Goal: Task Accomplishment & Management: Use online tool/utility

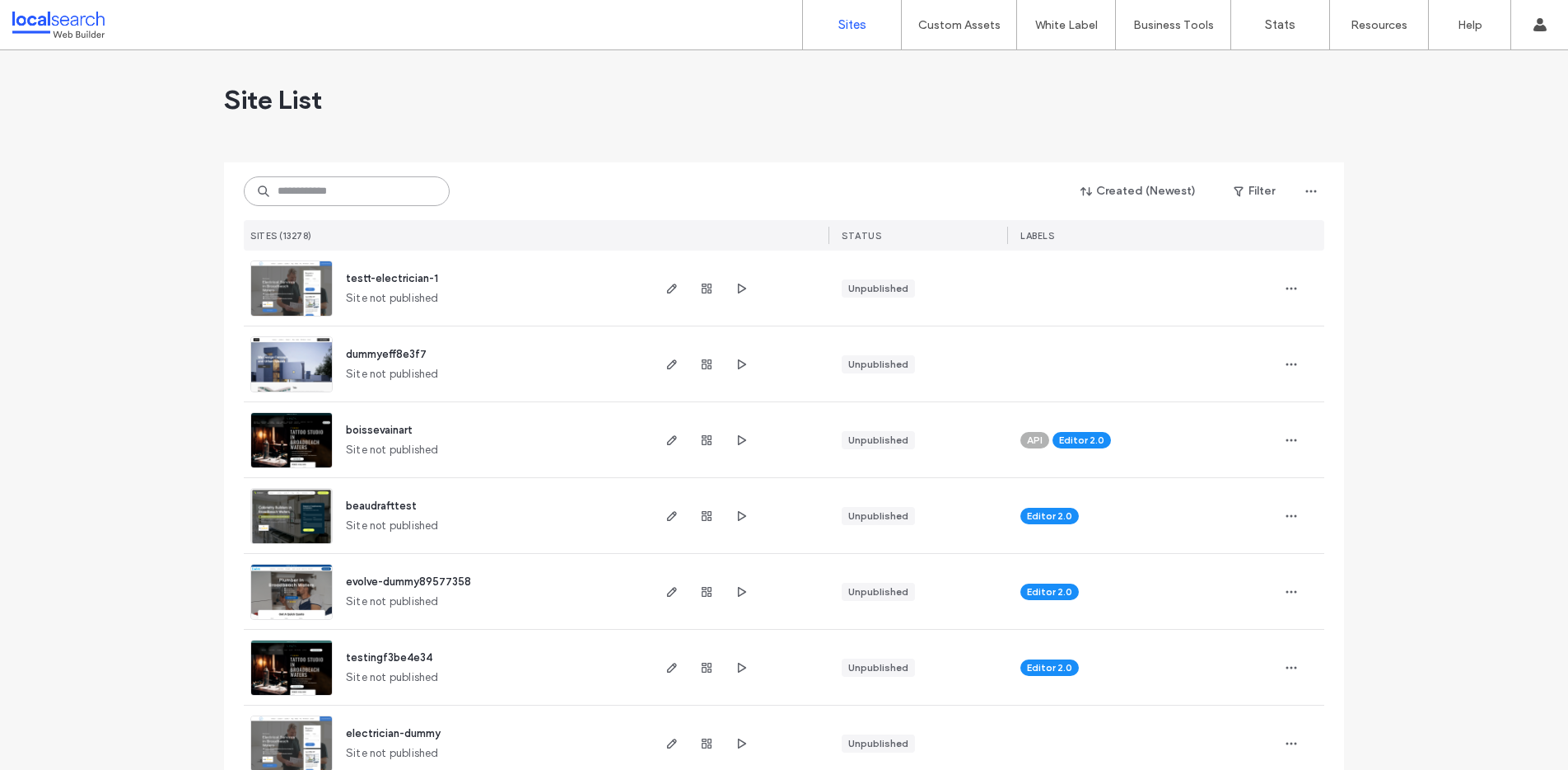
click at [334, 197] on input at bounding box center [346, 191] width 206 height 30
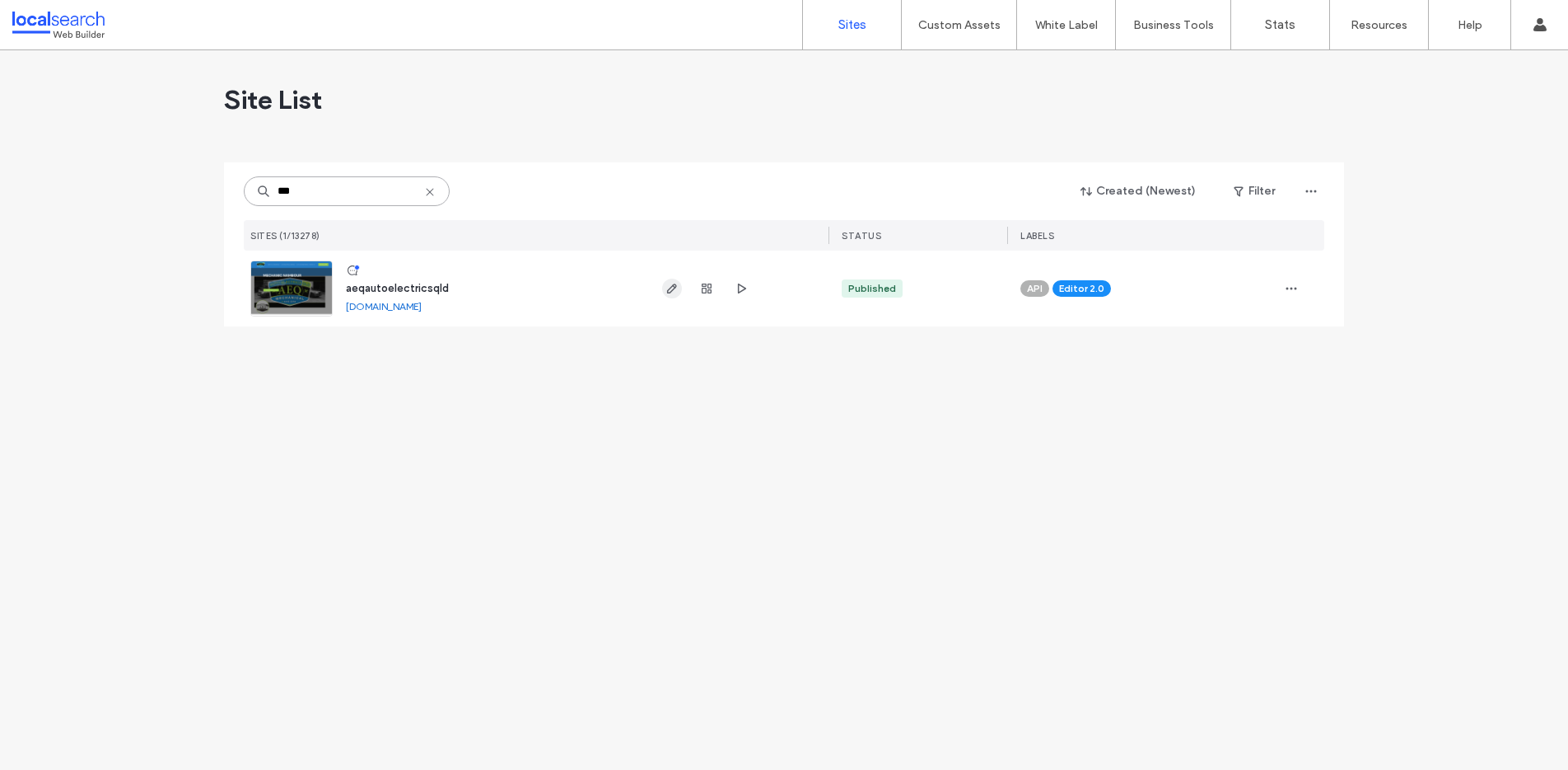
type input "***"
click at [671, 285] on icon "button" at bounding box center [671, 288] width 13 height 13
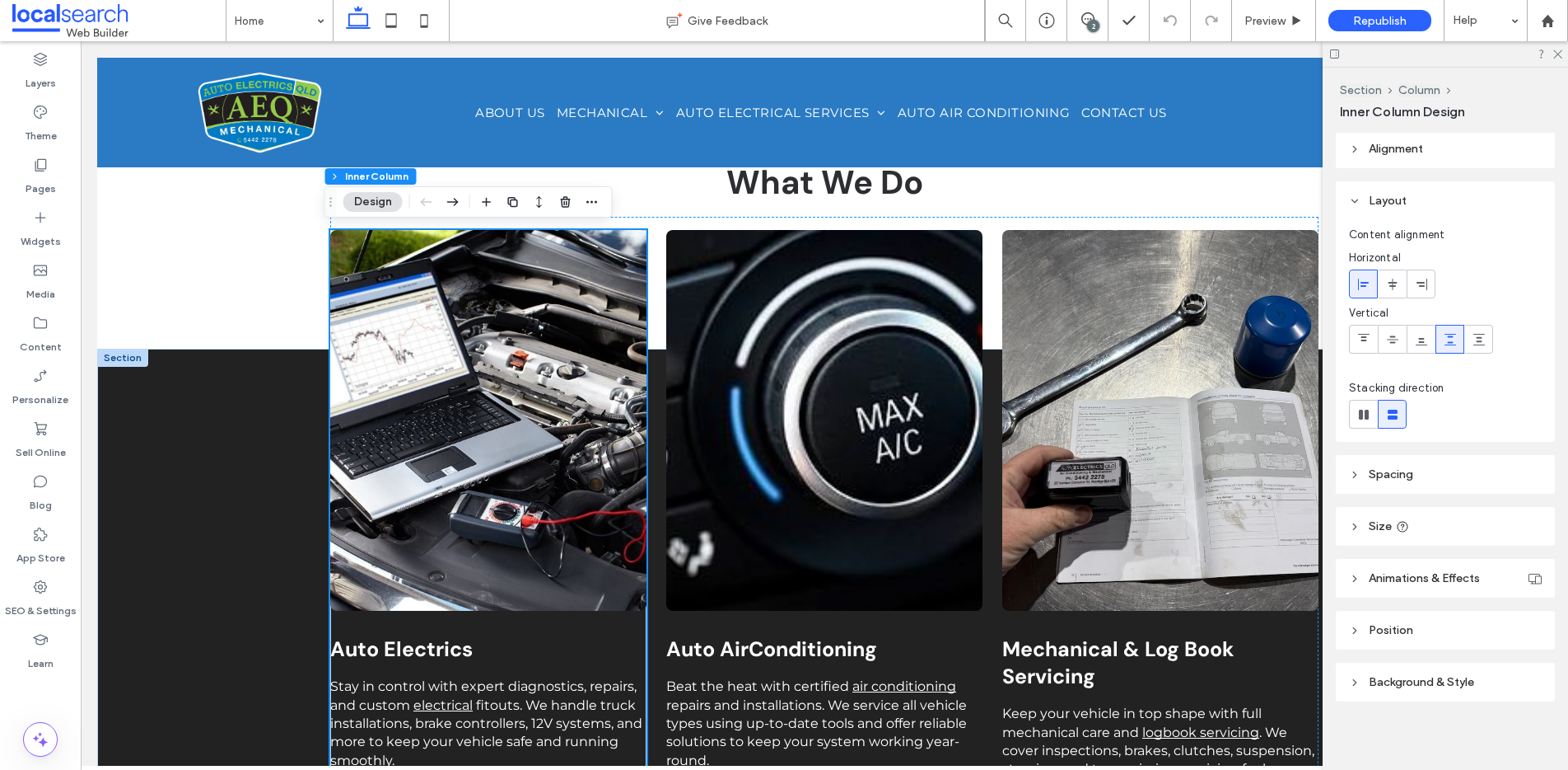
scroll to position [1375, 0]
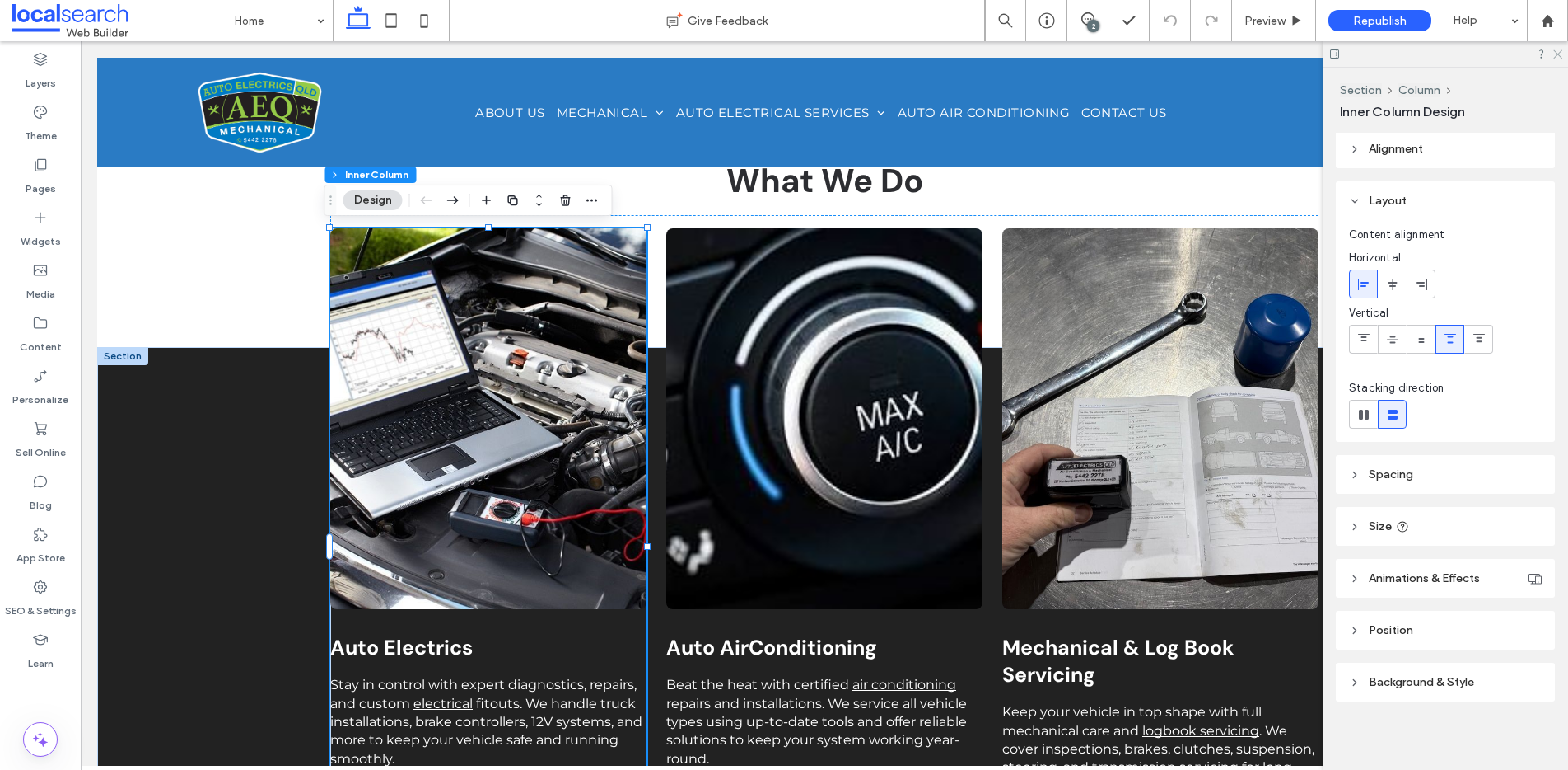
click at [1559, 50] on icon at bounding box center [1557, 53] width 11 height 11
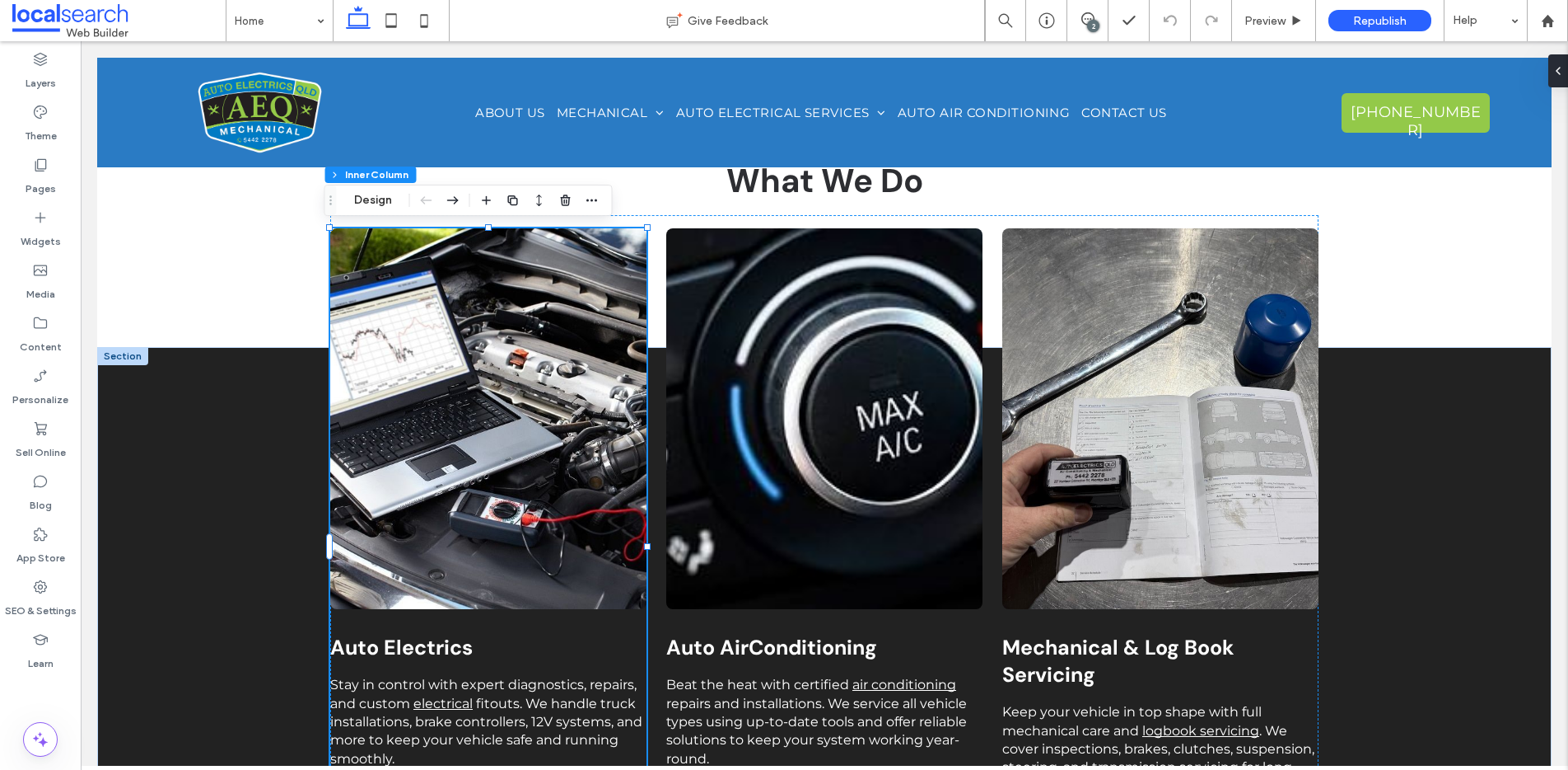
click at [501, 446] on link at bounding box center [488, 419] width 316 height 381
click at [499, 446] on link at bounding box center [488, 419] width 316 height 381
click at [389, 201] on button "Manage Photos" at bounding box center [397, 200] width 108 height 20
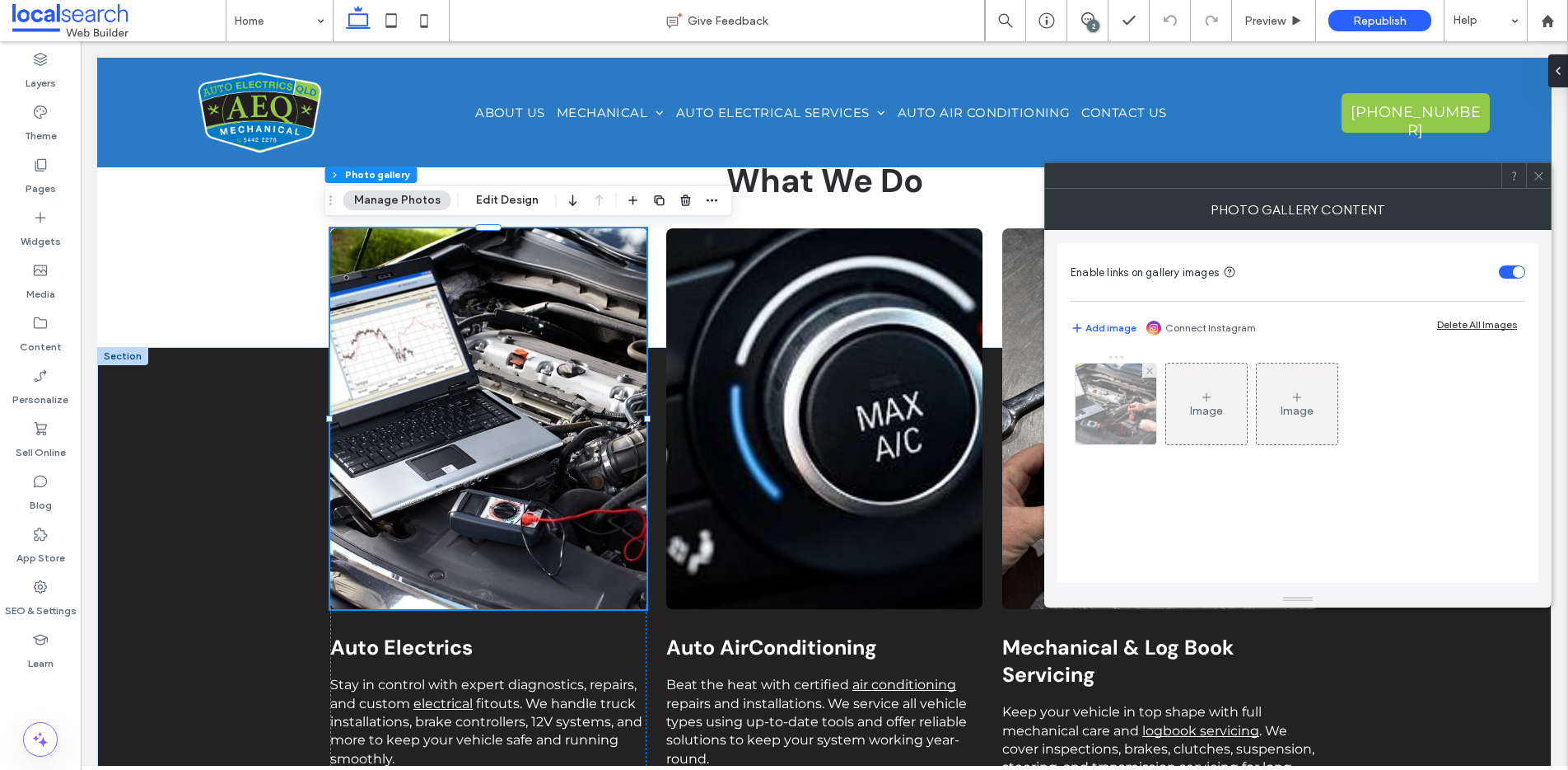
click at [1118, 421] on img at bounding box center [1115, 404] width 122 height 81
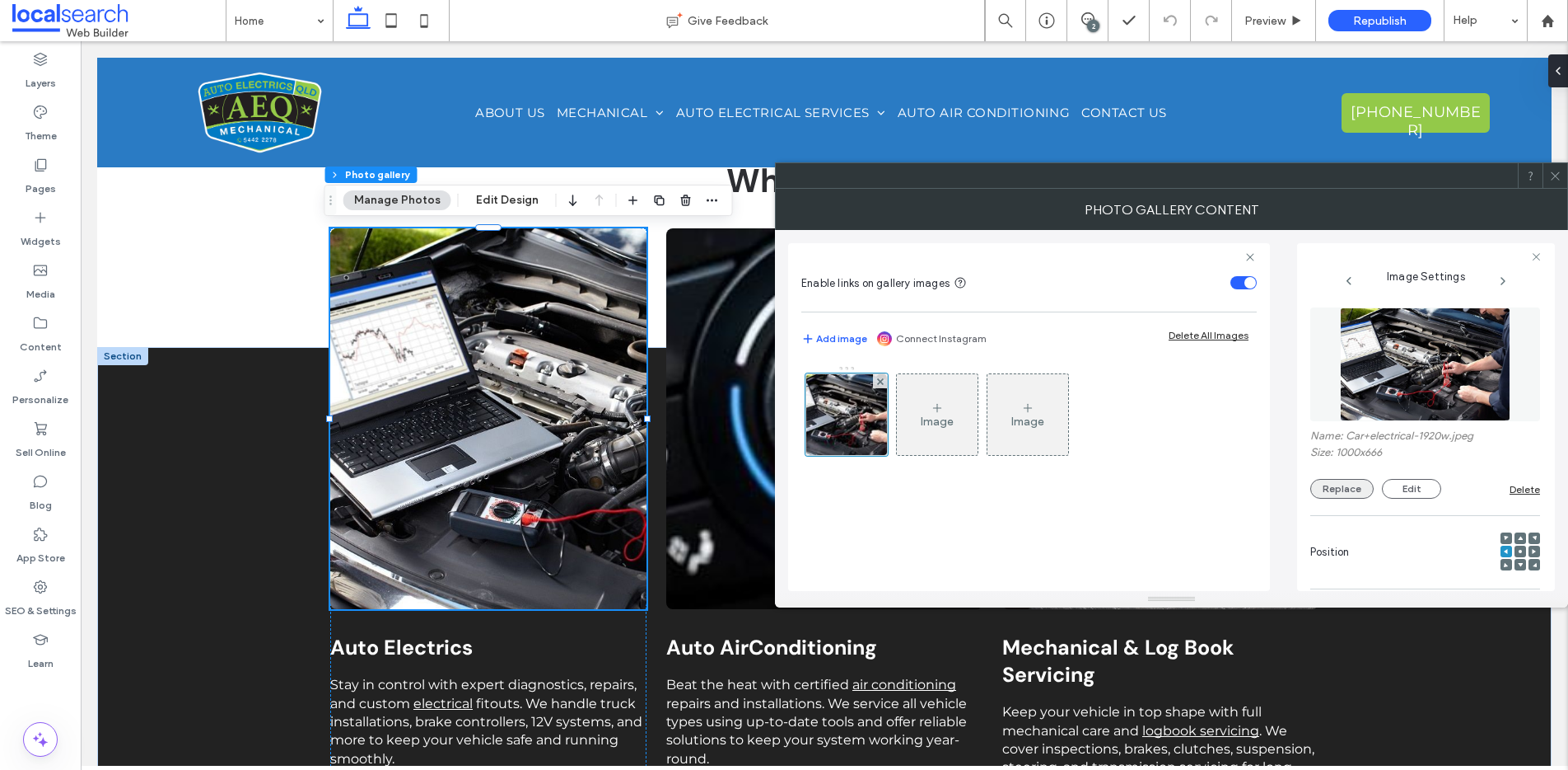
click at [1321, 479] on button "Replace" at bounding box center [1342, 489] width 63 height 20
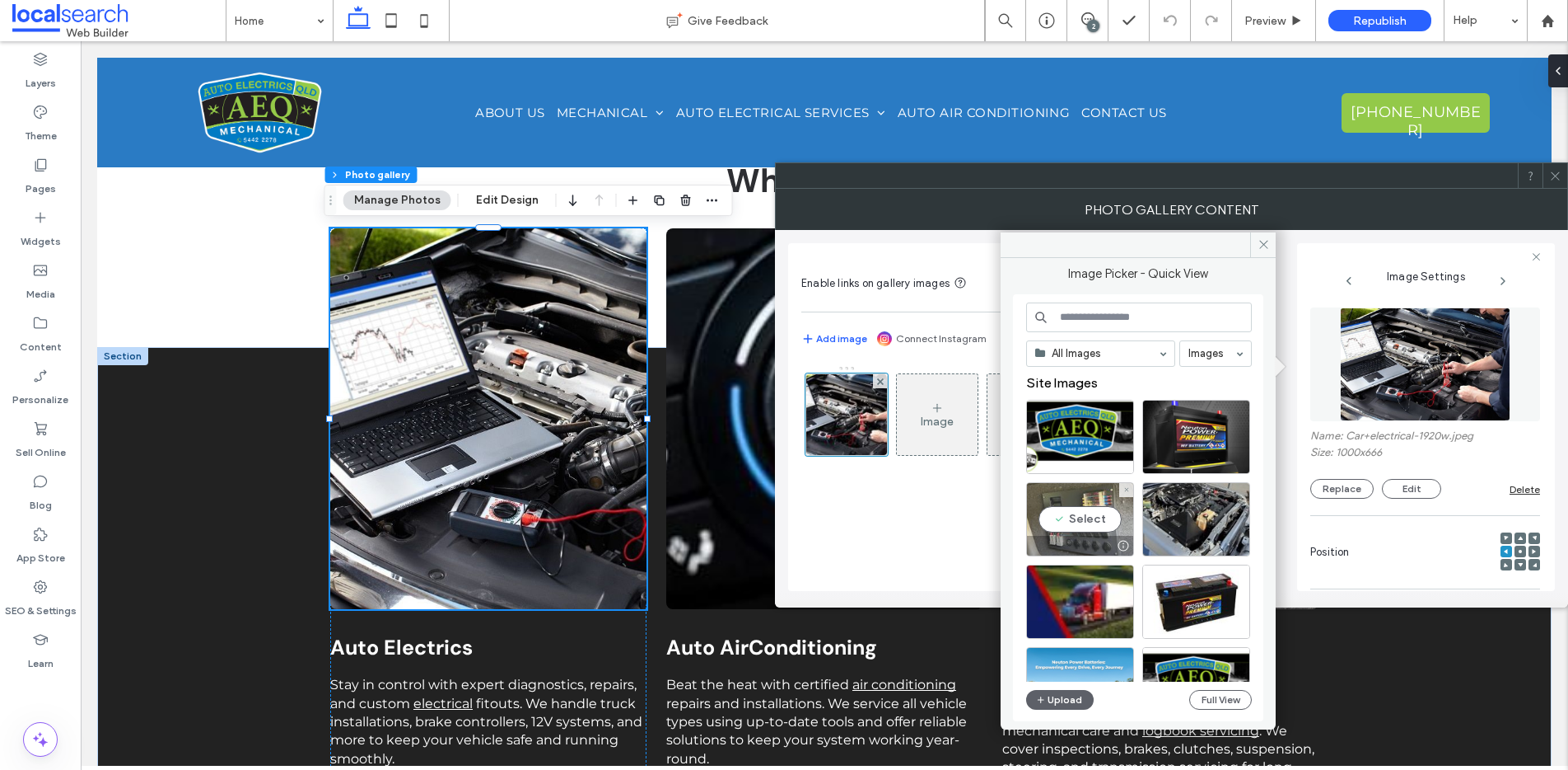
click at [1092, 522] on div "Select" at bounding box center [1079, 519] width 108 height 74
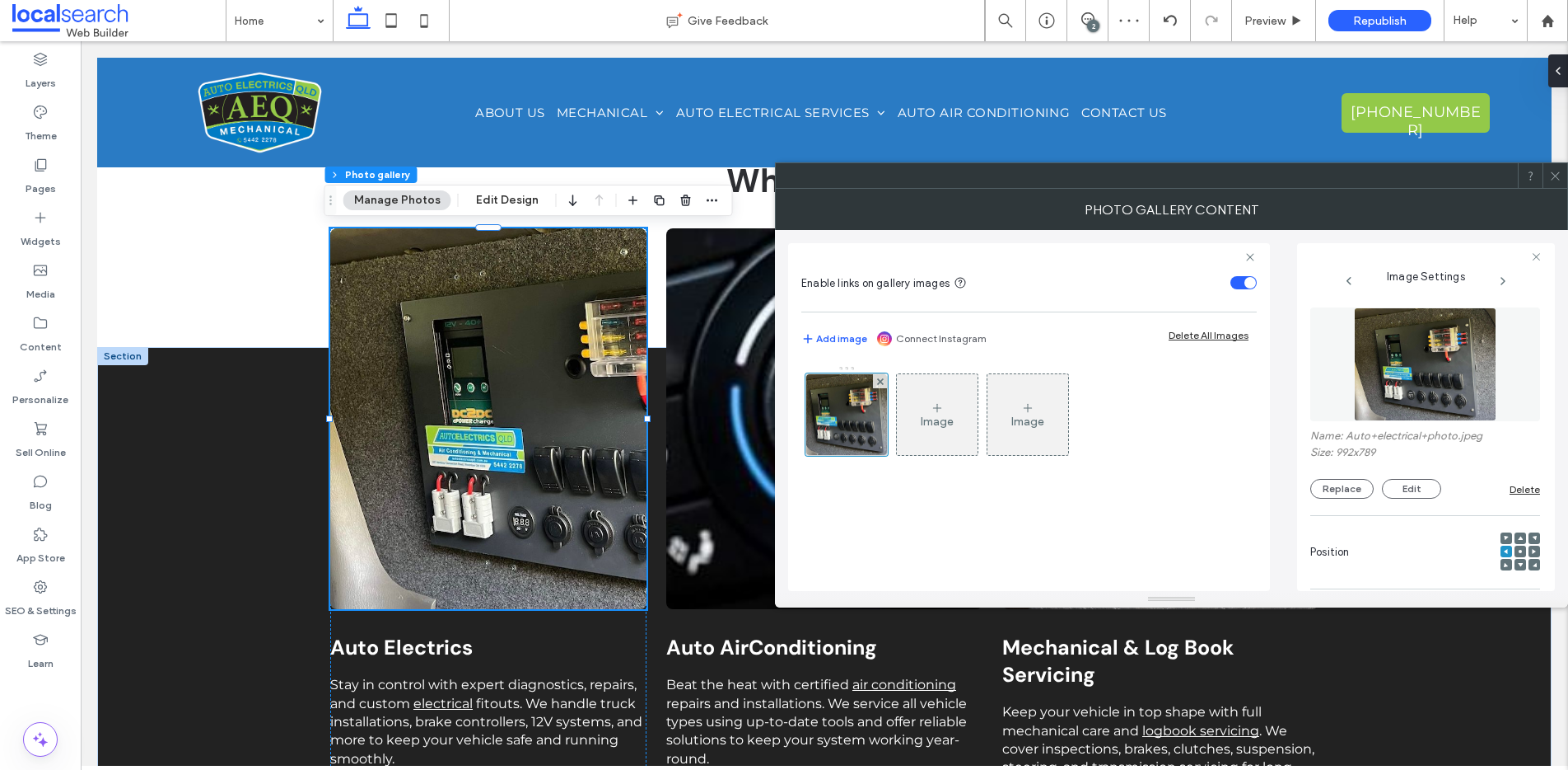
click at [1519, 551] on use at bounding box center [1521, 551] width 4 height 4
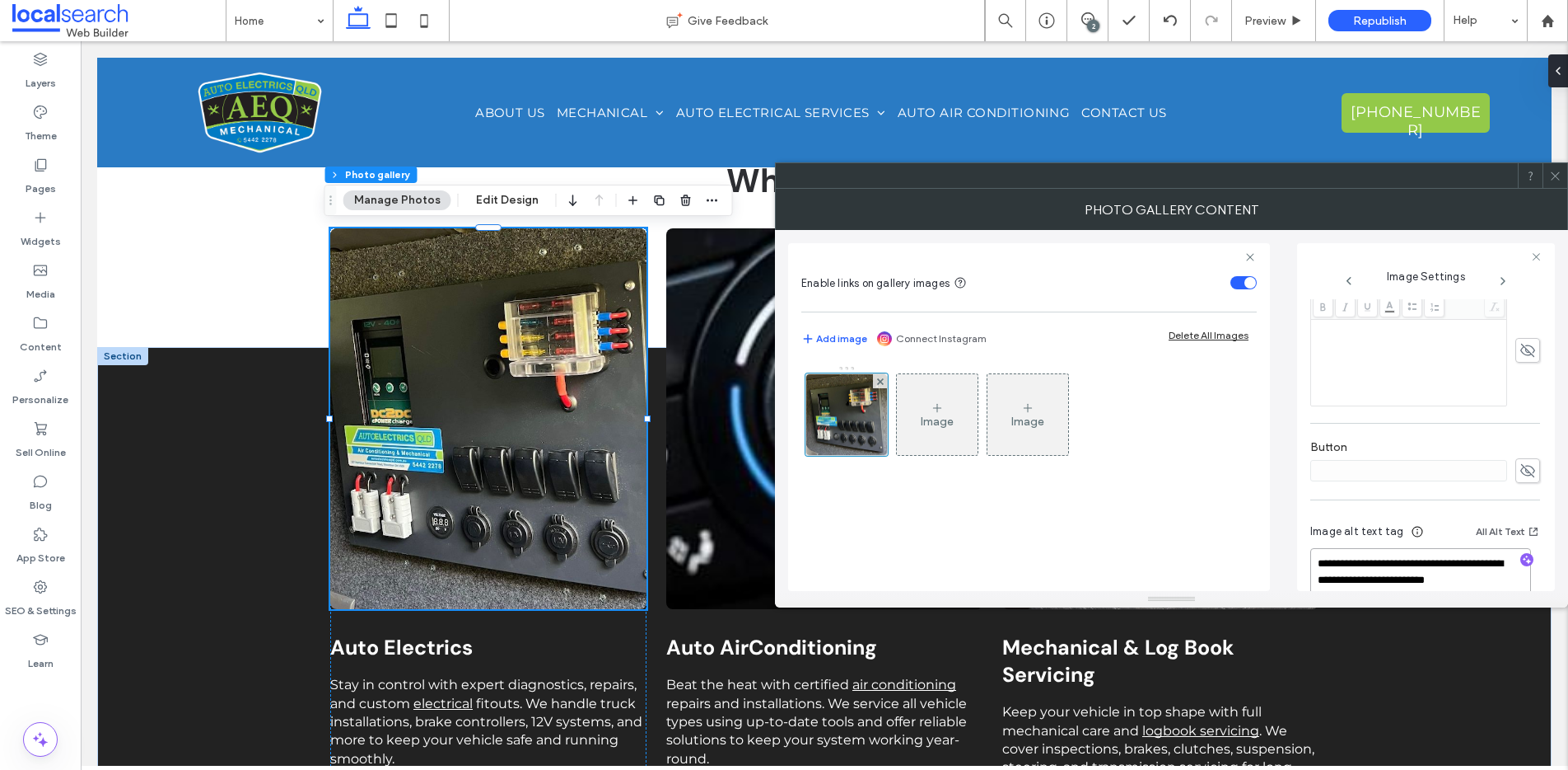
scroll to position [455, 0]
drag, startPoint x: 1337, startPoint y: 580, endPoint x: 1299, endPoint y: 559, distance: 43.4
click at [1299, 559] on div "**********" at bounding box center [1426, 417] width 257 height 348
type textarea "**********"
click at [1561, 181] on span at bounding box center [1555, 175] width 12 height 25
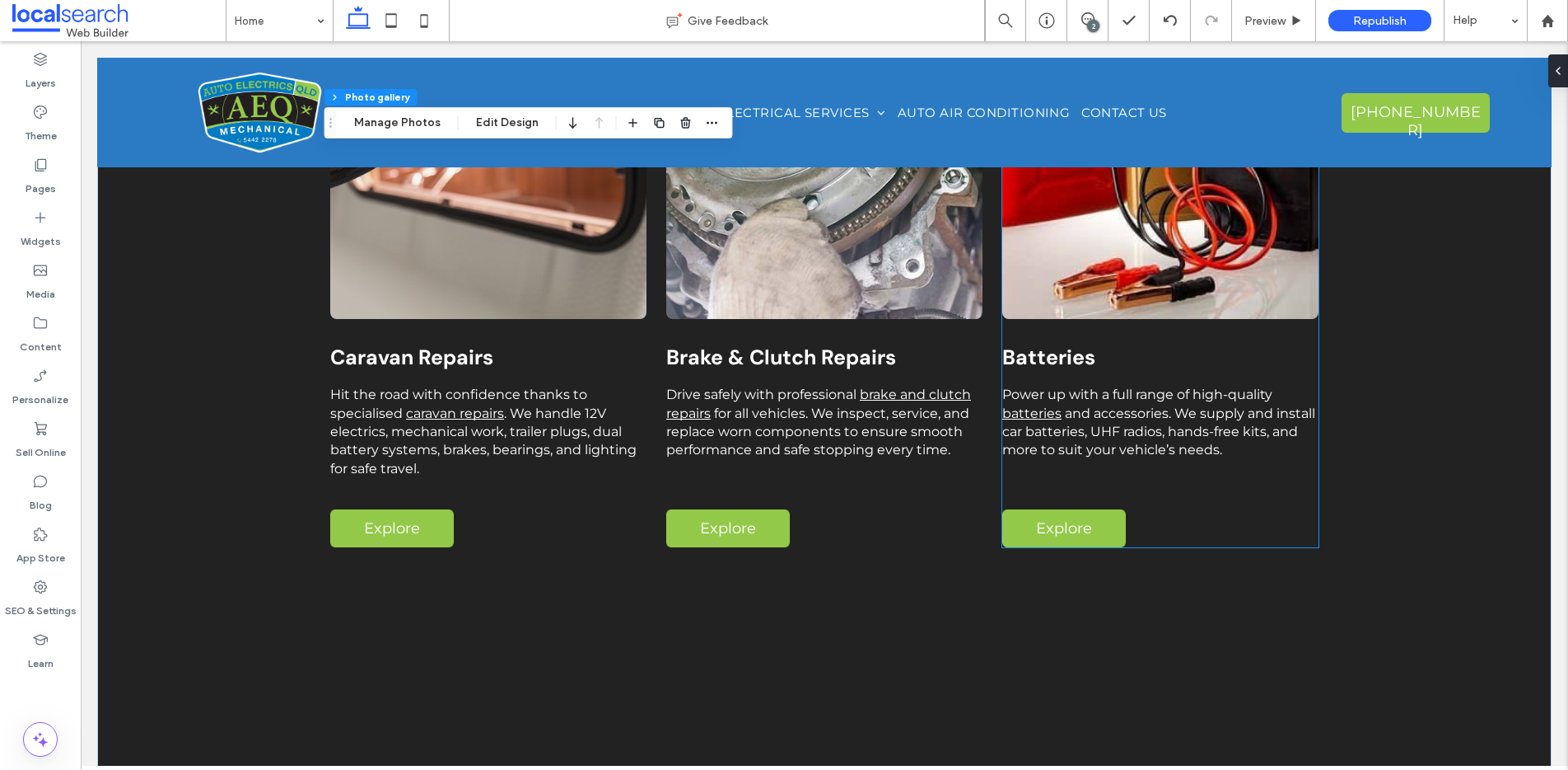
scroll to position [2660, 0]
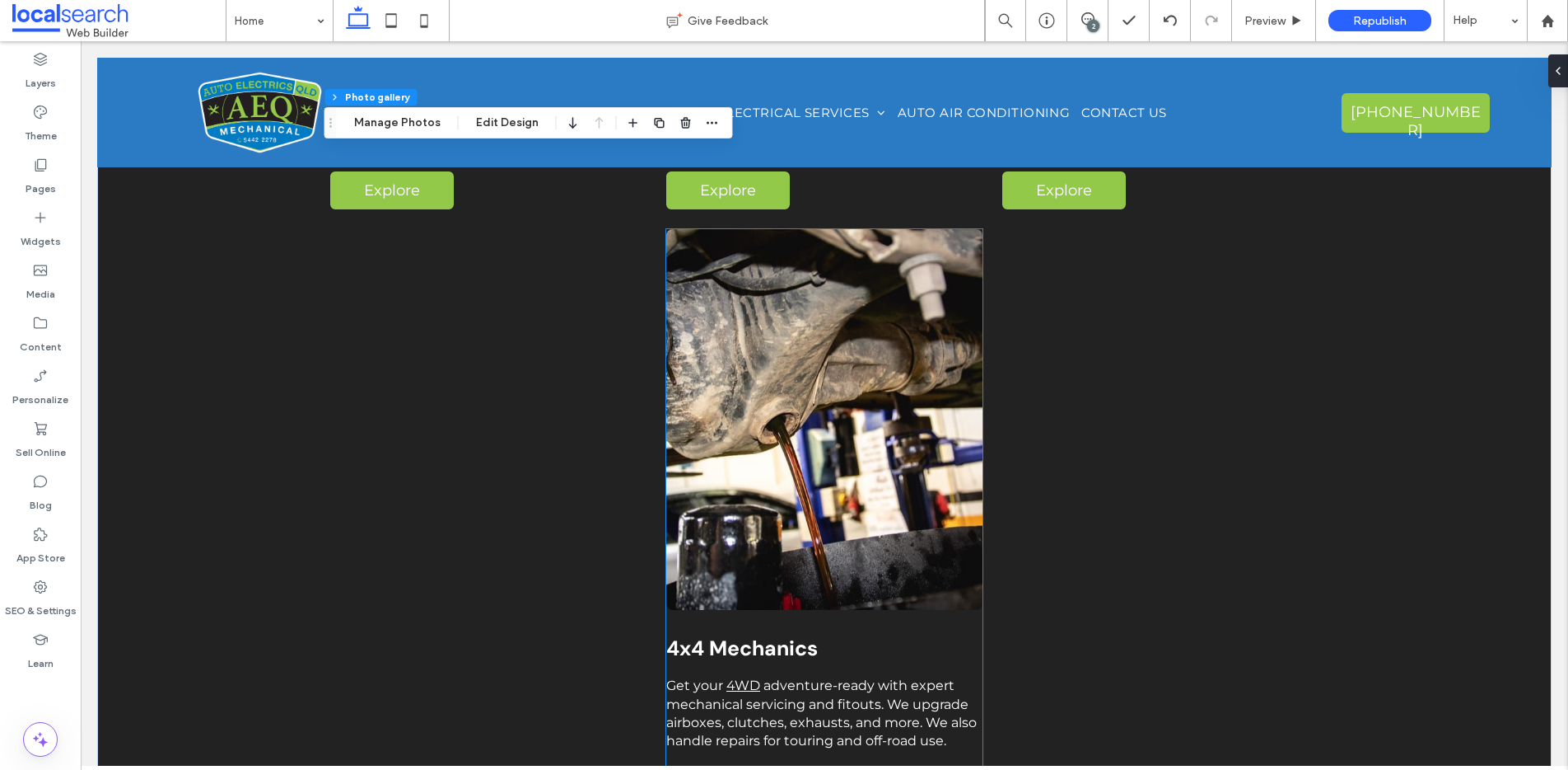
click at [835, 384] on link at bounding box center [824, 420] width 316 height 381
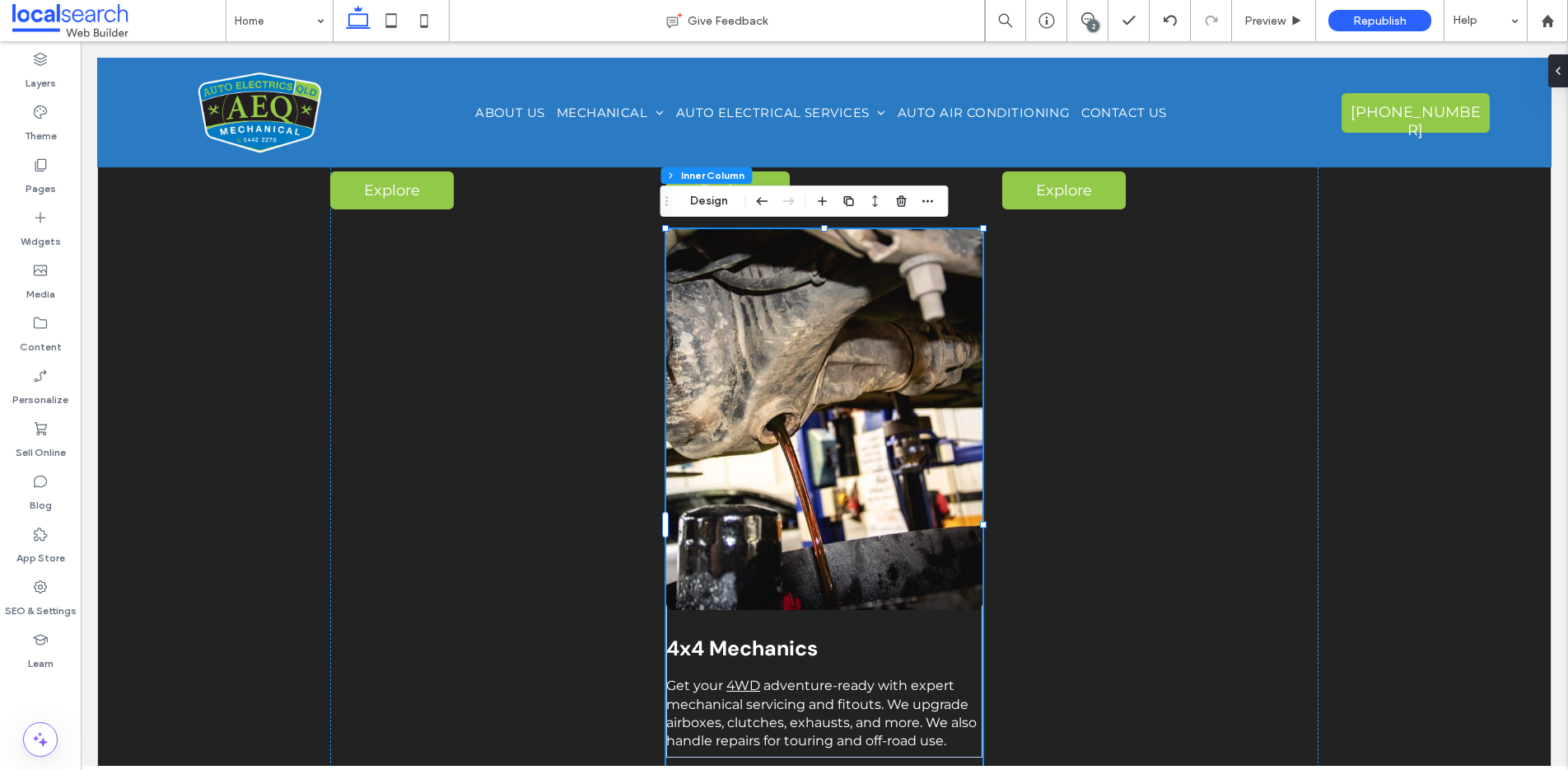
click at [832, 384] on link at bounding box center [824, 420] width 316 height 381
click at [715, 205] on button "Design" at bounding box center [709, 201] width 60 height 20
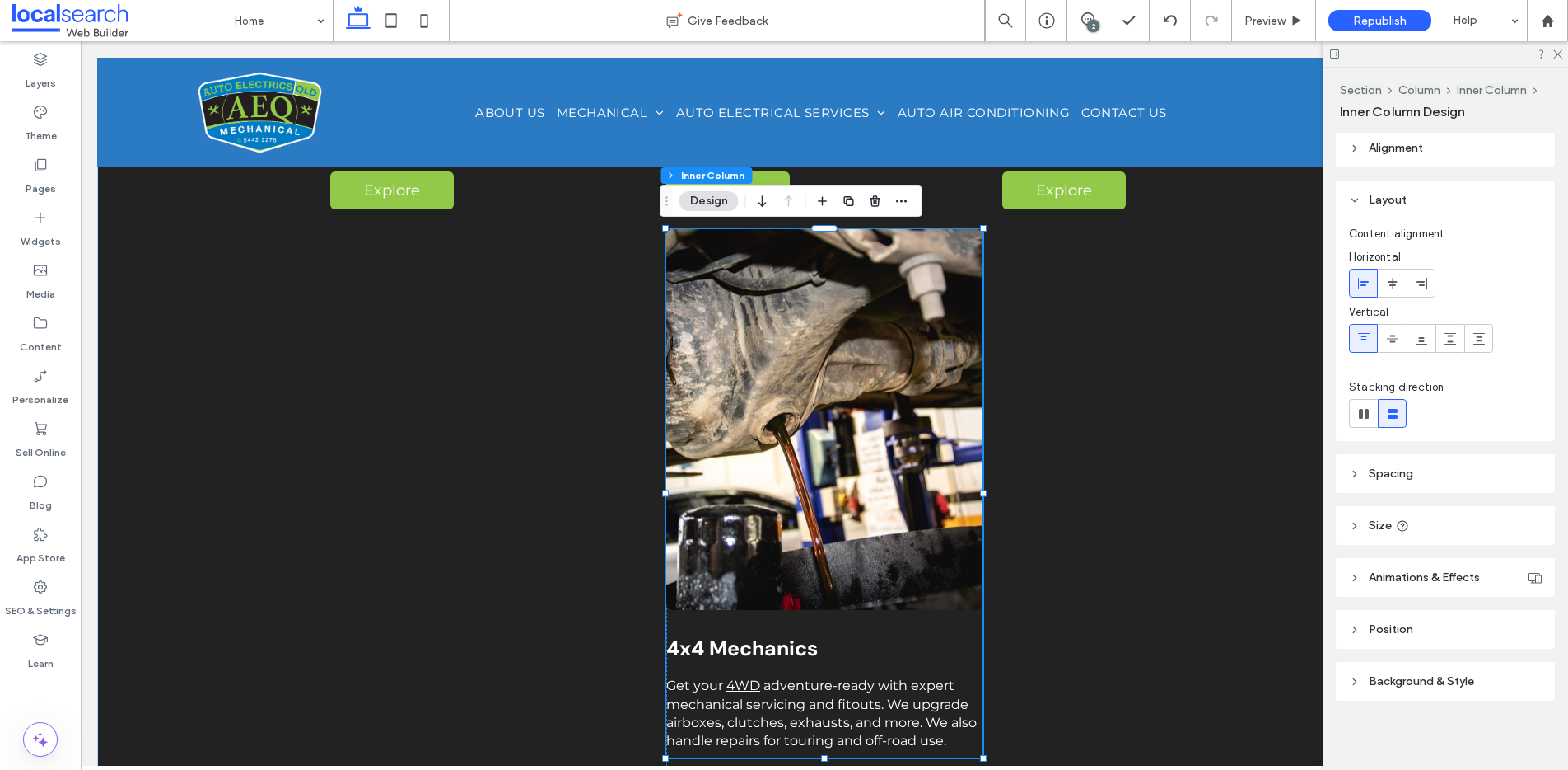
scroll to position [7, 0]
click at [847, 352] on link at bounding box center [824, 420] width 316 height 381
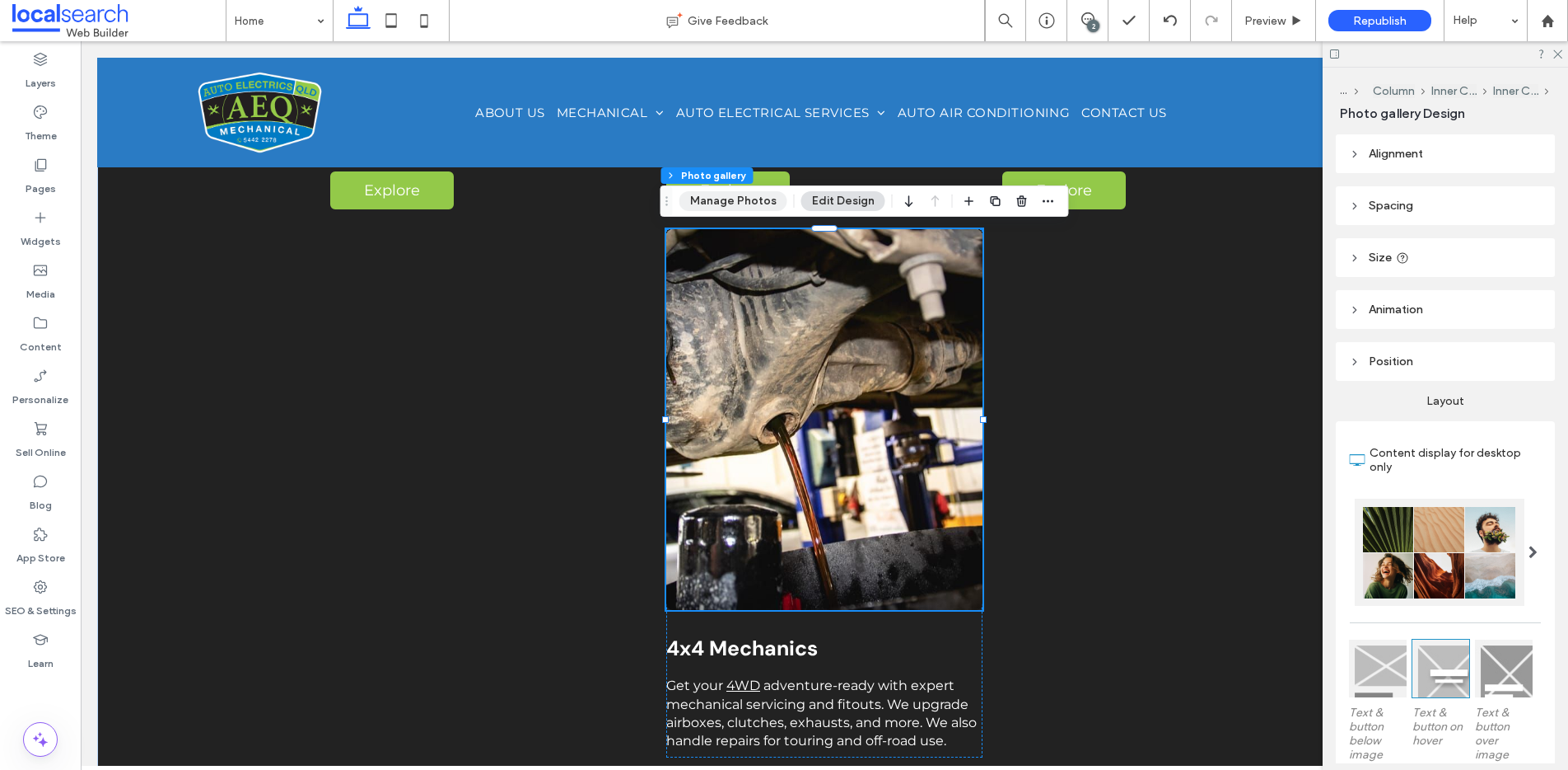
click at [721, 208] on button "Manage Photos" at bounding box center [733, 201] width 108 height 20
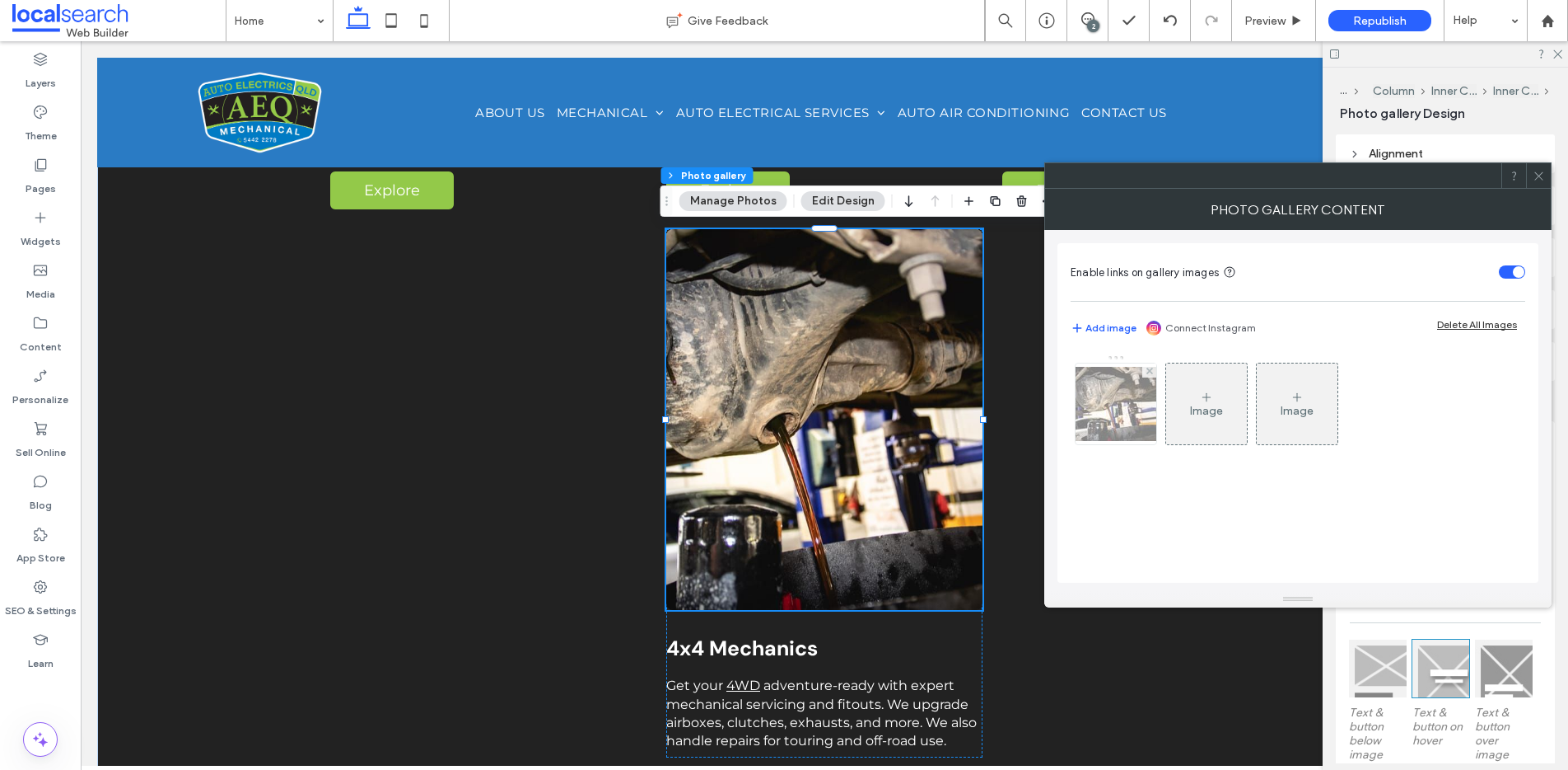
click at [1114, 398] on img at bounding box center [1115, 404] width 132 height 74
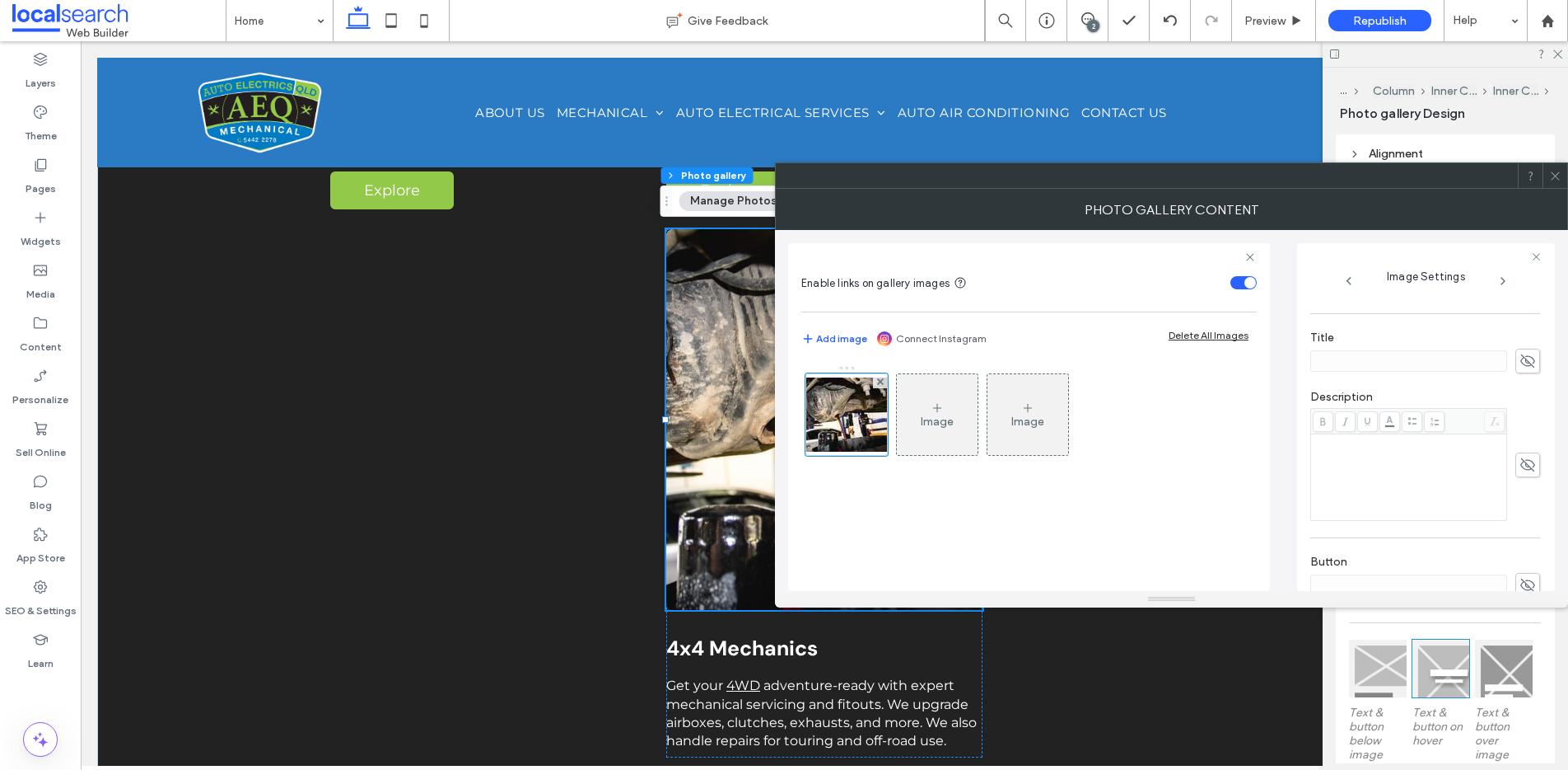
scroll to position [139, 0]
click at [1335, 351] on button "Replace" at bounding box center [1342, 350] width 63 height 20
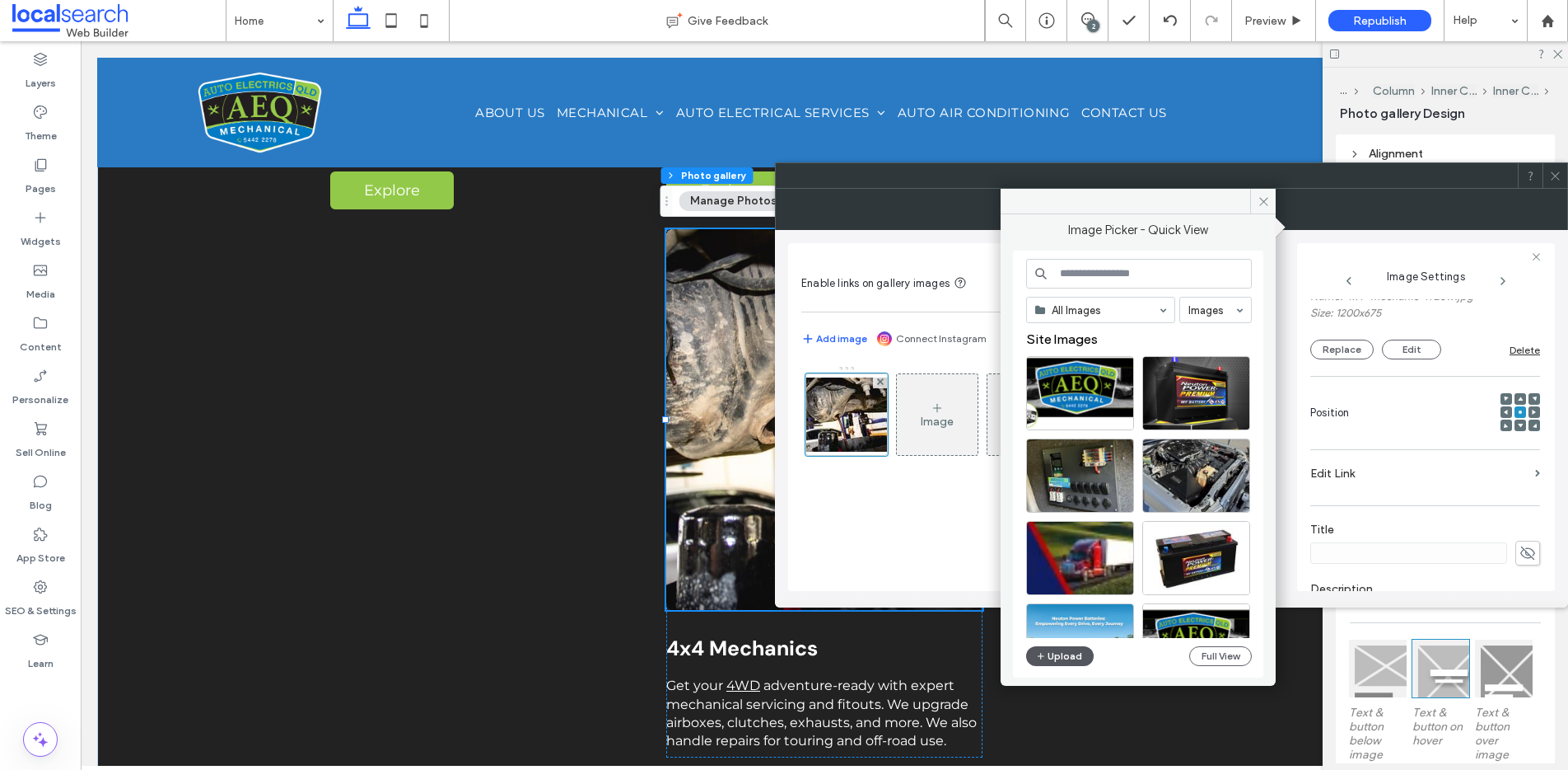
click at [1055, 654] on button "Upload" at bounding box center [1059, 656] width 67 height 20
click at [1051, 661] on button "Upload" at bounding box center [1059, 656] width 67 height 20
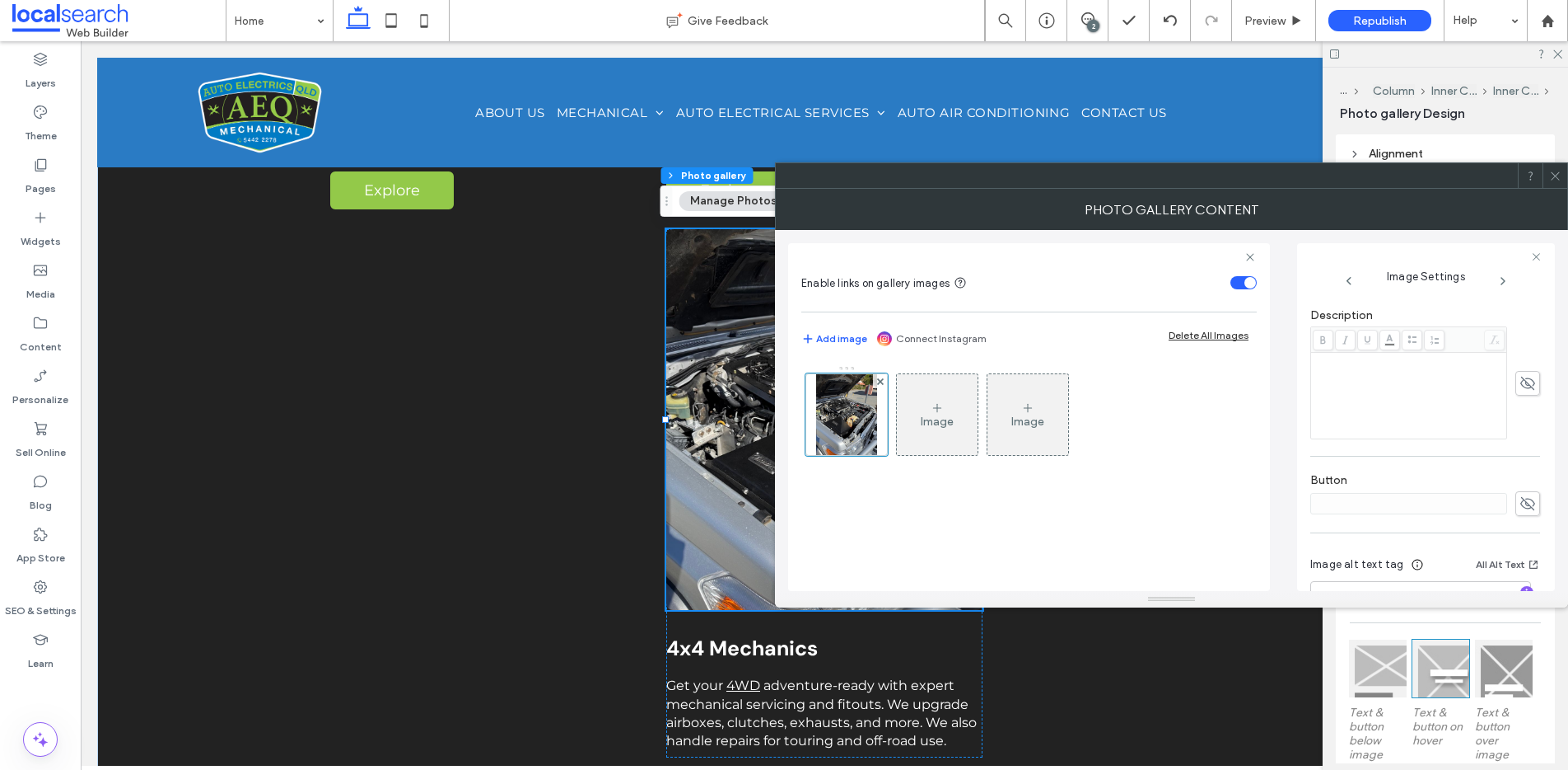
scroll to position [470, 0]
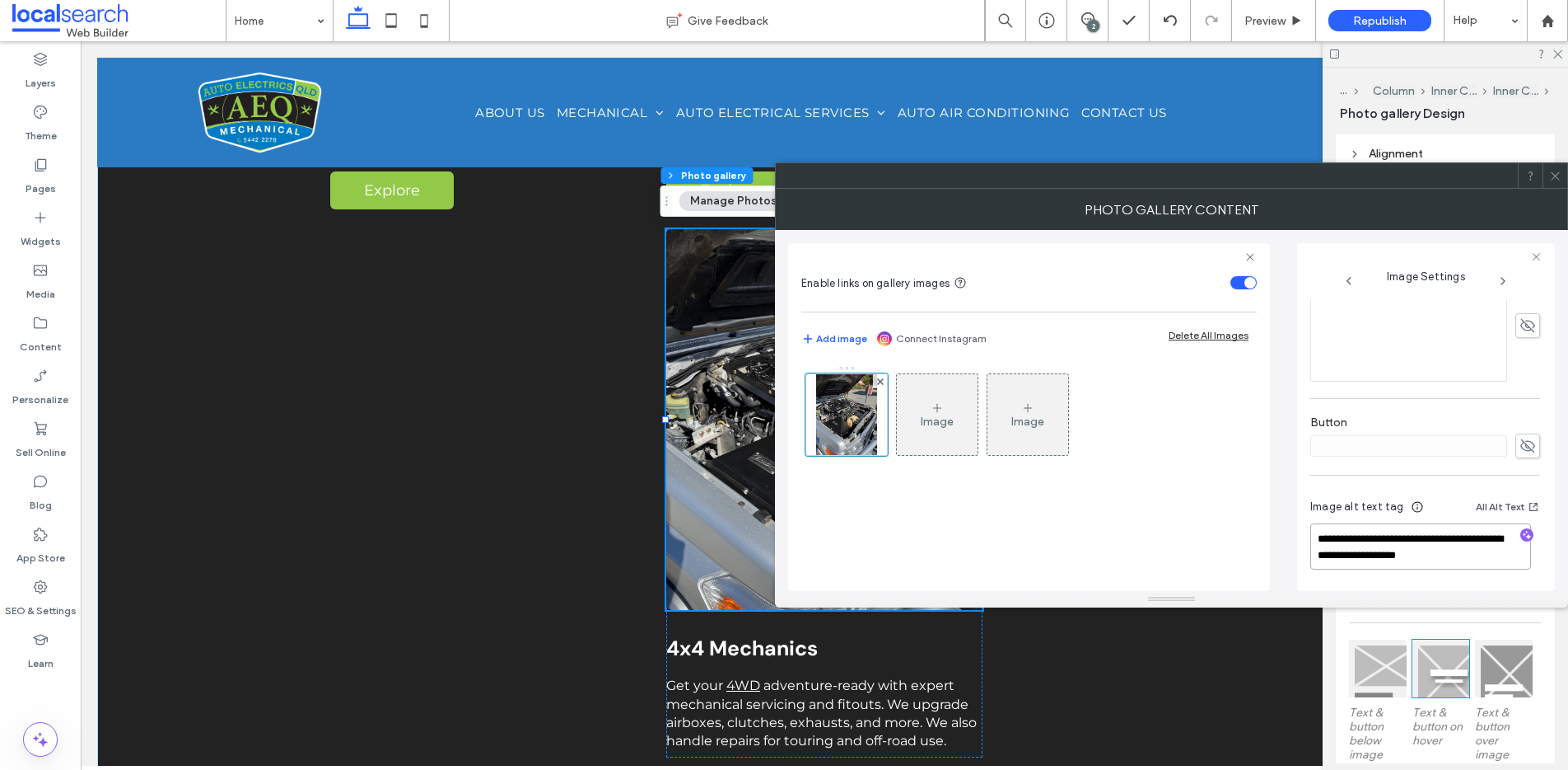
drag, startPoint x: 1405, startPoint y: 540, endPoint x: 1286, endPoint y: 537, distance: 119.0
click at [1286, 537] on div "**********" at bounding box center [1171, 410] width 767 height 361
drag, startPoint x: 1338, startPoint y: 535, endPoint x: 1316, endPoint y: 576, distance: 46.5
click at [1338, 535] on textarea "**********" at bounding box center [1421, 546] width 221 height 46
type textarea "**********"
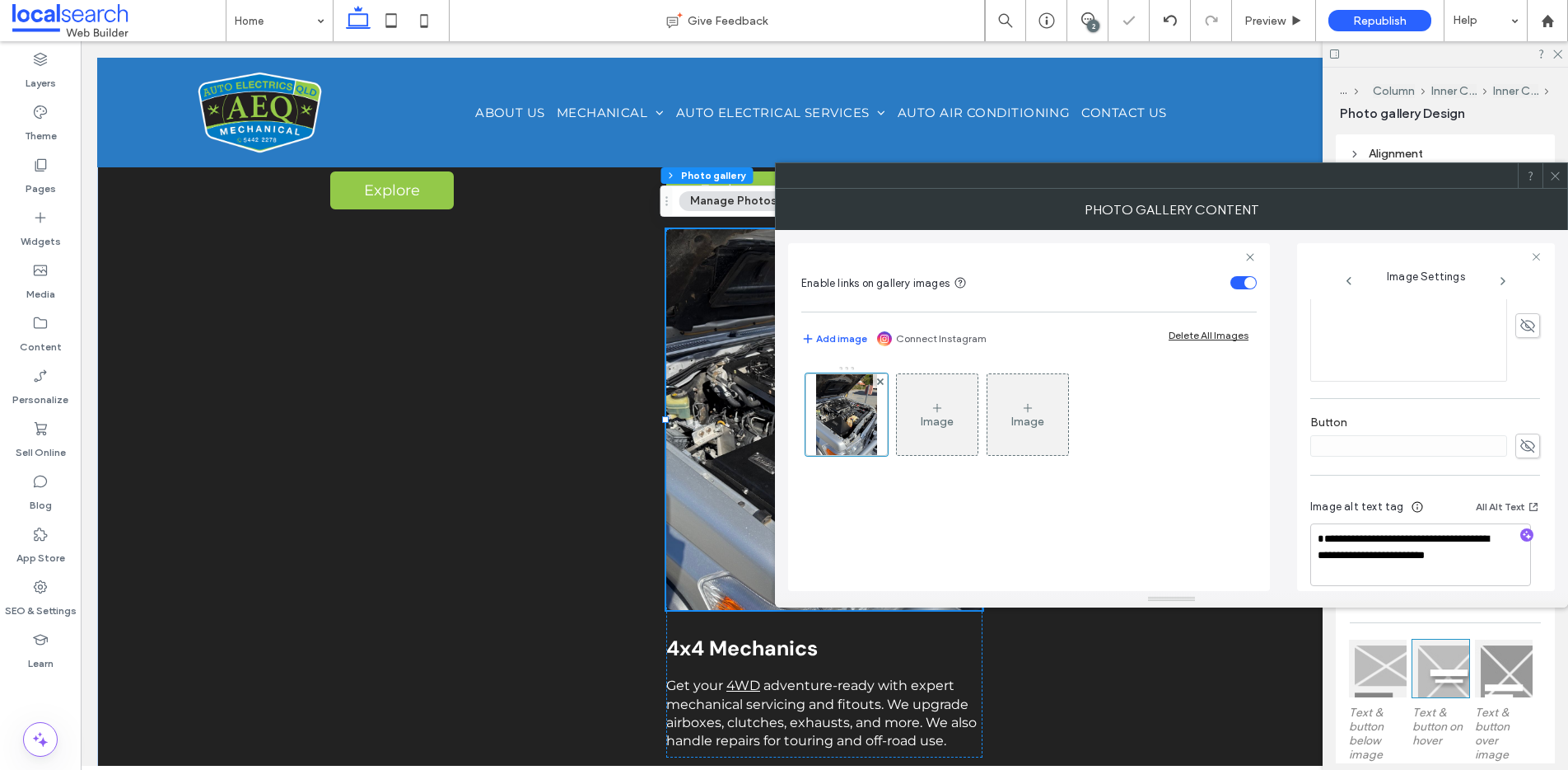
click at [1555, 180] on icon at bounding box center [1555, 176] width 12 height 12
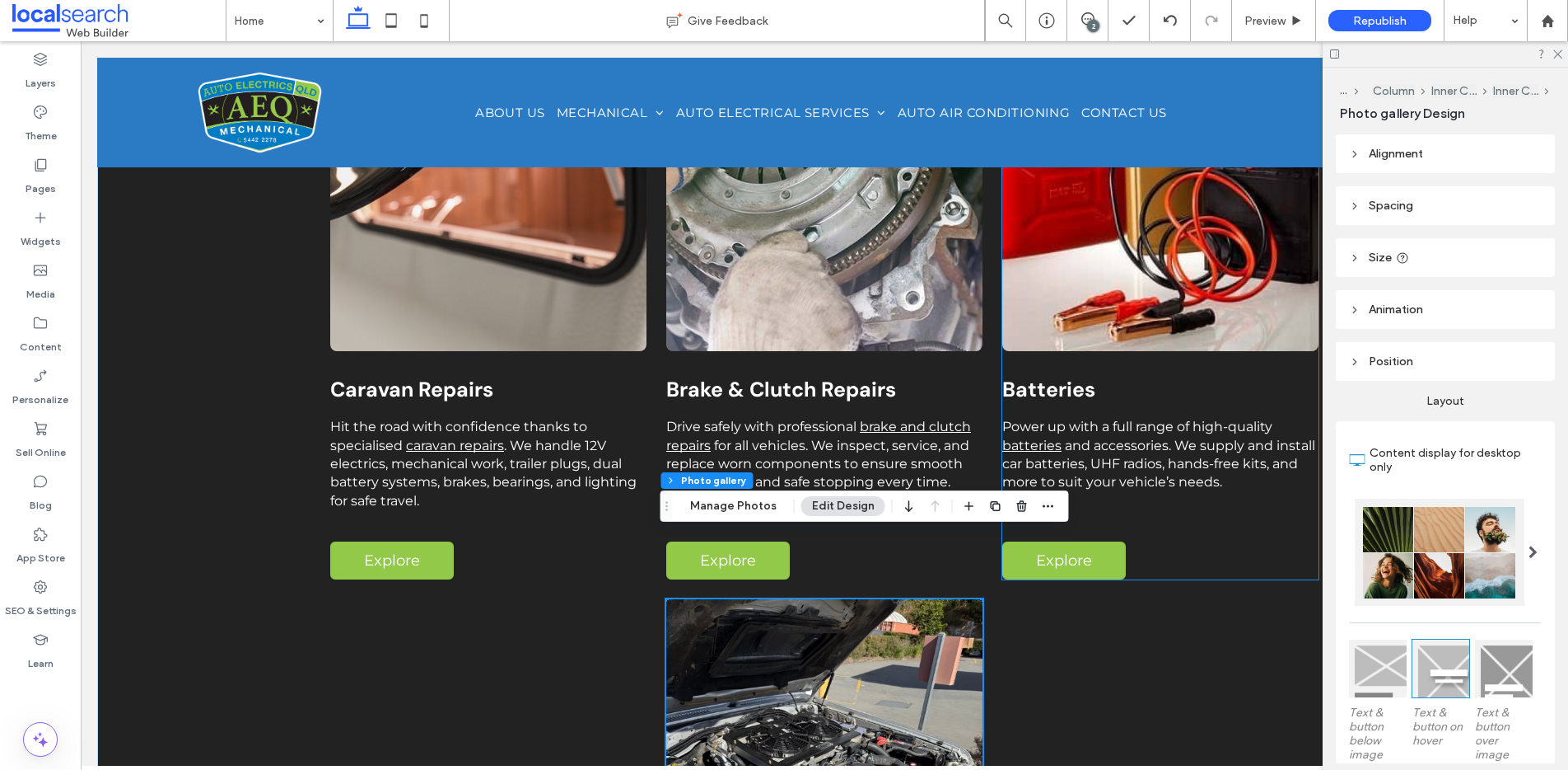
scroll to position [2216, 0]
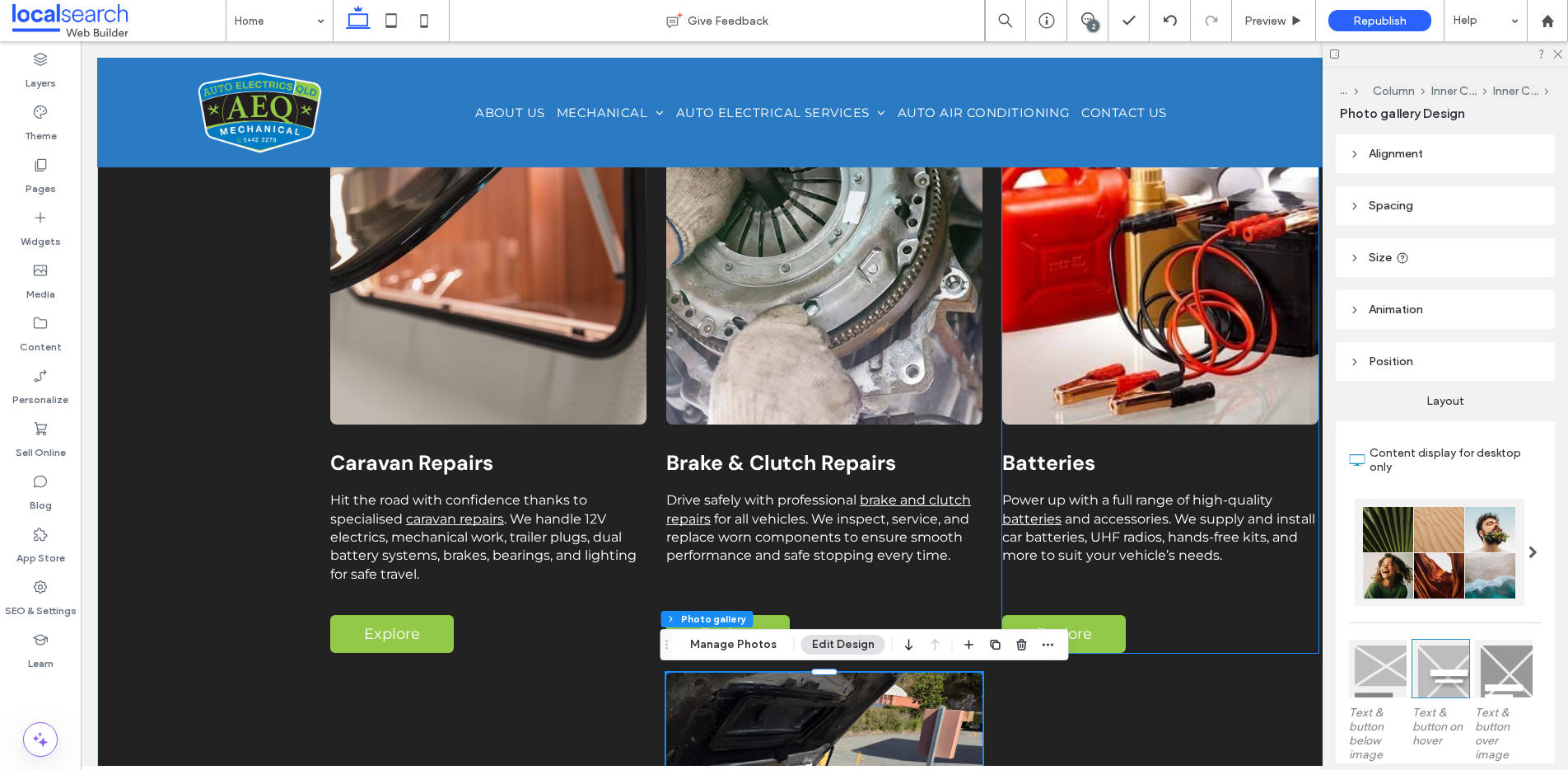
click at [1102, 376] on link at bounding box center [1160, 234] width 316 height 381
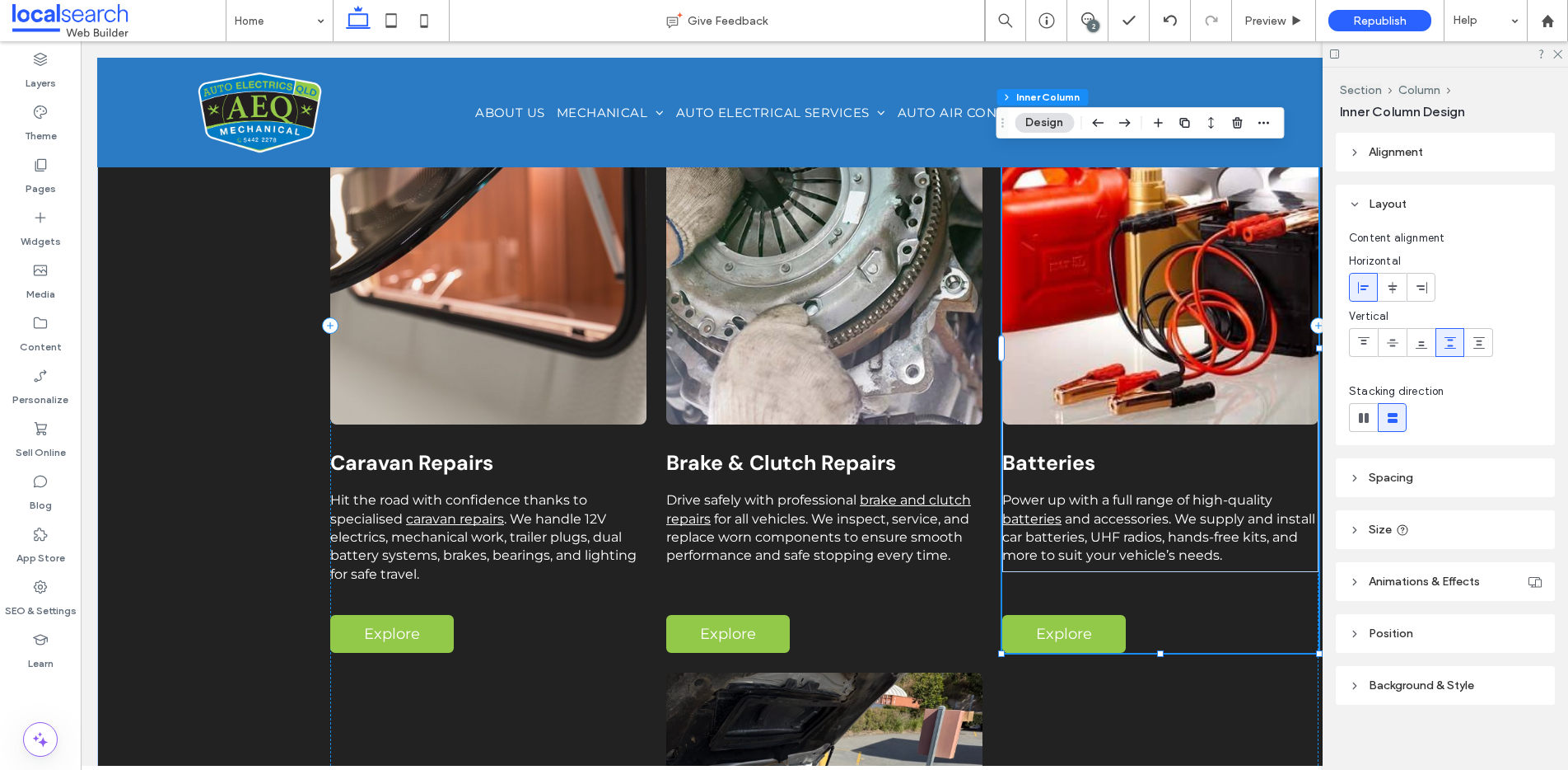
click at [1100, 362] on link at bounding box center [1160, 234] width 316 height 381
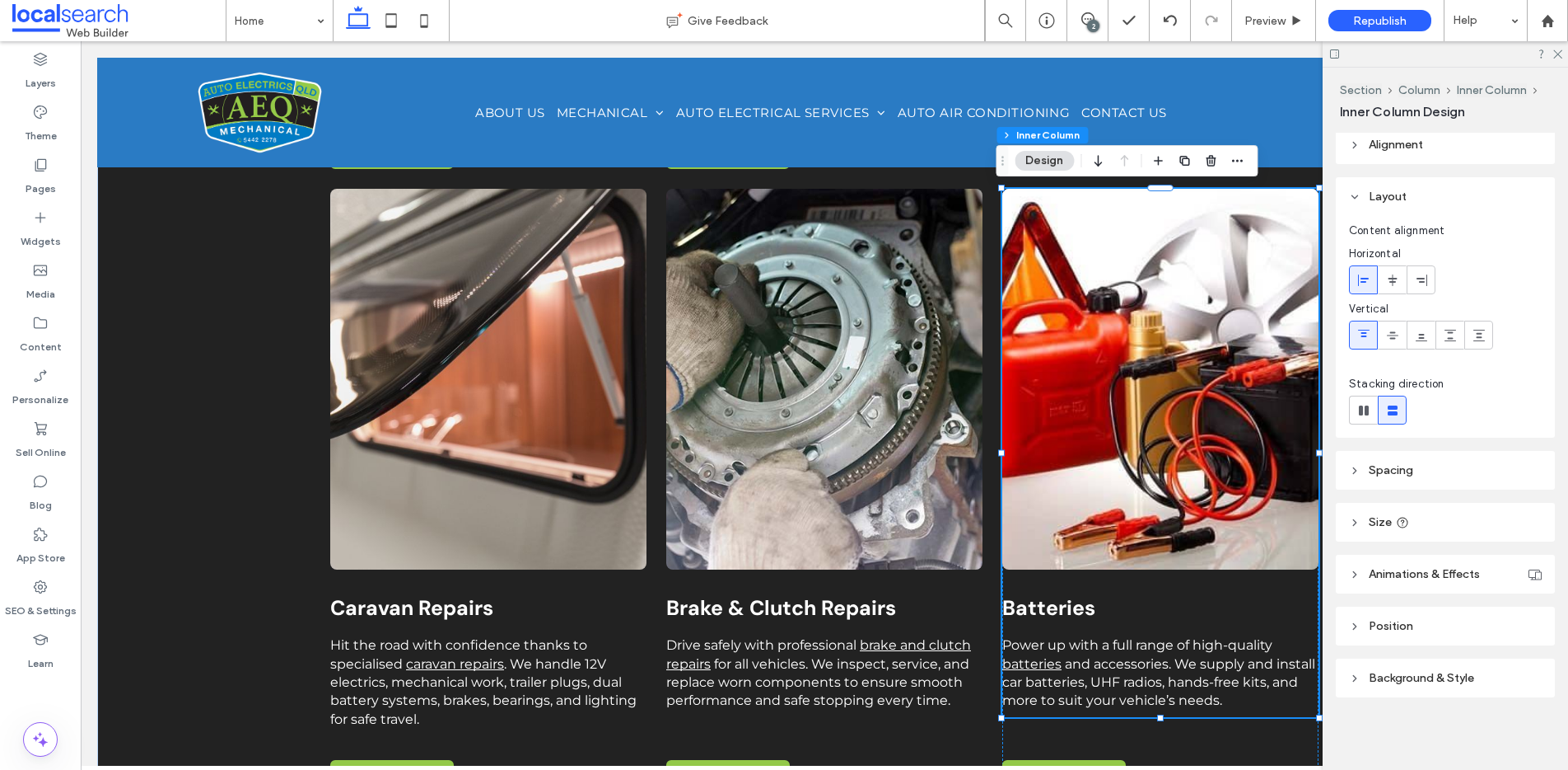
scroll to position [0, 0]
click at [1038, 165] on button "Design" at bounding box center [1044, 160] width 60 height 20
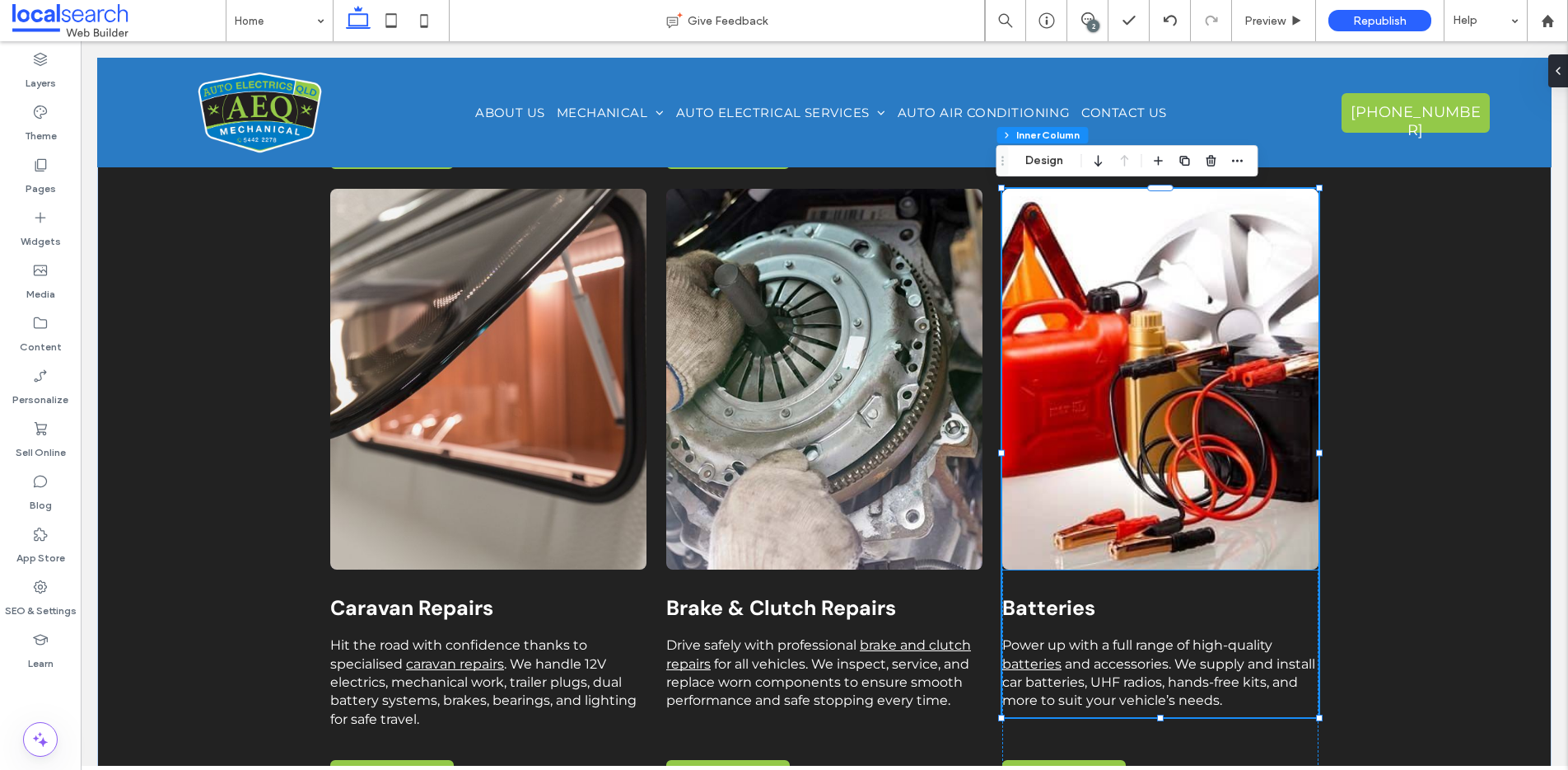
click at [1108, 305] on link at bounding box center [1160, 378] width 316 height 381
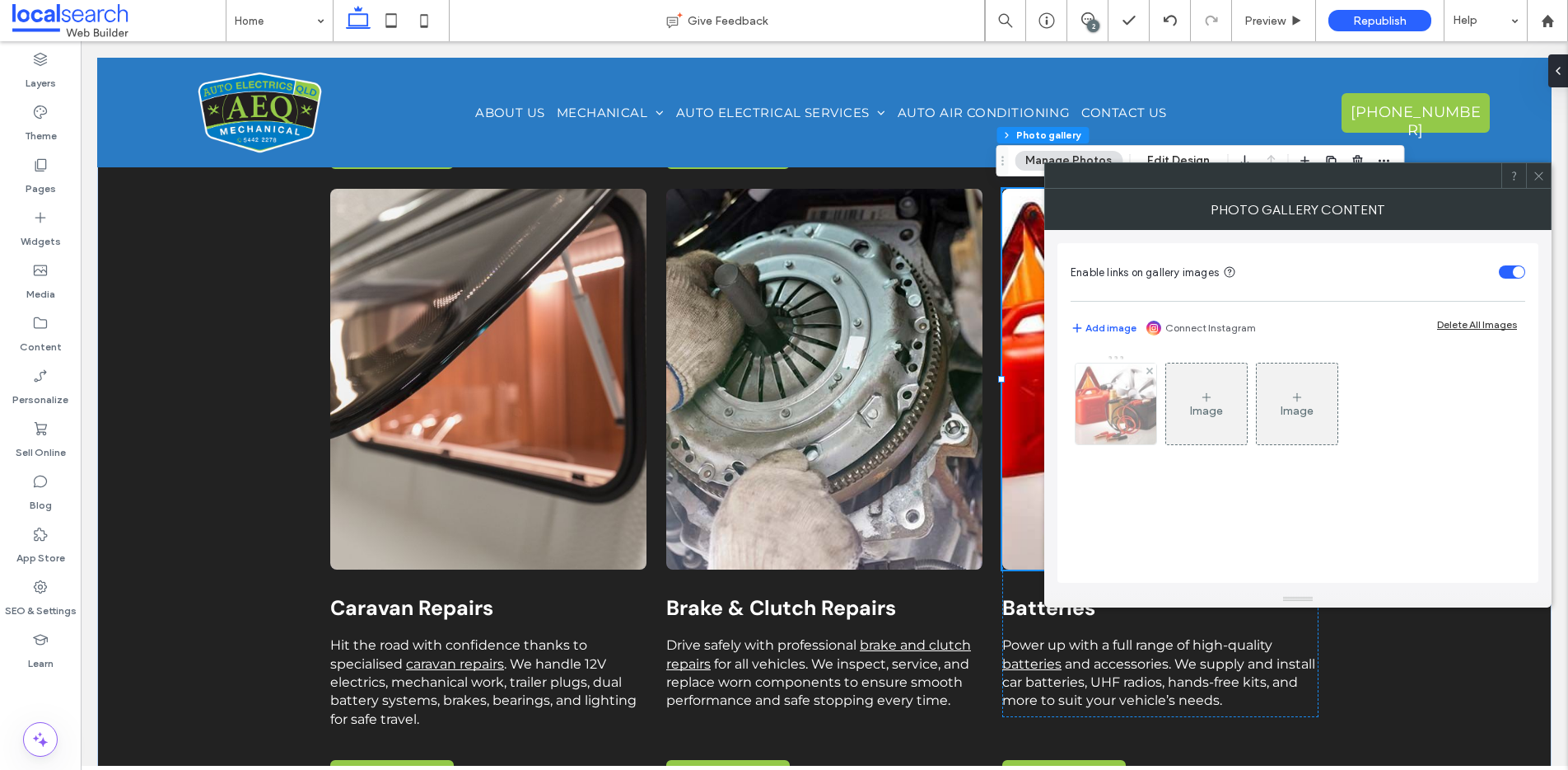
click at [1095, 397] on img at bounding box center [1116, 404] width 121 height 81
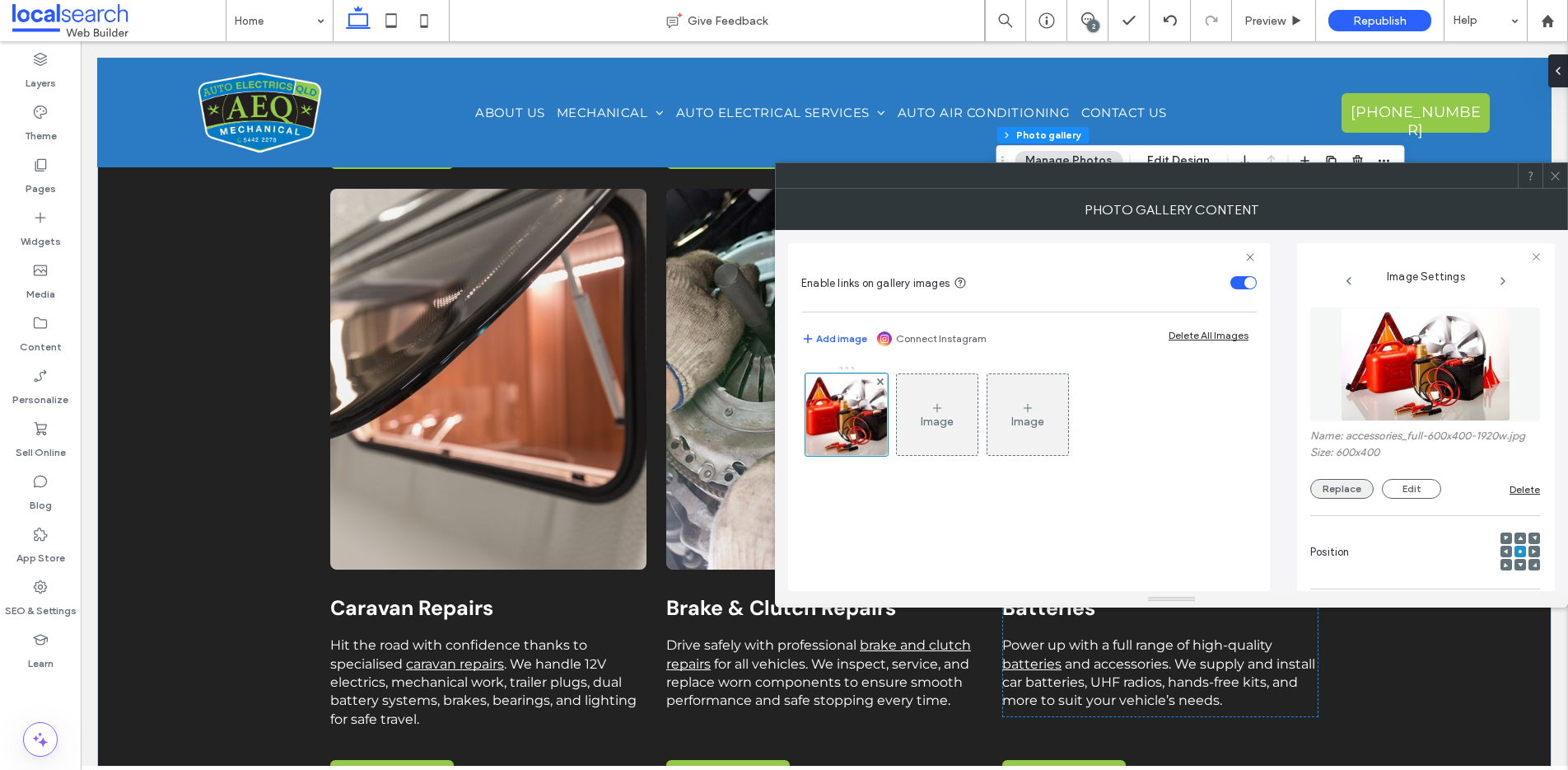
click at [1344, 487] on button "Replace" at bounding box center [1342, 489] width 63 height 20
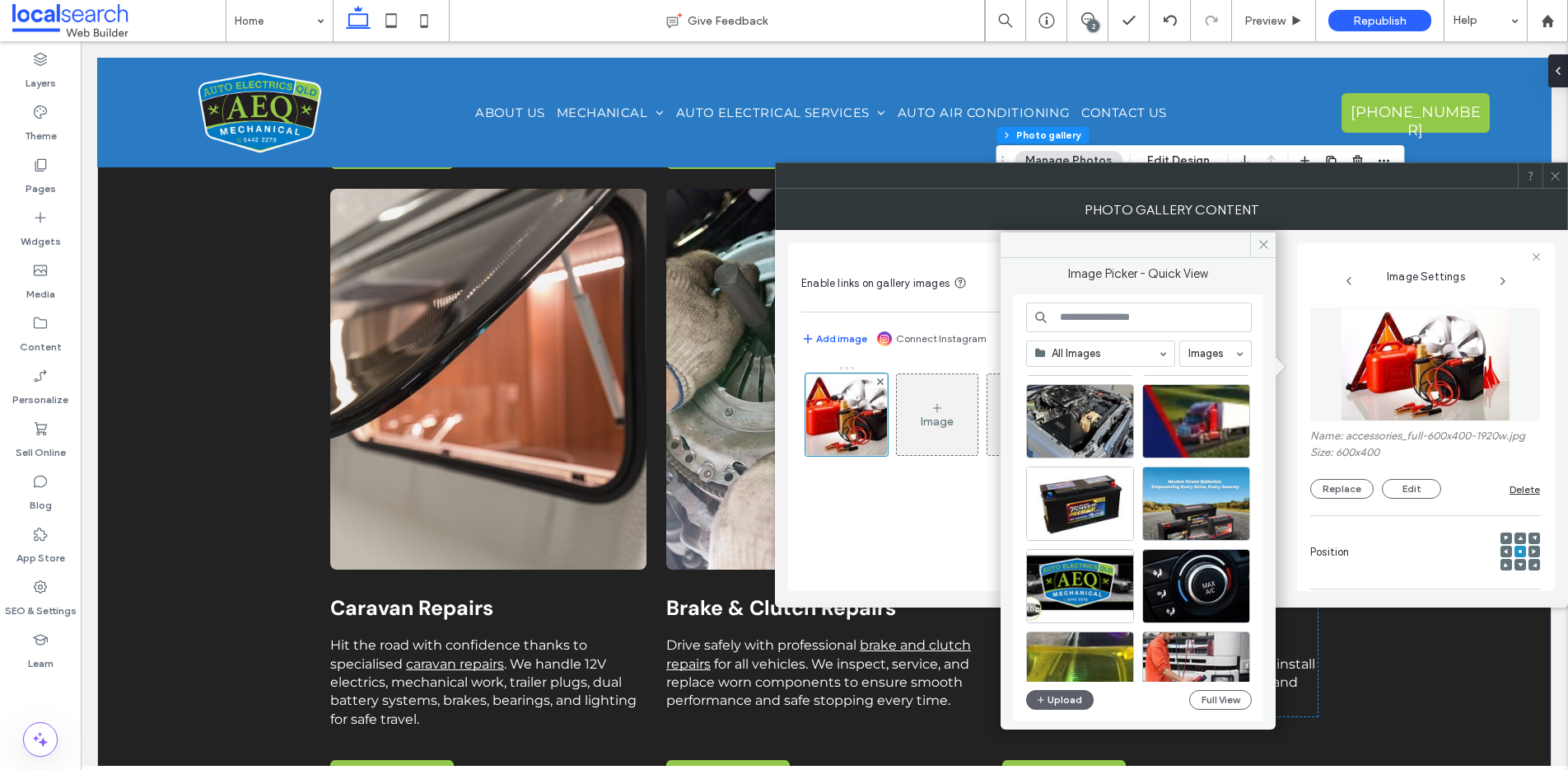
scroll to position [164, 0]
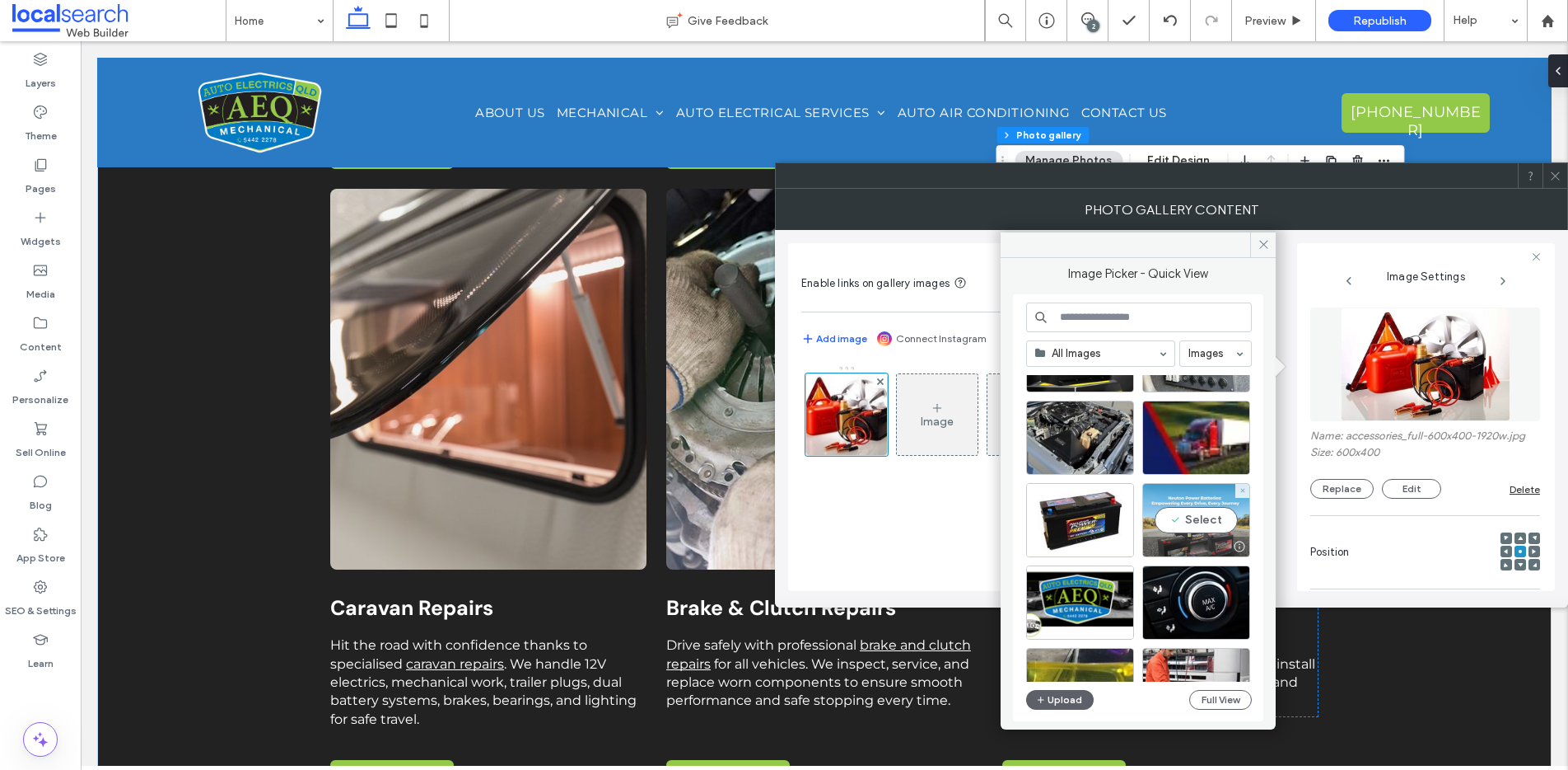
click at [1201, 515] on div "Select" at bounding box center [1196, 519] width 108 height 74
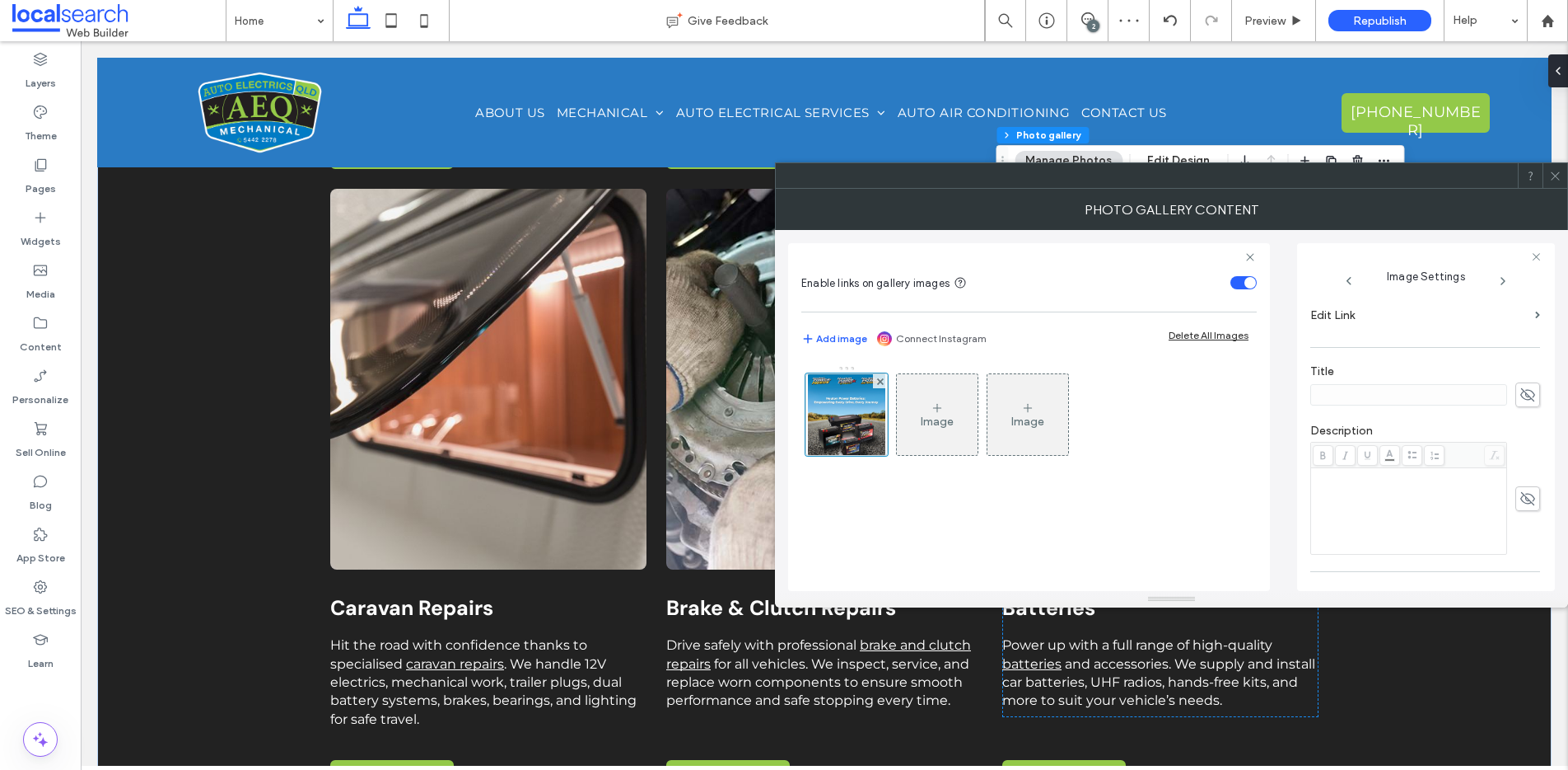
scroll to position [472, 0]
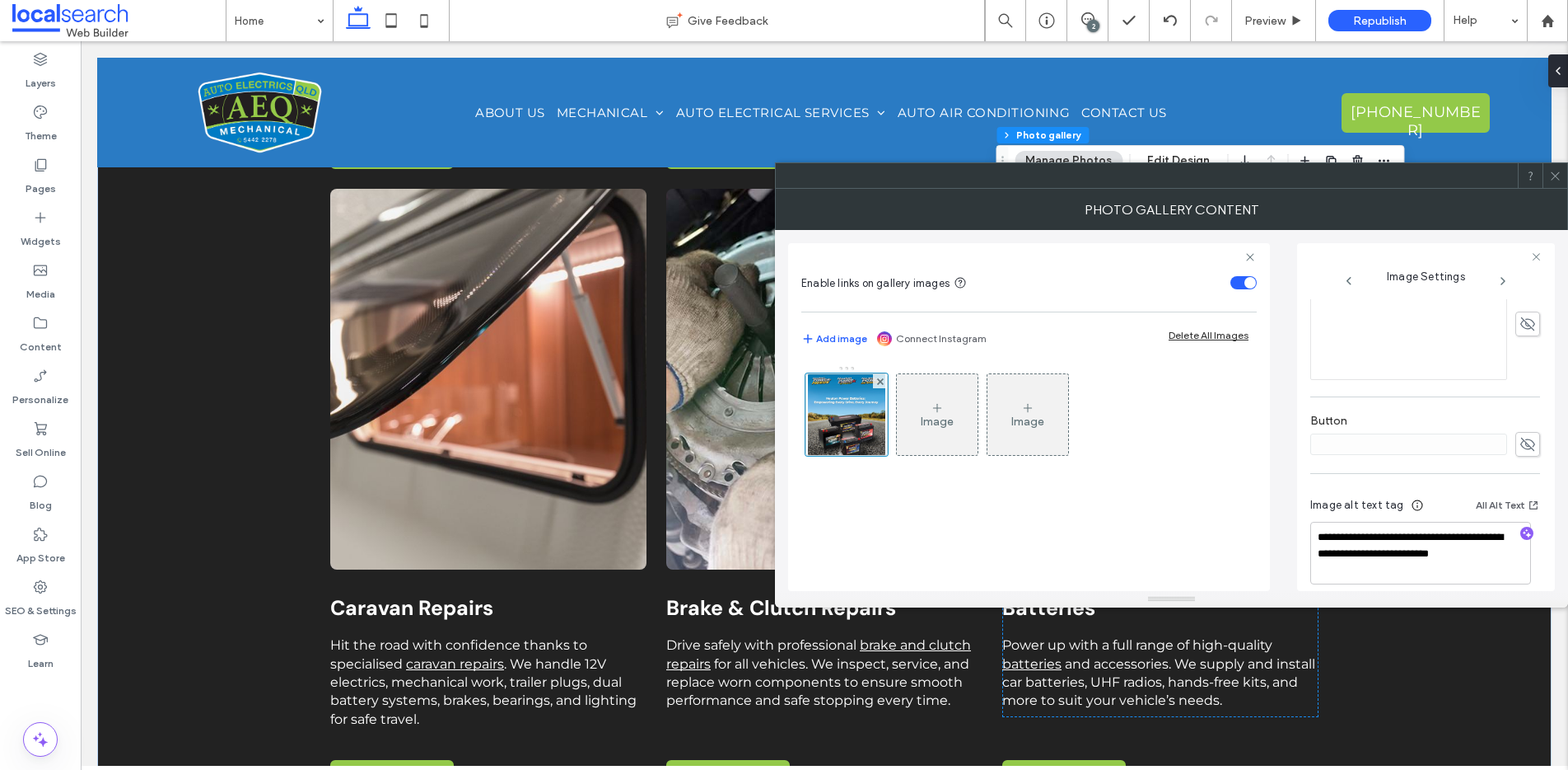
click at [1558, 173] on icon at bounding box center [1555, 176] width 12 height 12
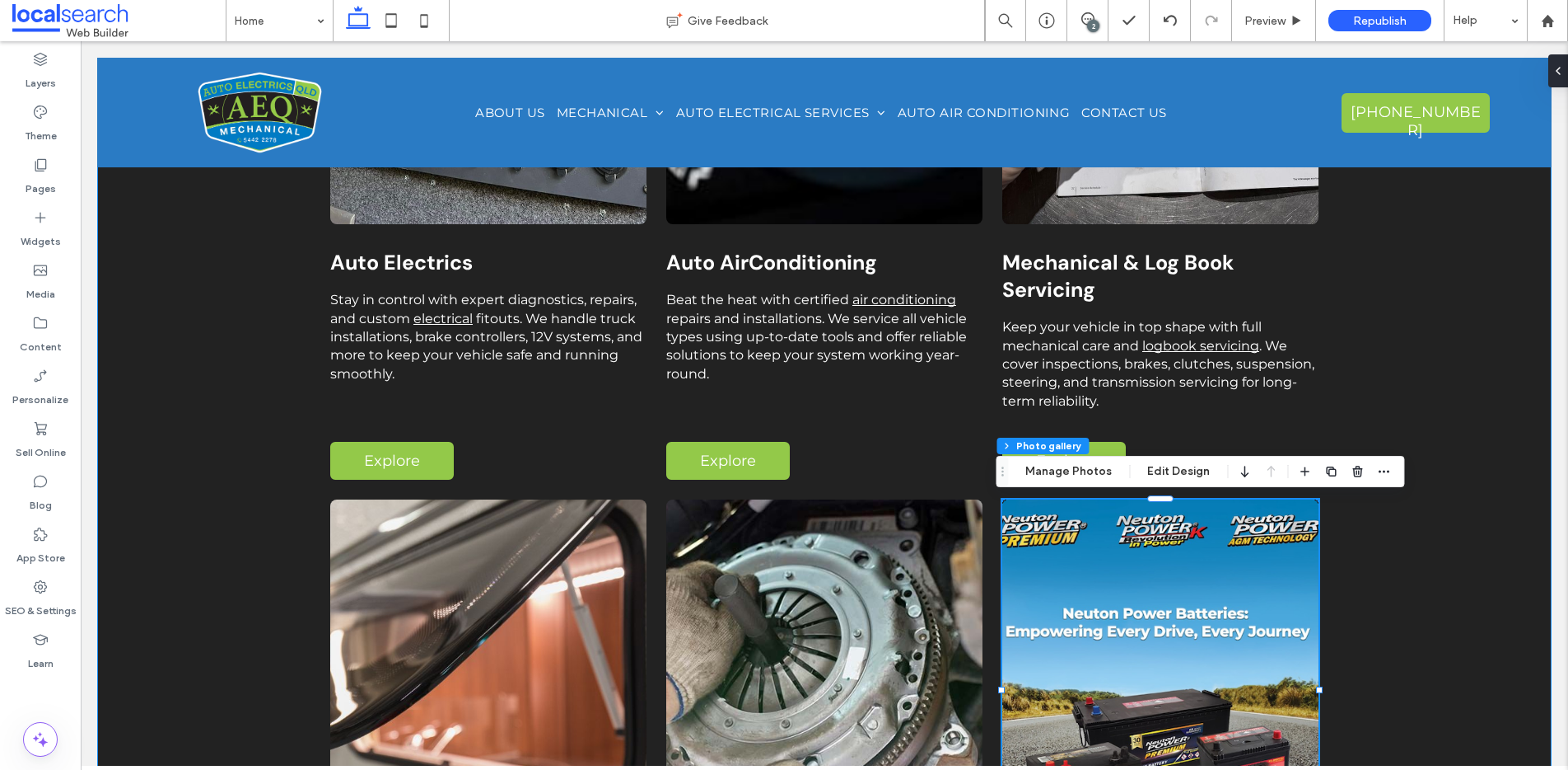
scroll to position [1763, 0]
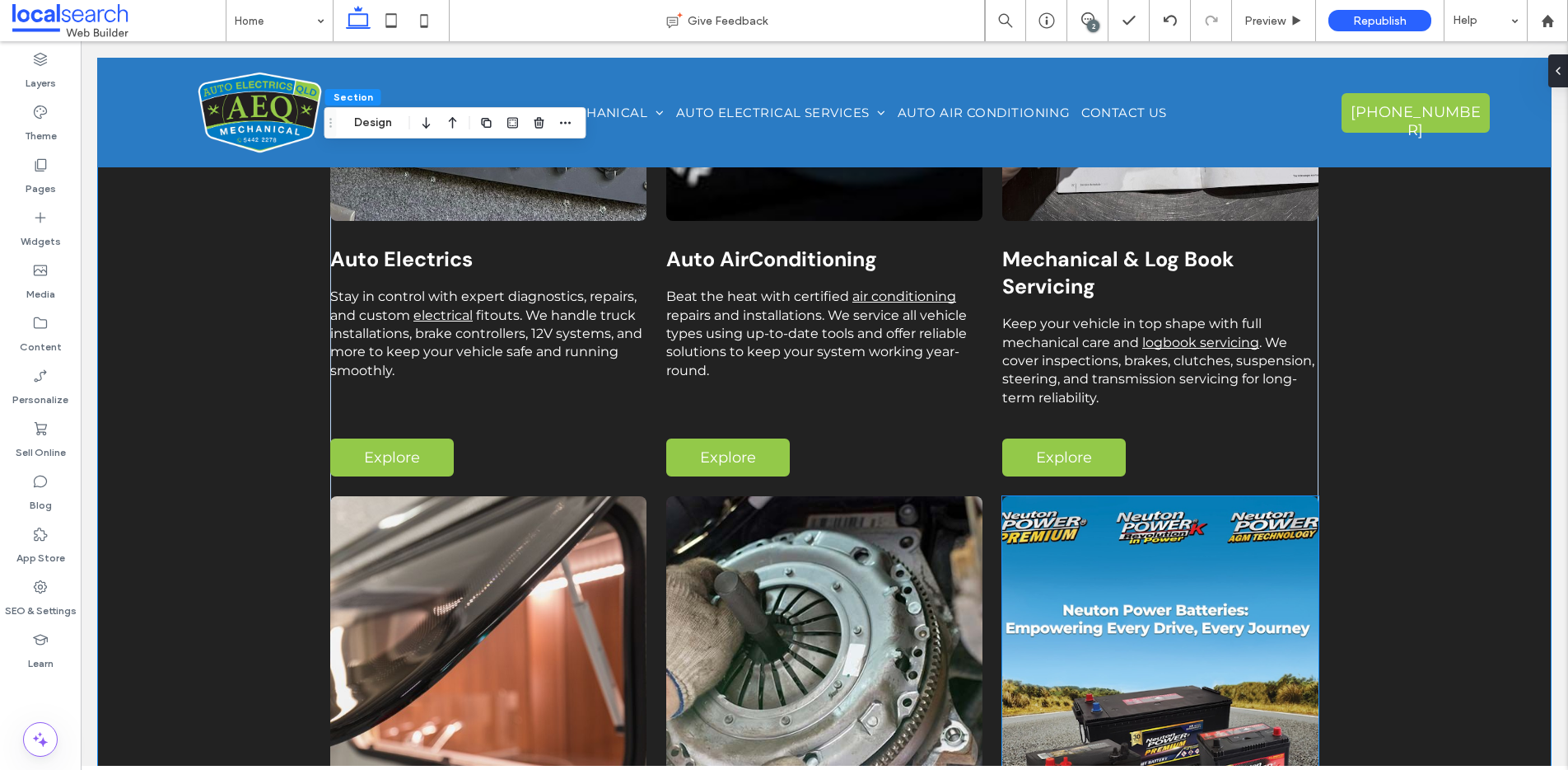
click at [1166, 576] on link at bounding box center [1160, 686] width 316 height 381
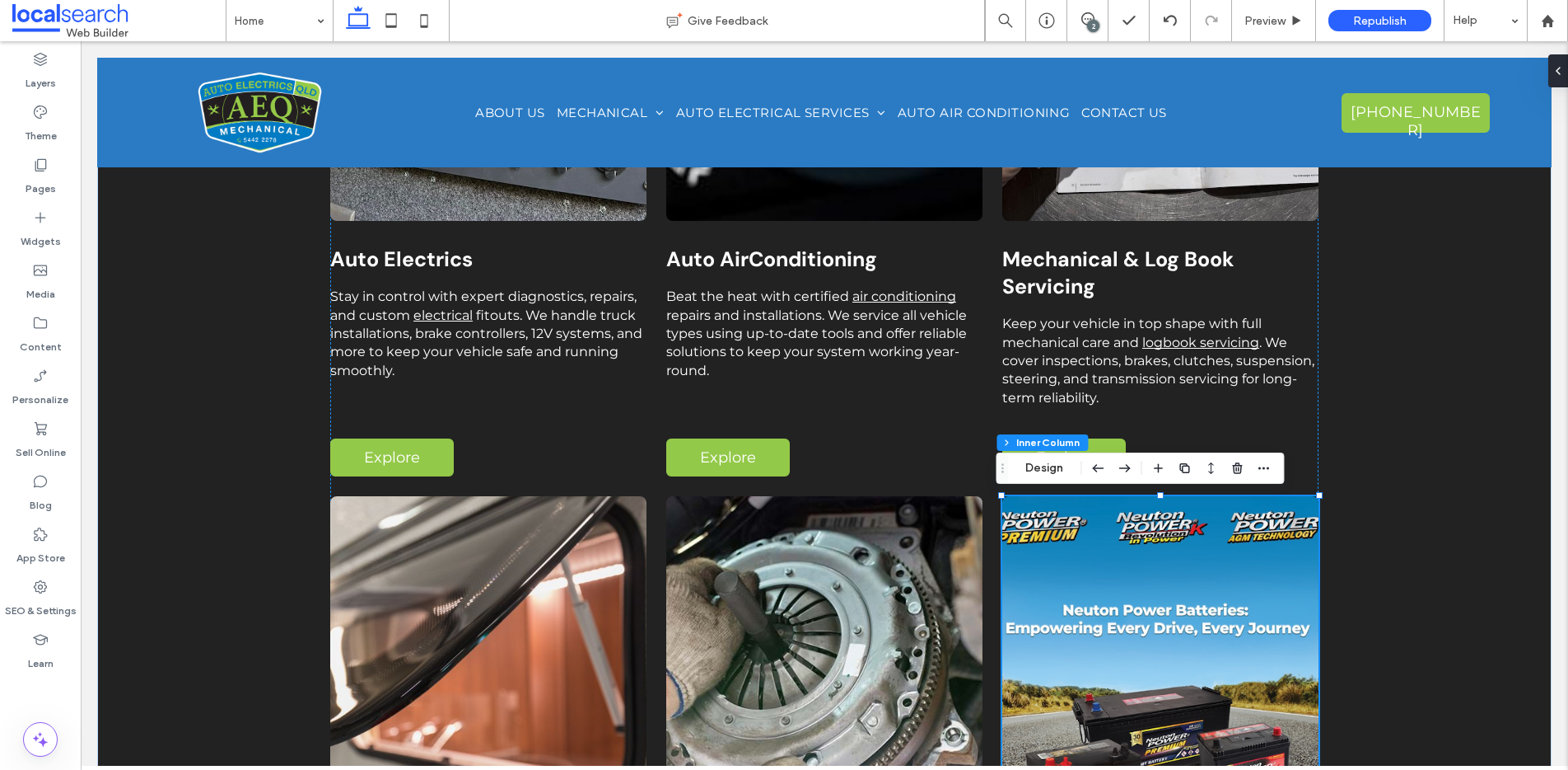
click at [1109, 562] on link at bounding box center [1160, 686] width 316 height 381
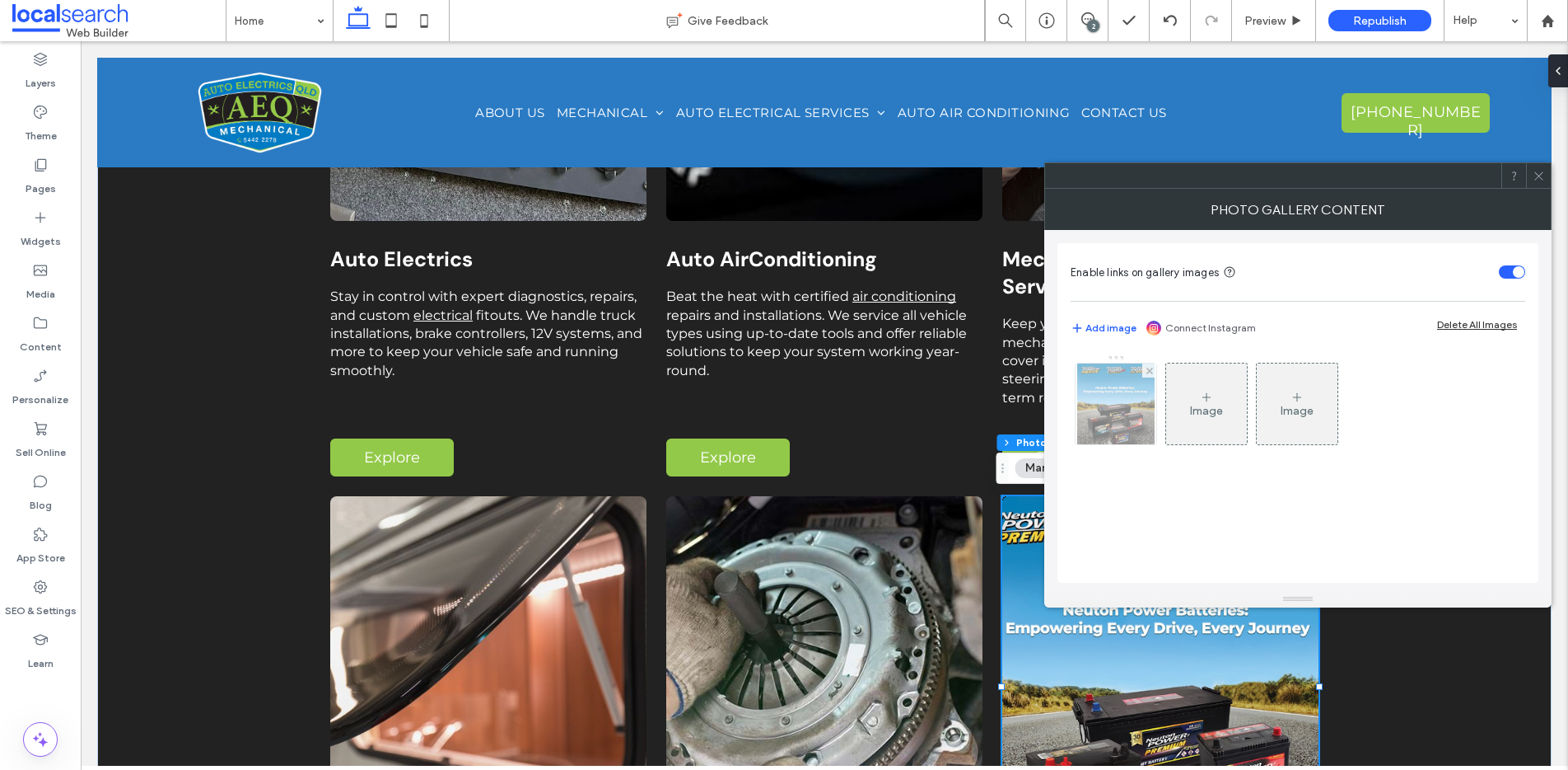
click at [1111, 392] on img at bounding box center [1115, 404] width 78 height 81
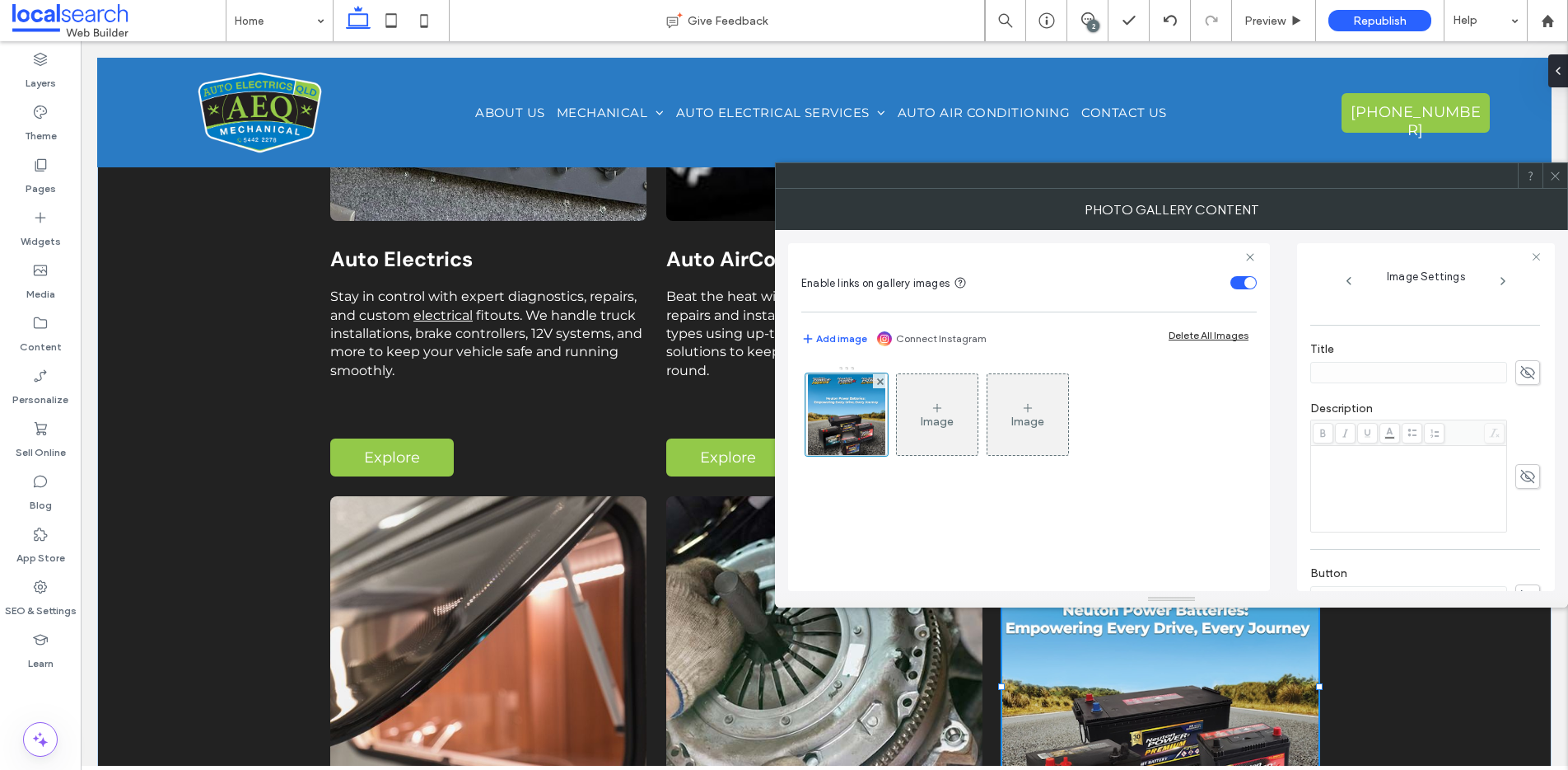
scroll to position [487, 0]
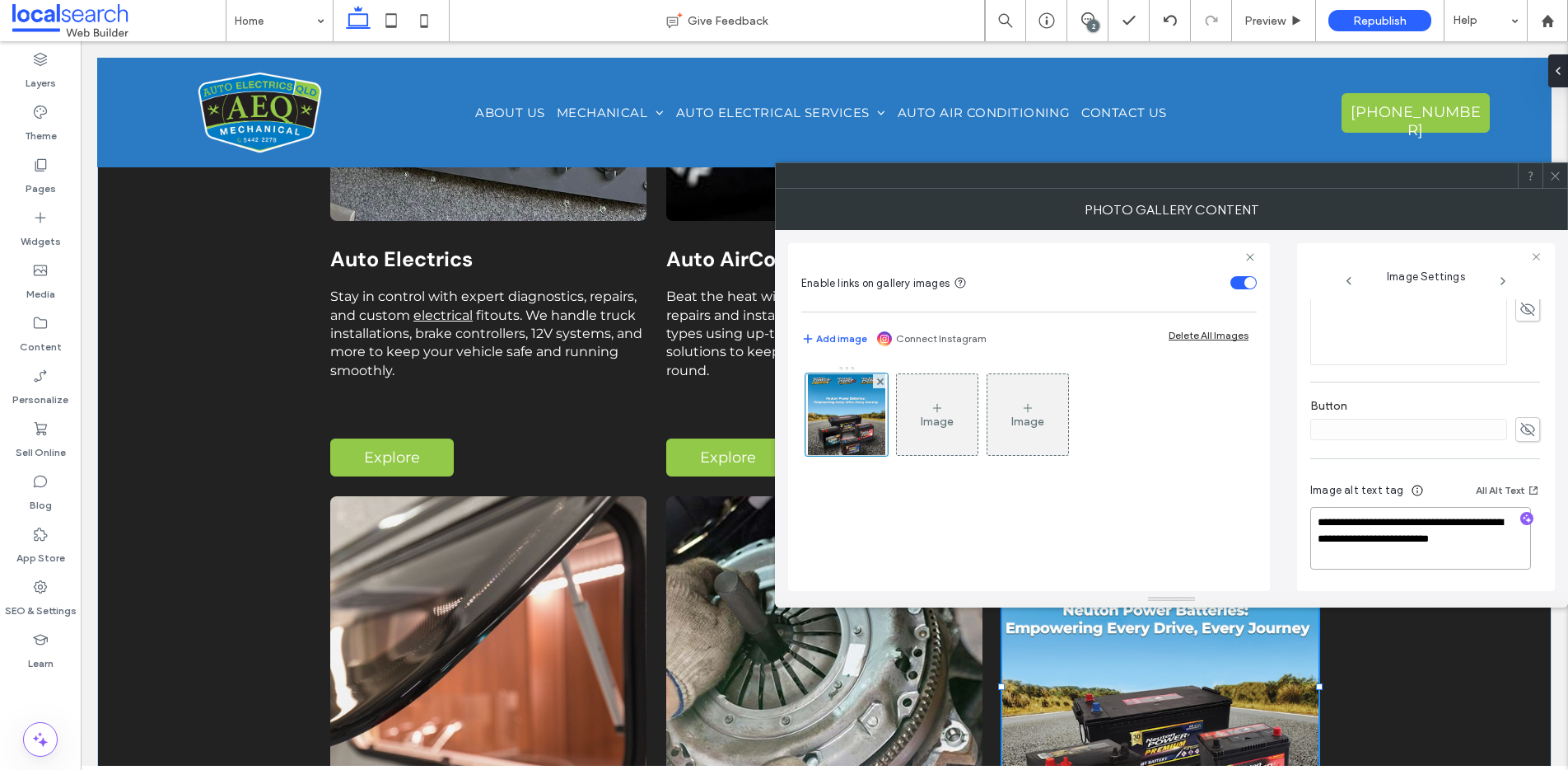
drag, startPoint x: 1339, startPoint y: 535, endPoint x: 1342, endPoint y: 527, distance: 8.5
click at [1342, 526] on textarea "**********" at bounding box center [1421, 538] width 221 height 62
click at [1342, 527] on textarea "**********" at bounding box center [1421, 538] width 221 height 62
drag, startPoint x: 1339, startPoint y: 536, endPoint x: 1309, endPoint y: 511, distance: 39.1
click at [1309, 511] on div "**********" at bounding box center [1426, 417] width 257 height 348
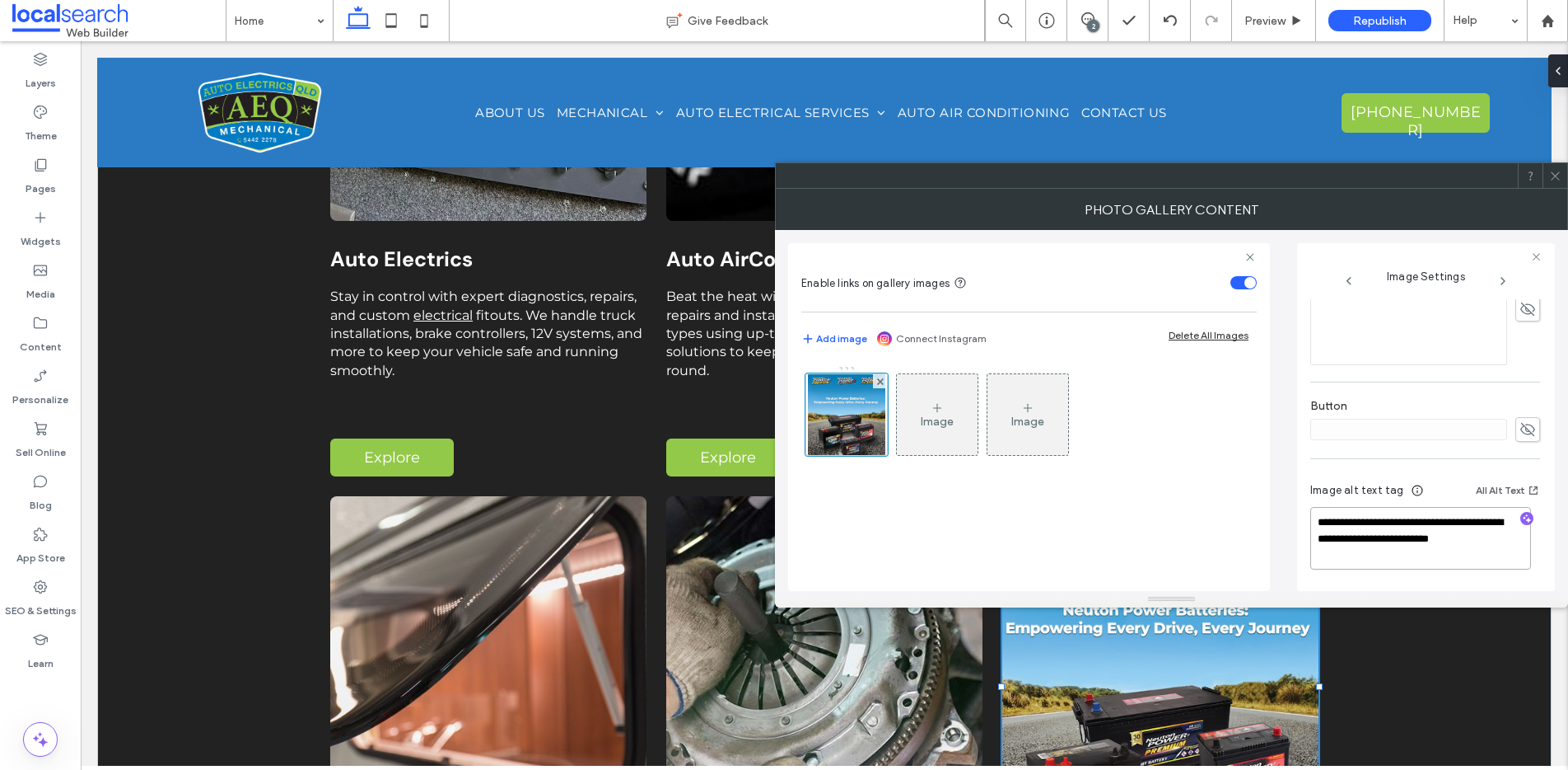
click at [1466, 526] on textarea "**********" at bounding box center [1421, 538] width 221 height 62
drag, startPoint x: 1472, startPoint y: 525, endPoint x: 1304, endPoint y: 513, distance: 168.4
click at [1305, 525] on div "**********" at bounding box center [1426, 417] width 257 height 348
type textarea "**********"
click at [1557, 173] on use at bounding box center [1554, 175] width 8 height 8
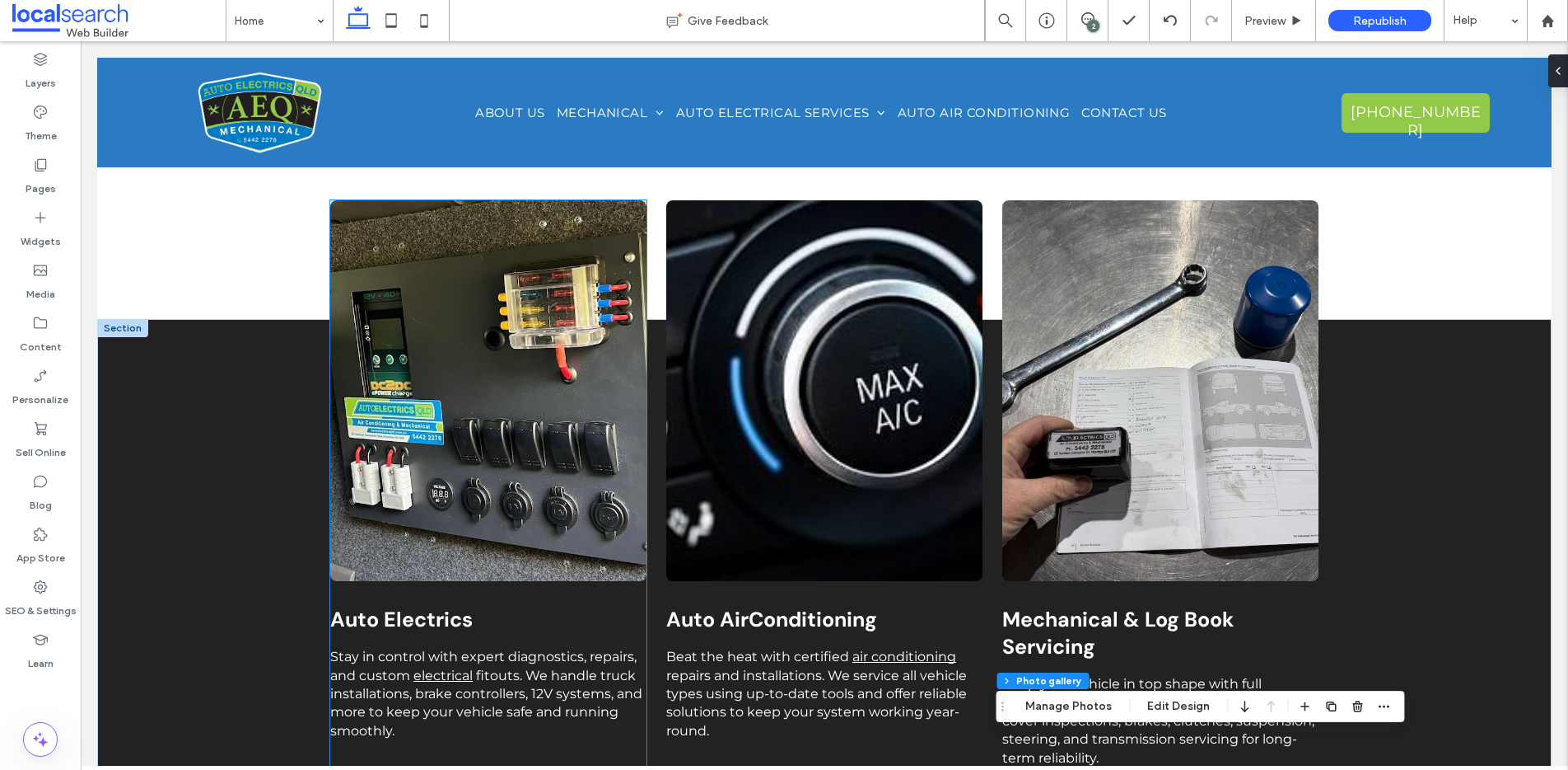
scroll to position [1404, 0]
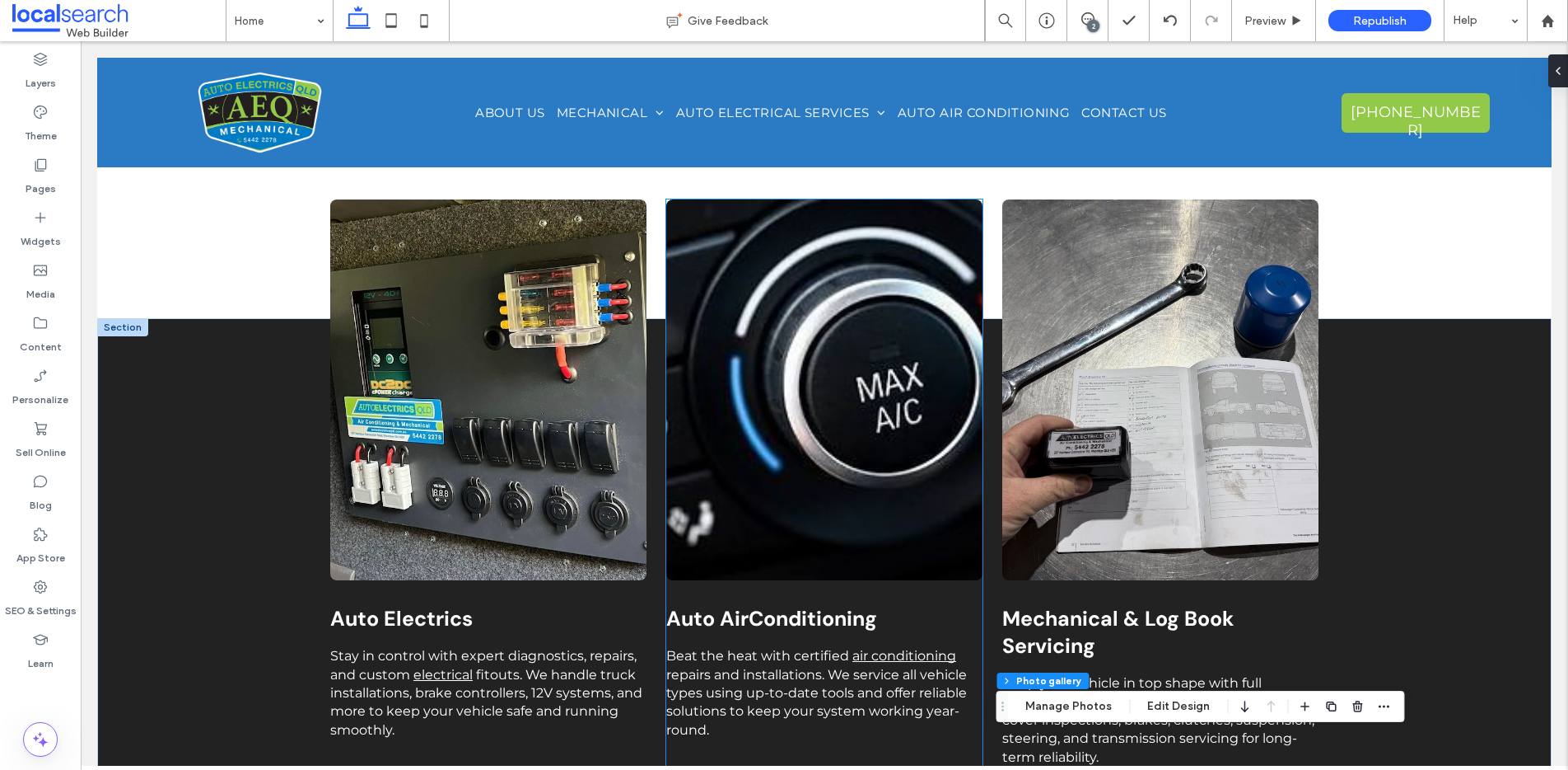
click at [749, 380] on link at bounding box center [824, 390] width 316 height 381
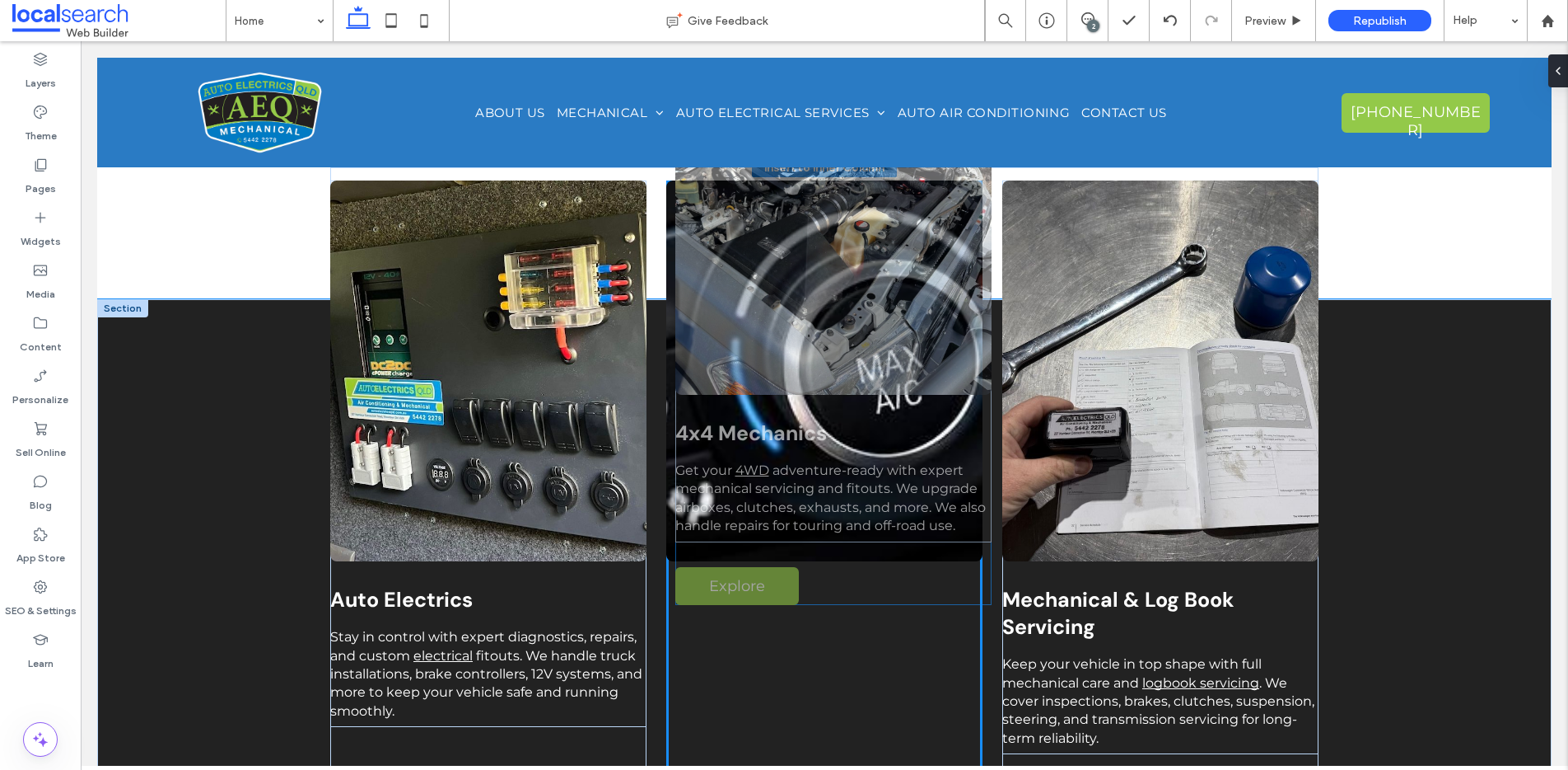
scroll to position [1411, 0]
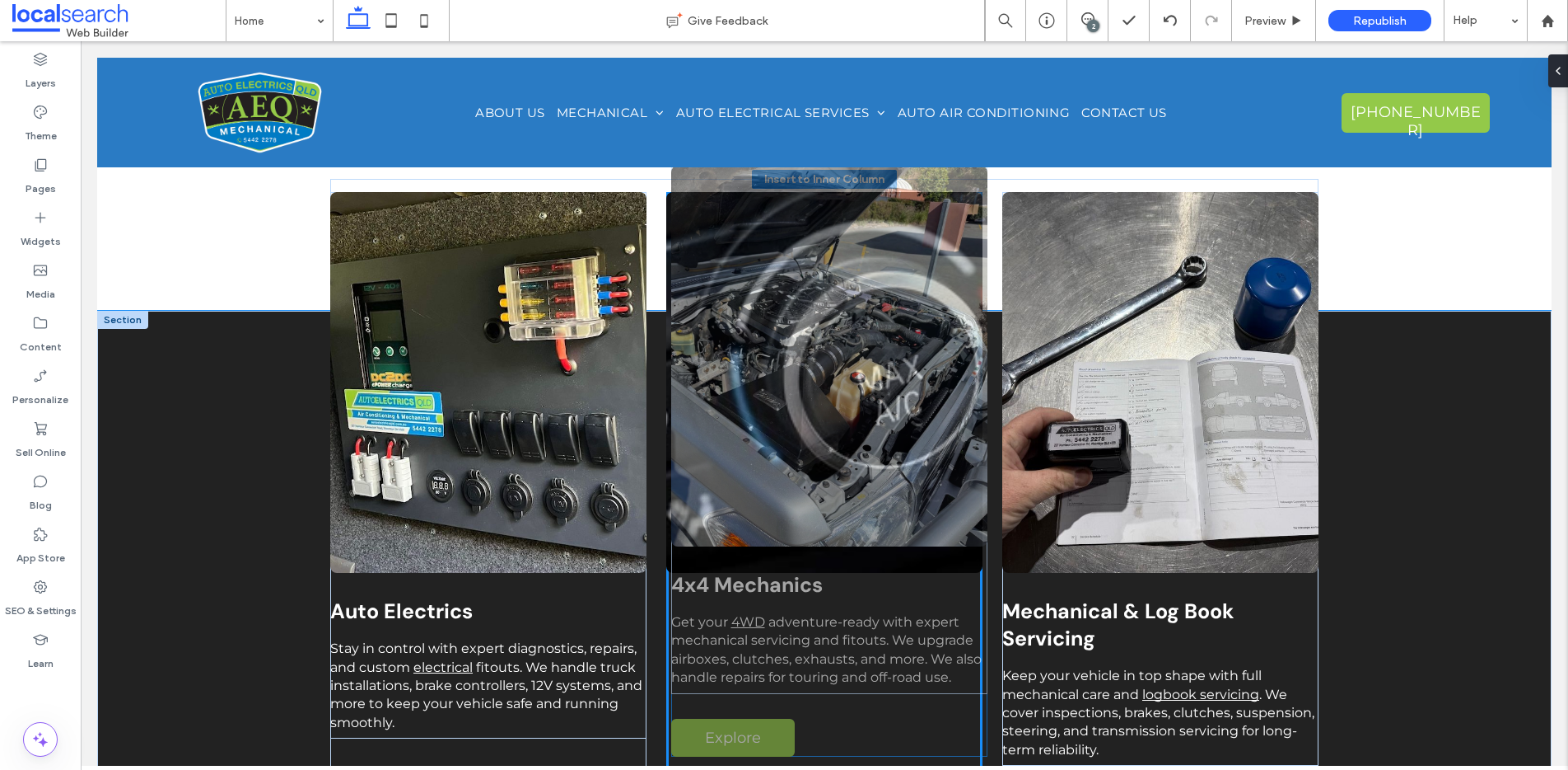
drag, startPoint x: 835, startPoint y: 317, endPoint x: 847, endPoint y: 465, distance: 148.5
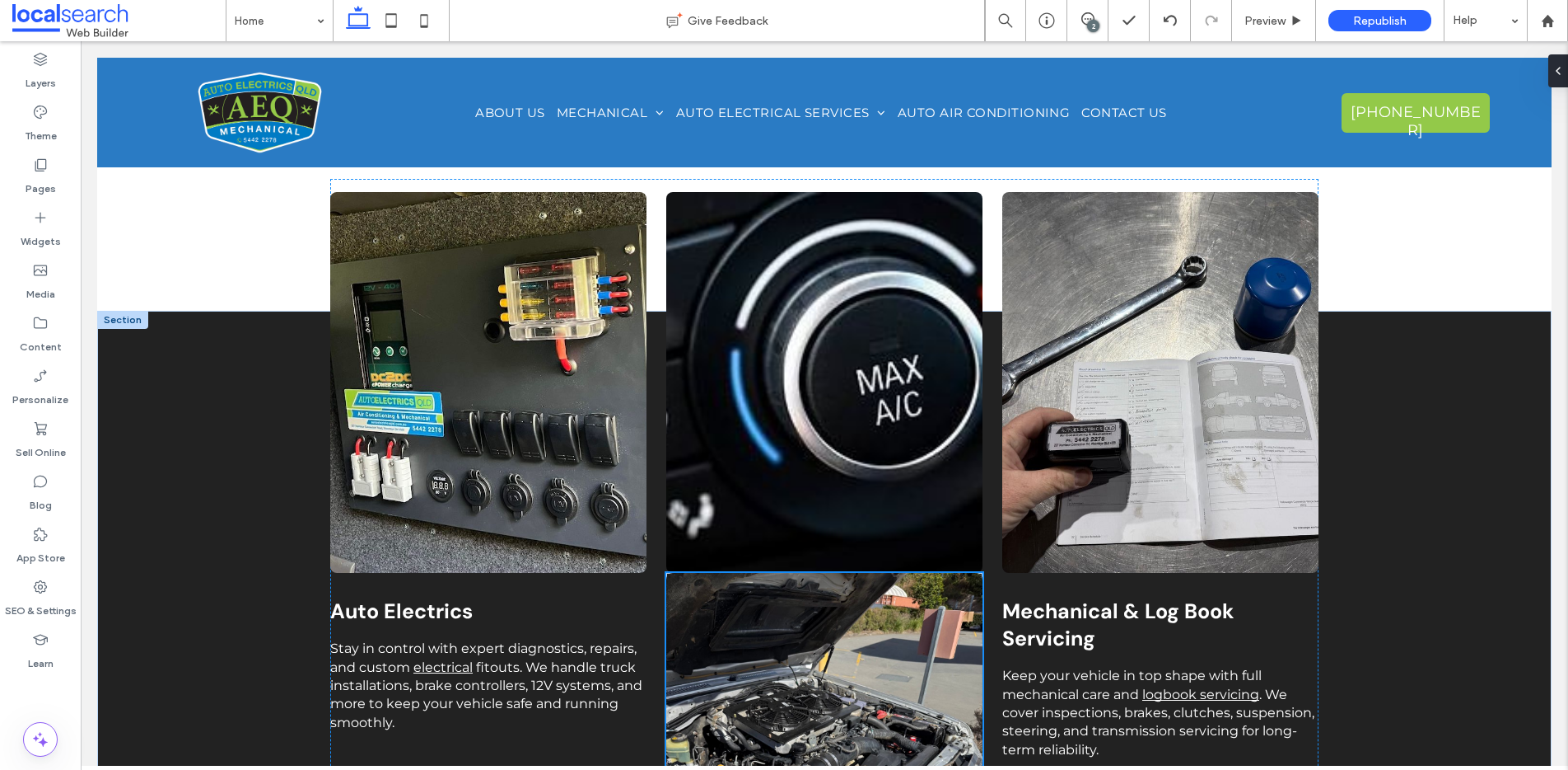
type input "***"
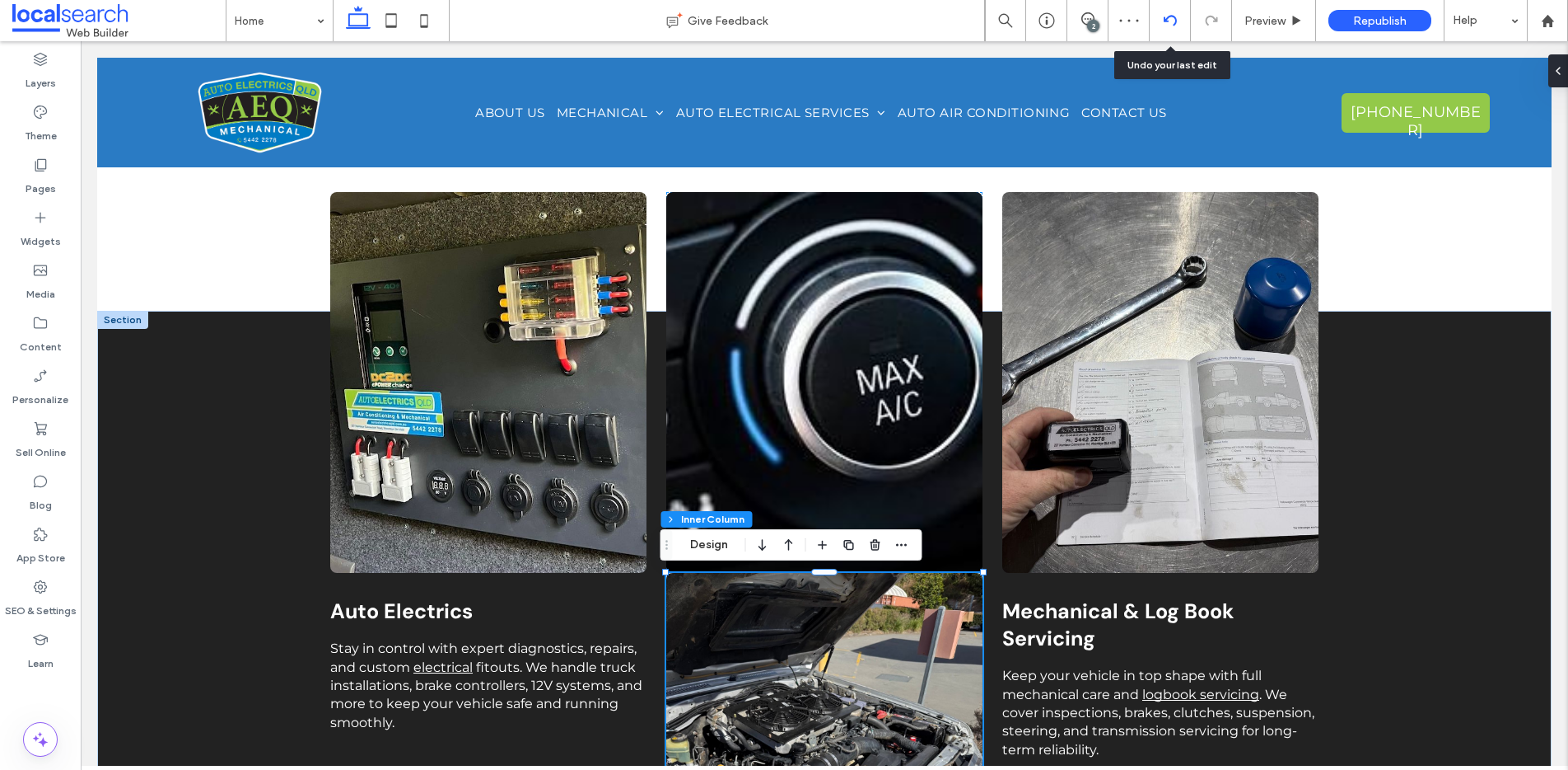
click at [1164, 24] on icon at bounding box center [1170, 20] width 13 height 13
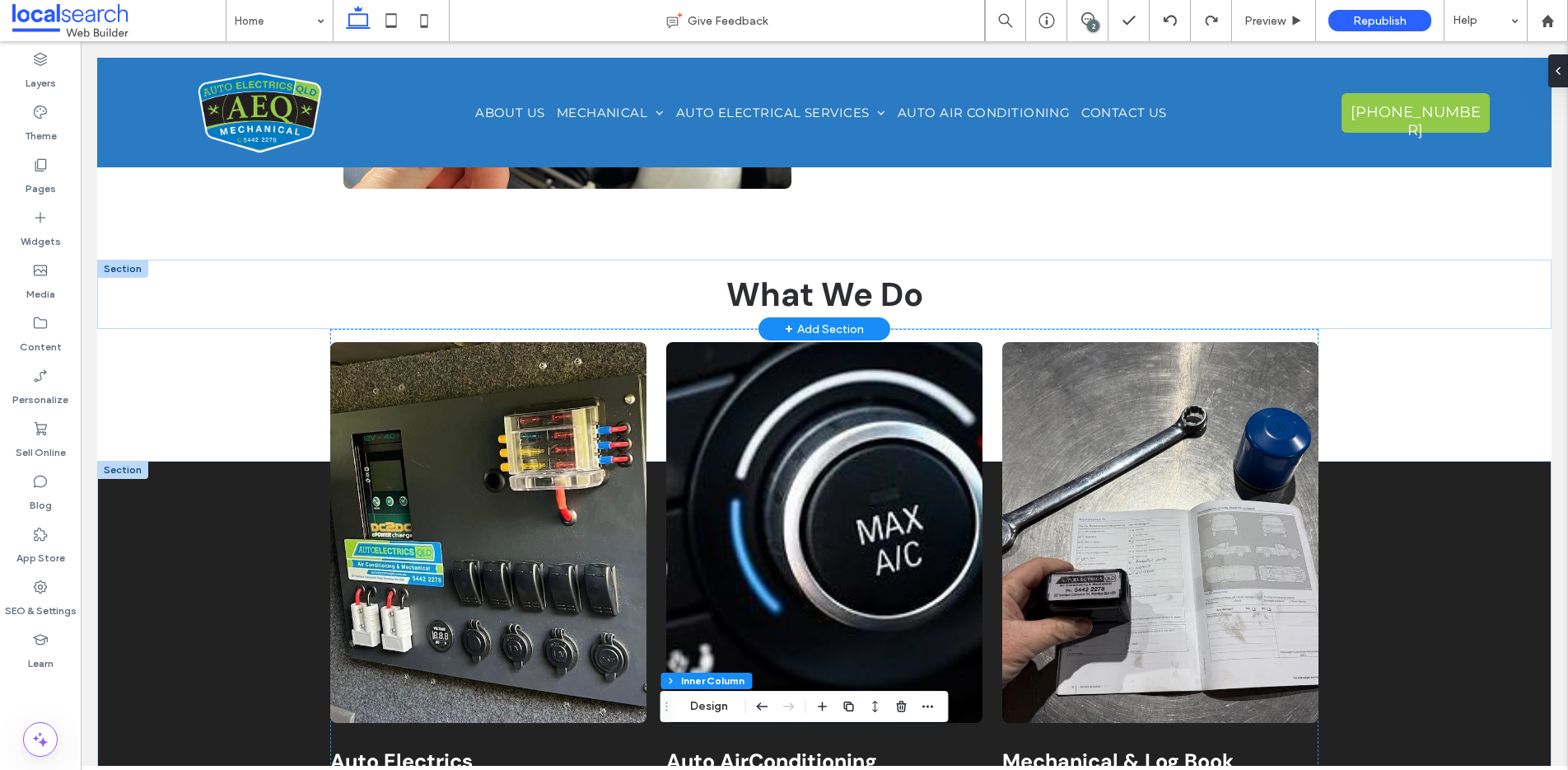
scroll to position [1261, 0]
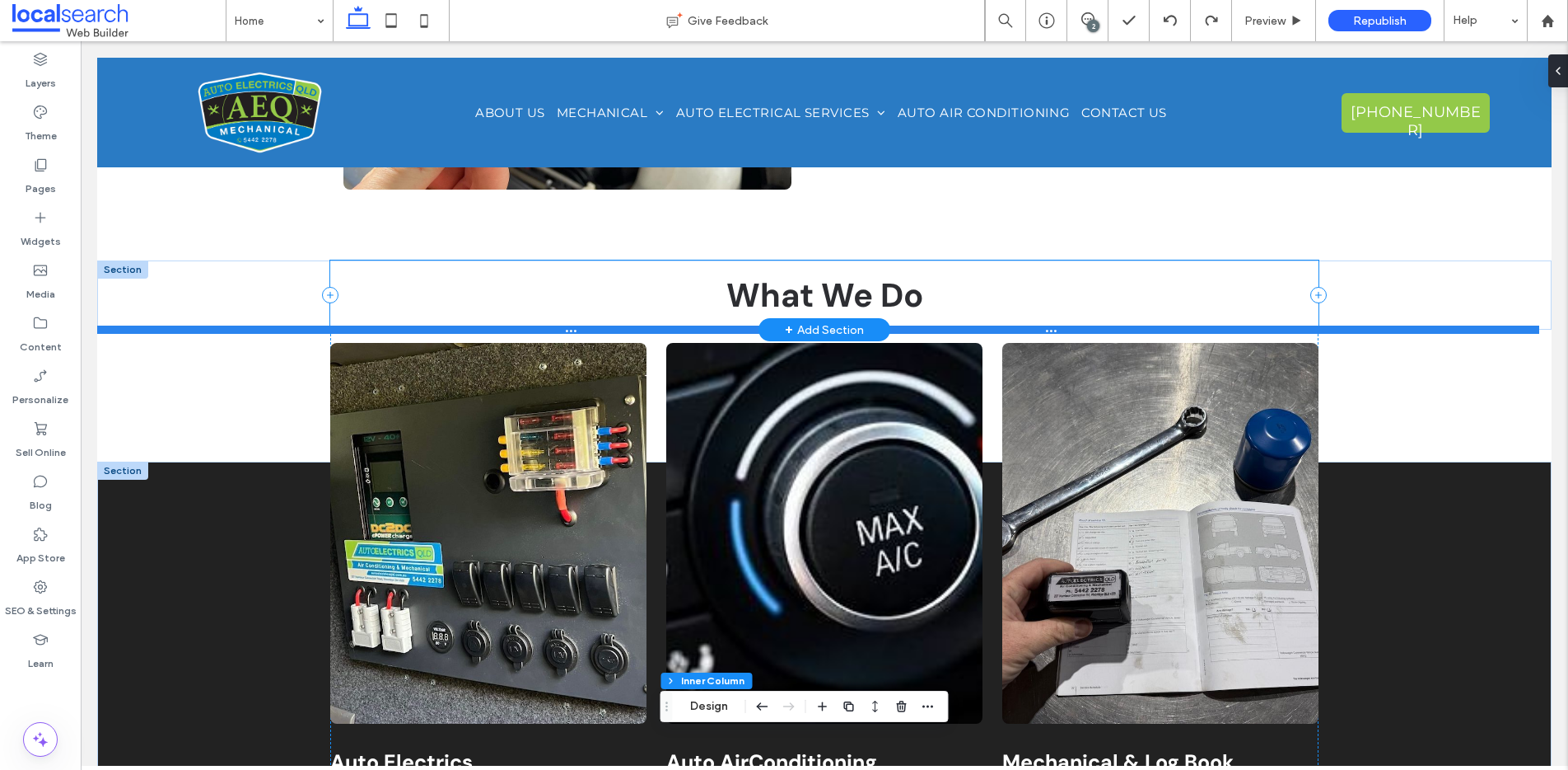
click at [956, 327] on div at bounding box center [818, 329] width 1442 height 8
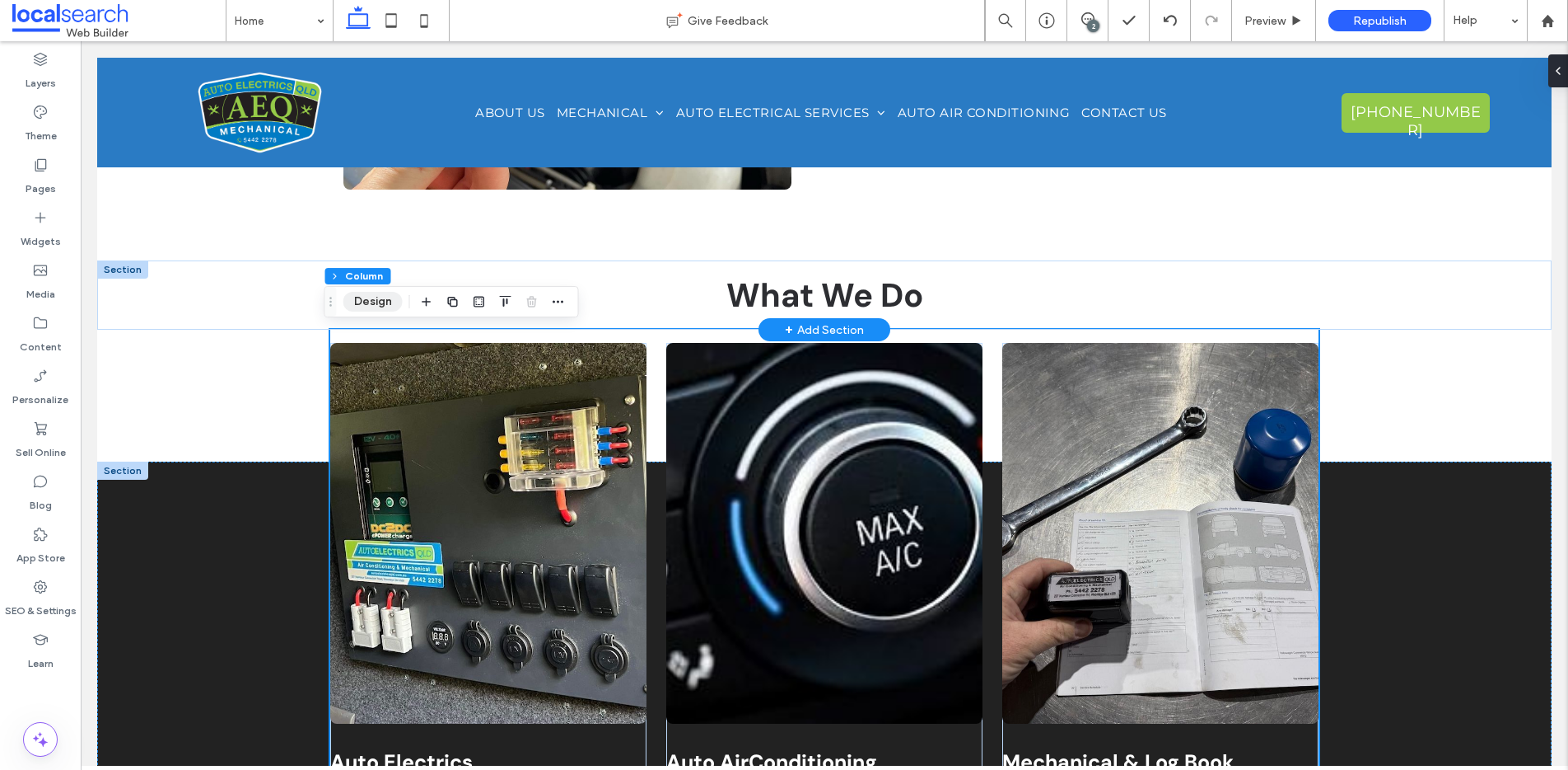
click at [374, 297] on button "Design" at bounding box center [373, 301] width 60 height 20
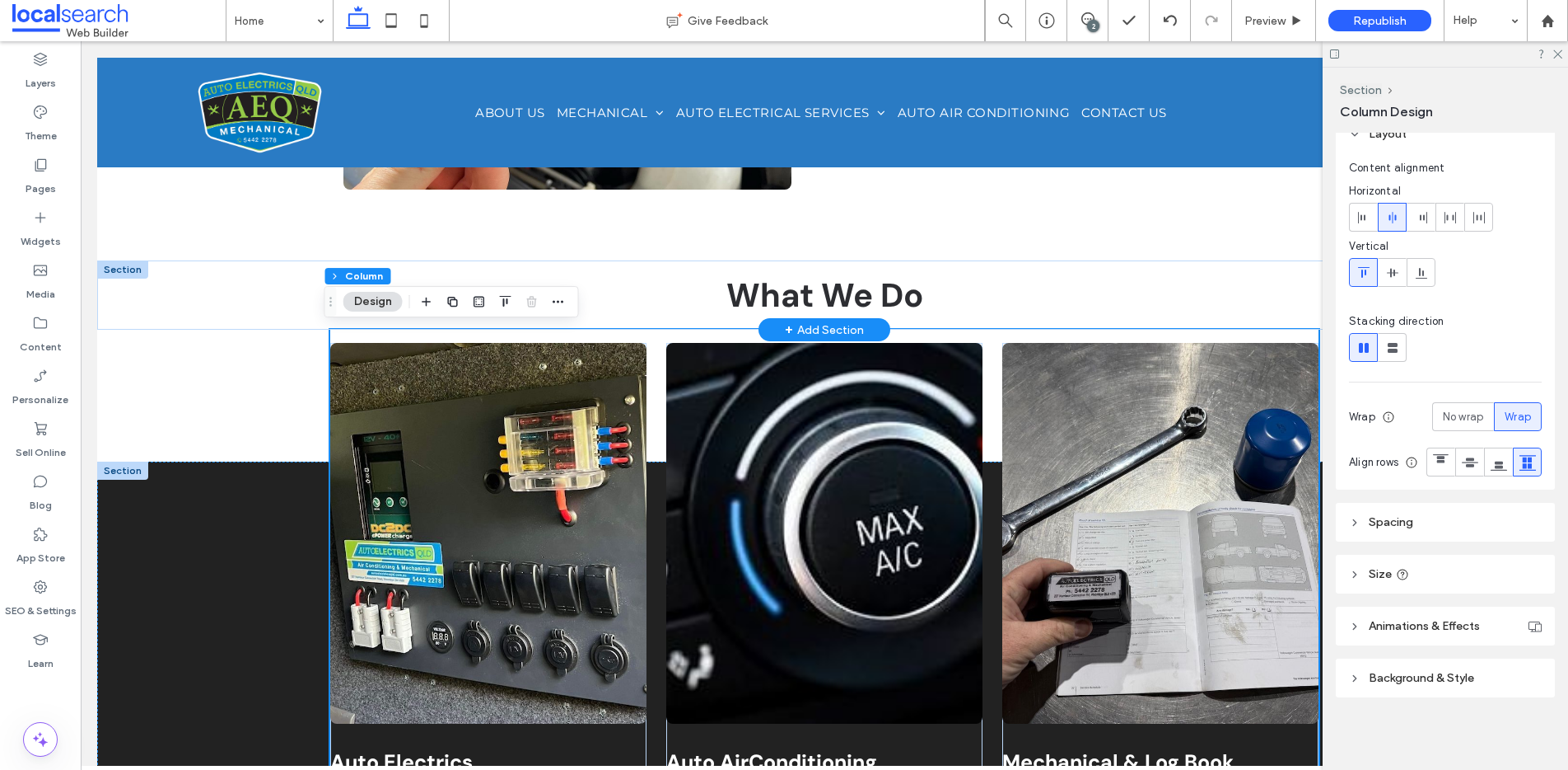
scroll to position [51, 0]
click at [1564, 51] on div at bounding box center [1445, 53] width 245 height 25
click at [1550, 50] on div at bounding box center [1445, 53] width 245 height 25
click at [1554, 53] on icon at bounding box center [1557, 53] width 11 height 11
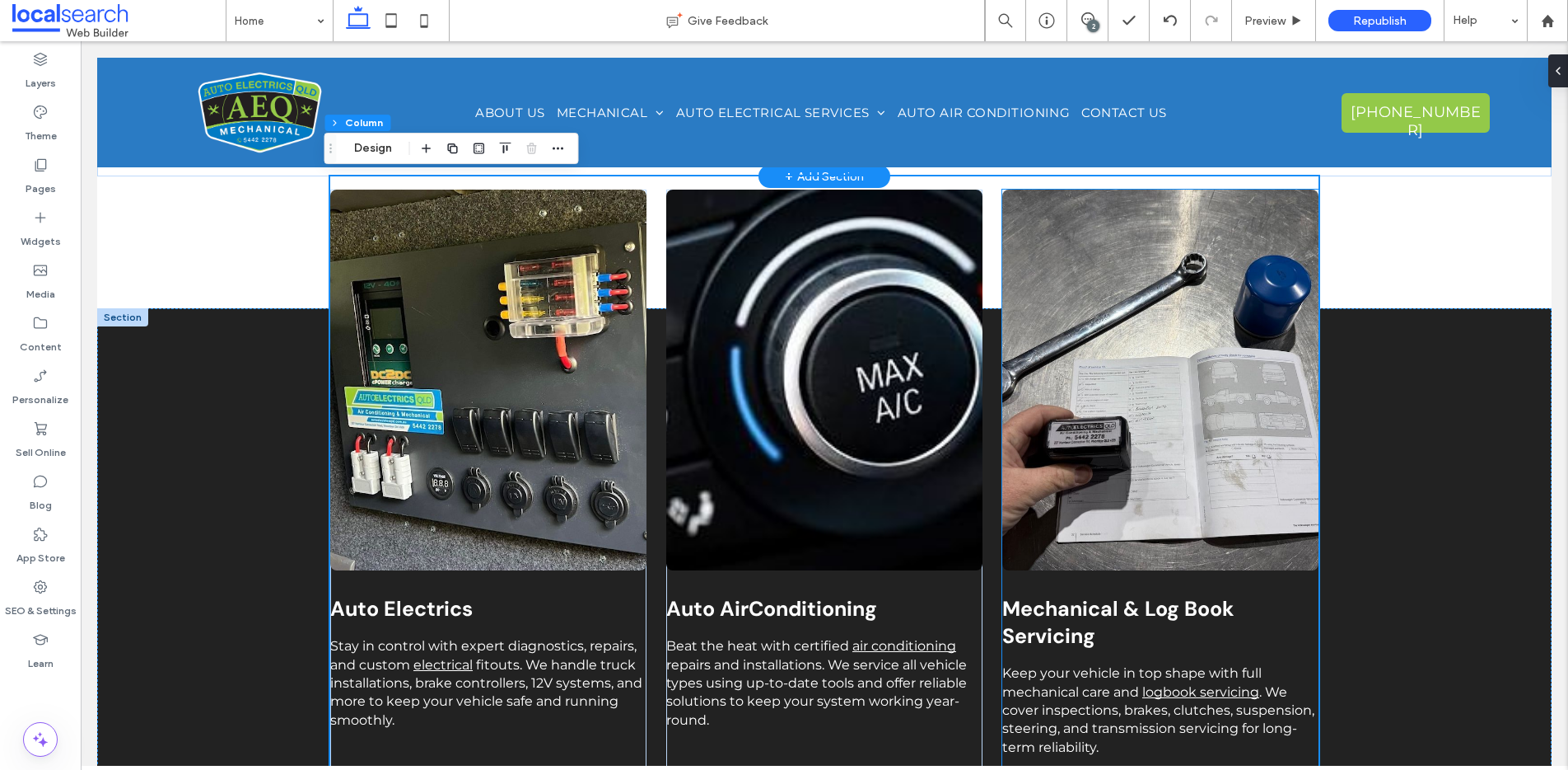
scroll to position [1471, 0]
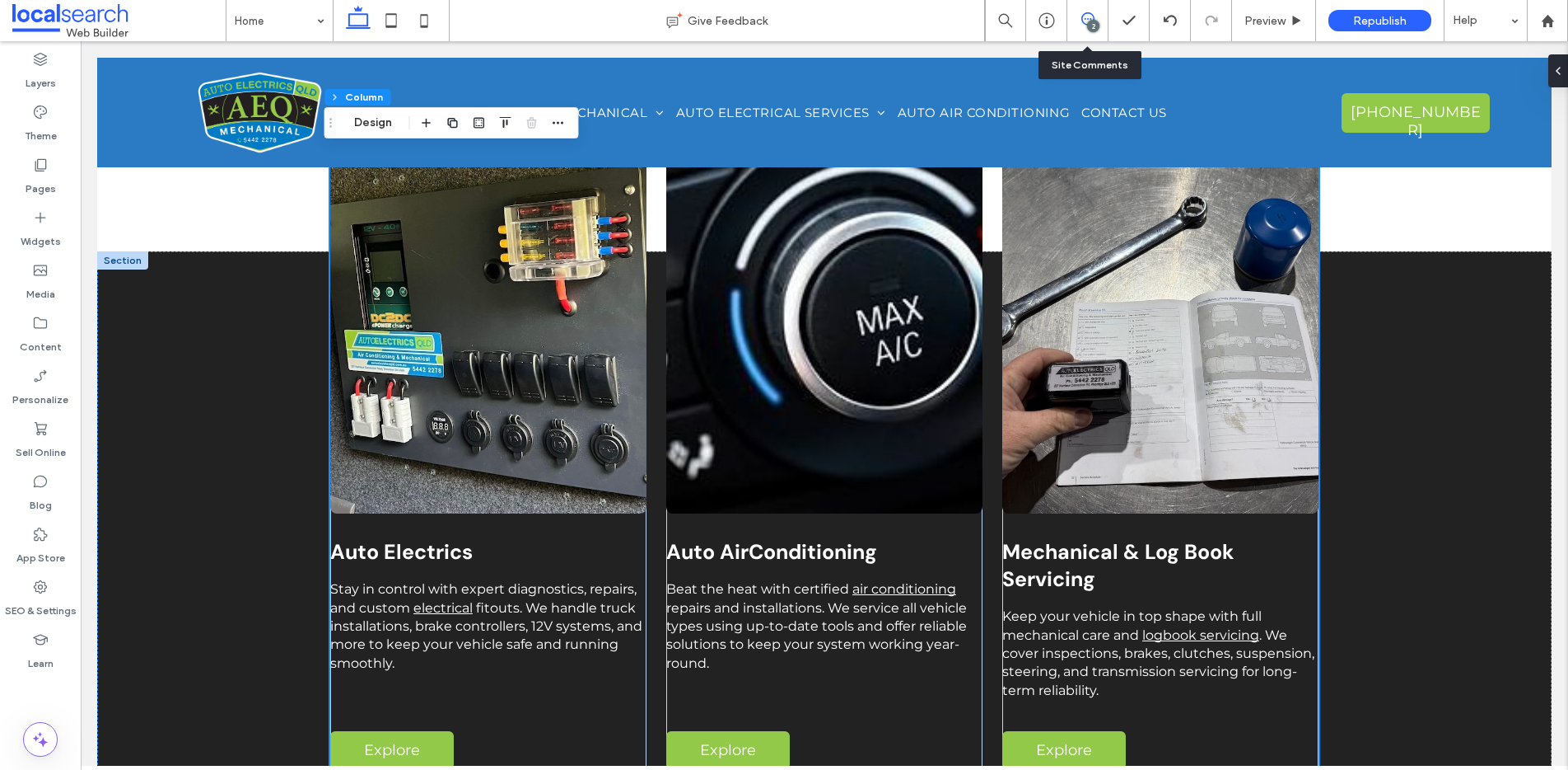
click at [1086, 15] on icon at bounding box center [1087, 18] width 13 height 13
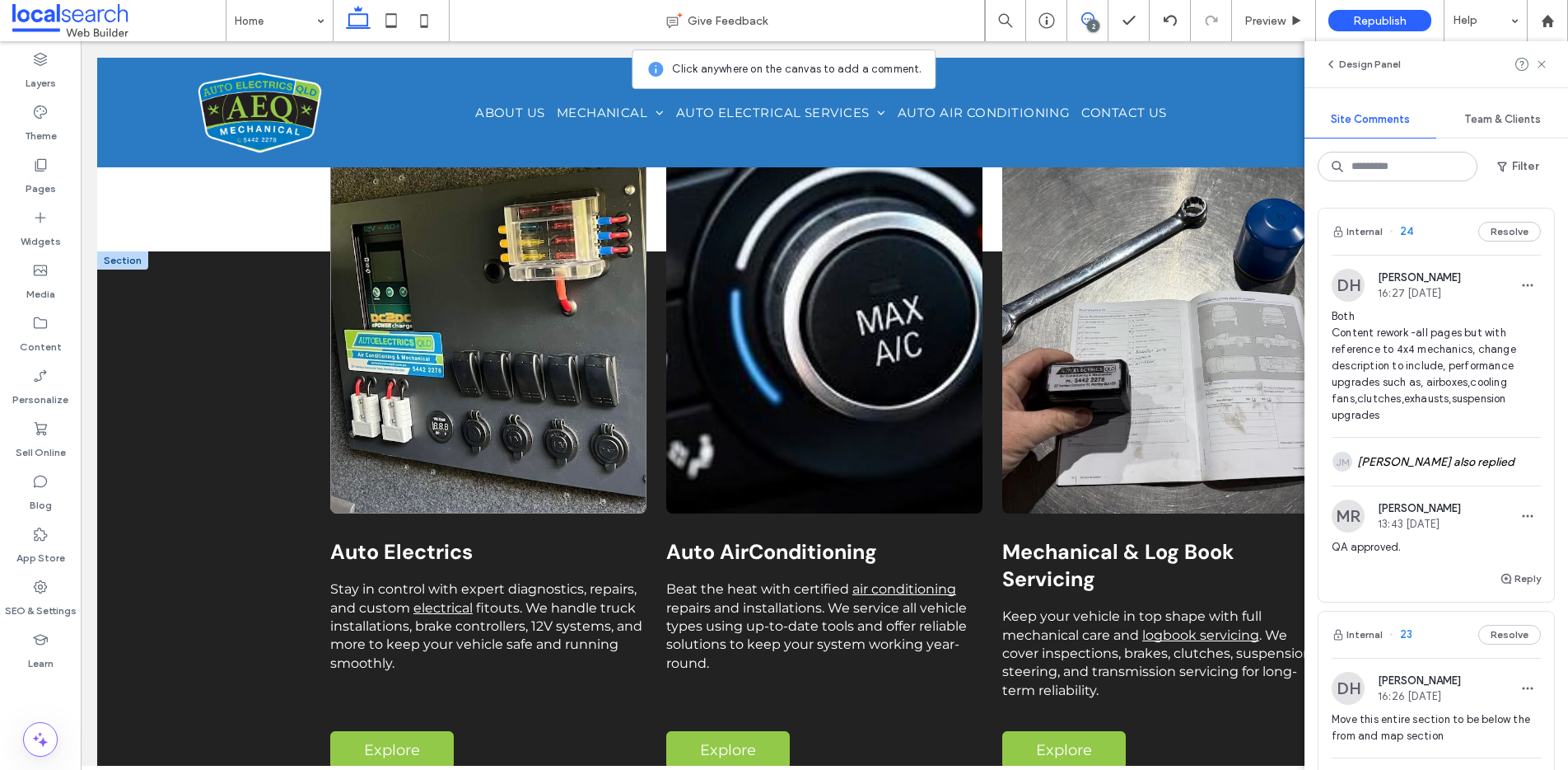
click at [408, 440] on link at bounding box center [488, 322] width 316 height 381
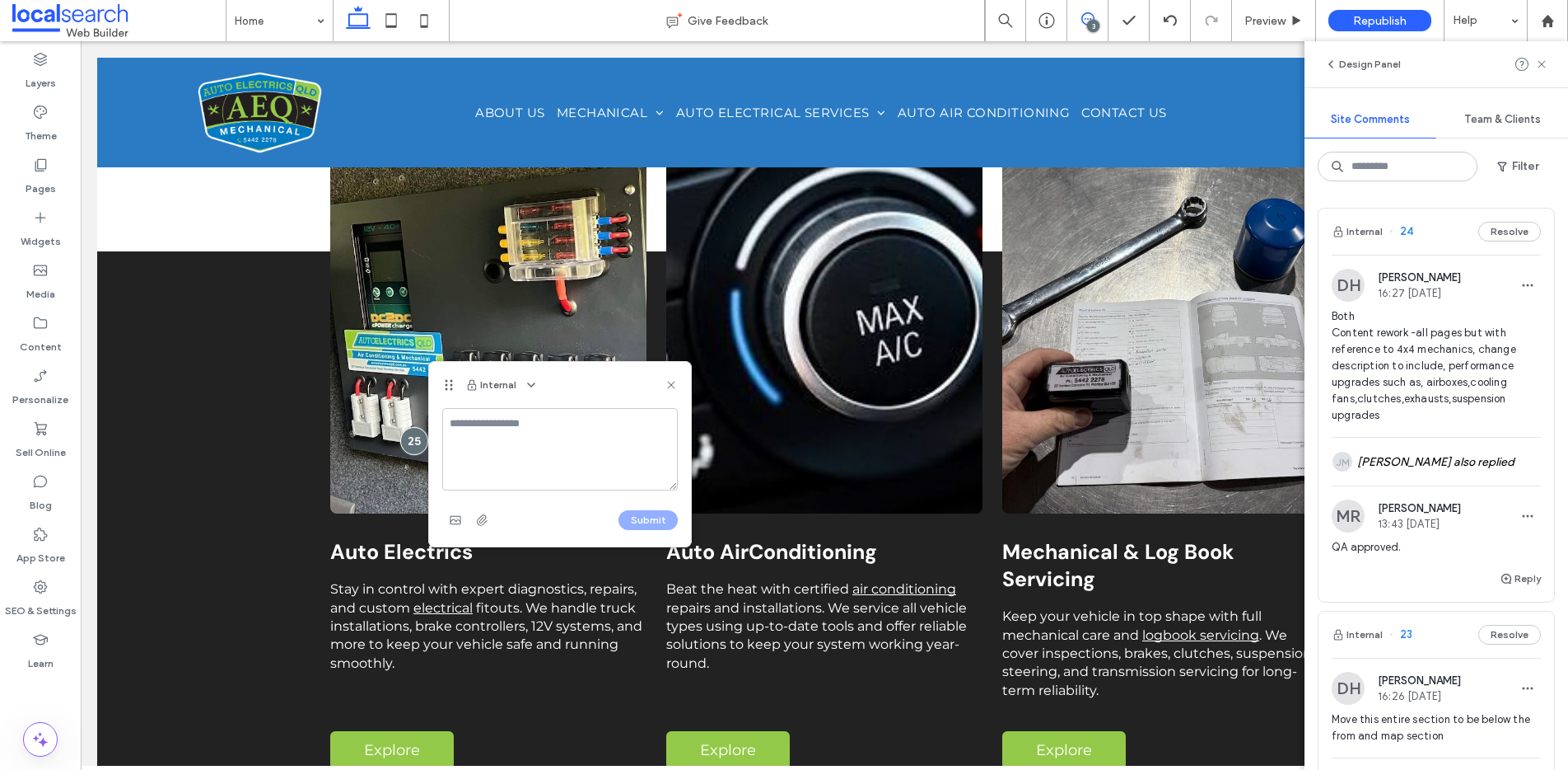
click at [479, 438] on textarea at bounding box center [559, 449] width 236 height 82
type textarea "**********"
click at [642, 519] on button "Submit" at bounding box center [648, 519] width 60 height 20
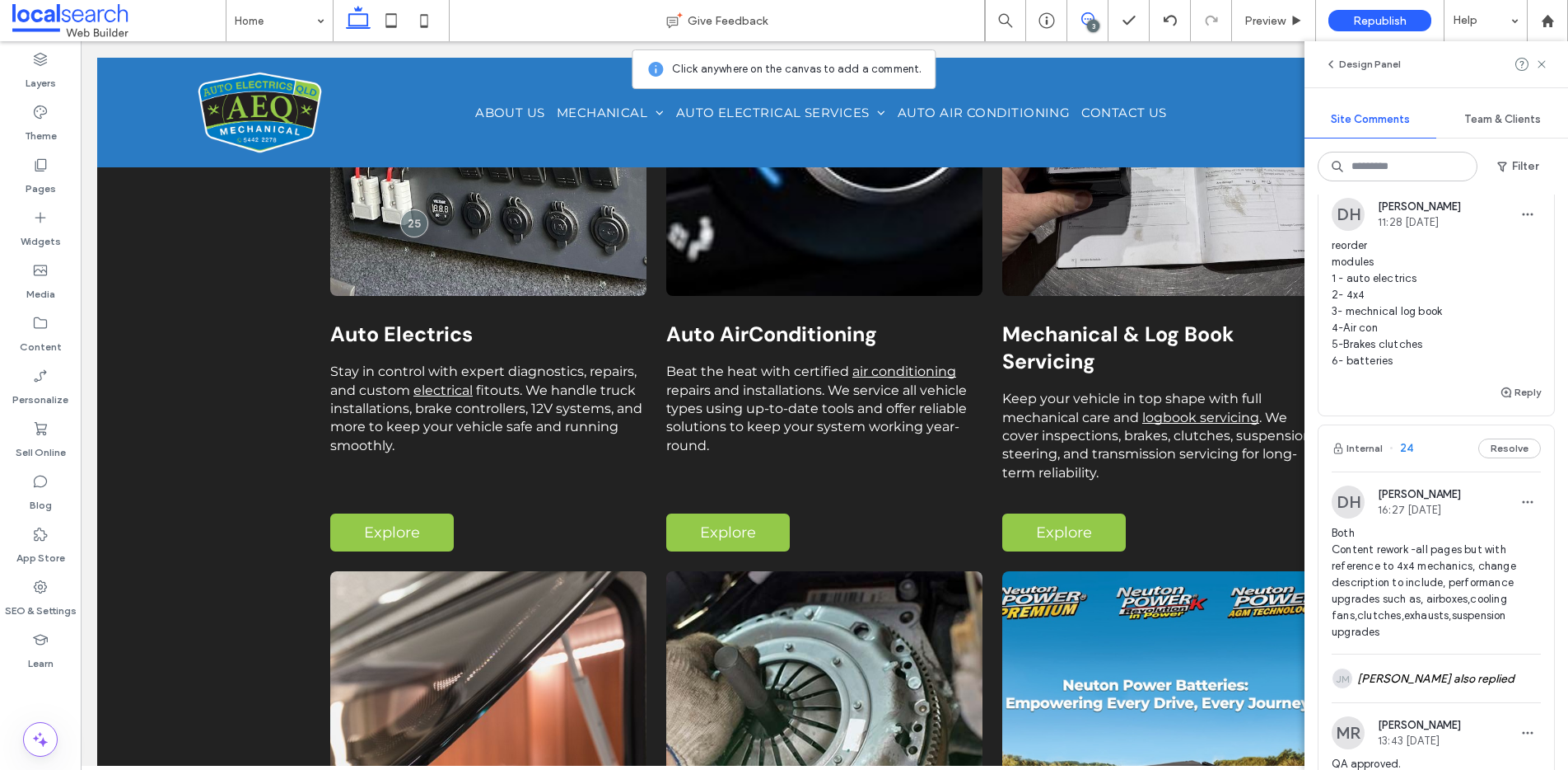
scroll to position [10, 0]
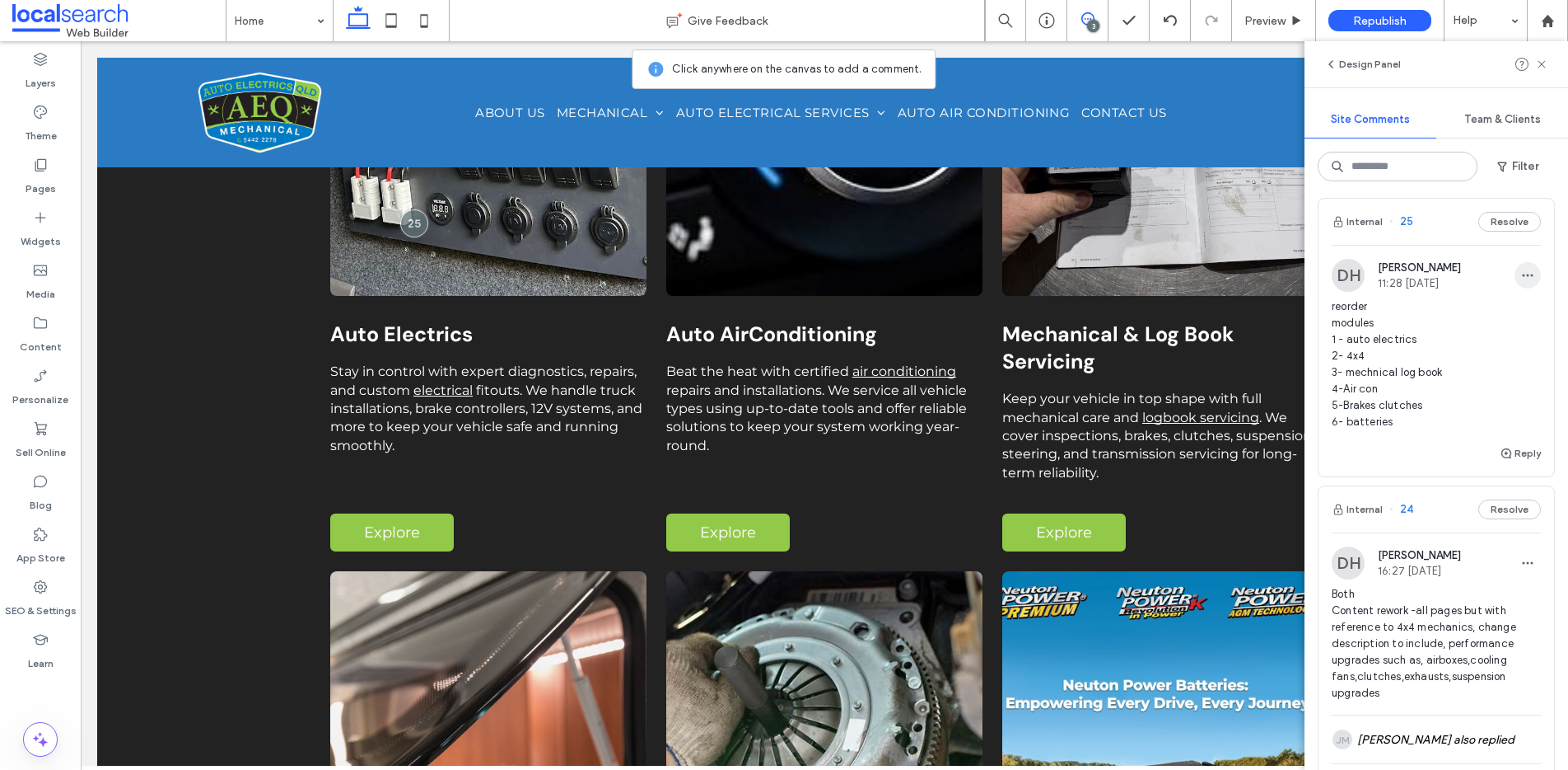
click at [1521, 277] on icon "button" at bounding box center [1527, 275] width 13 height 13
click at [1474, 319] on div "Edit" at bounding box center [1454, 318] width 146 height 32
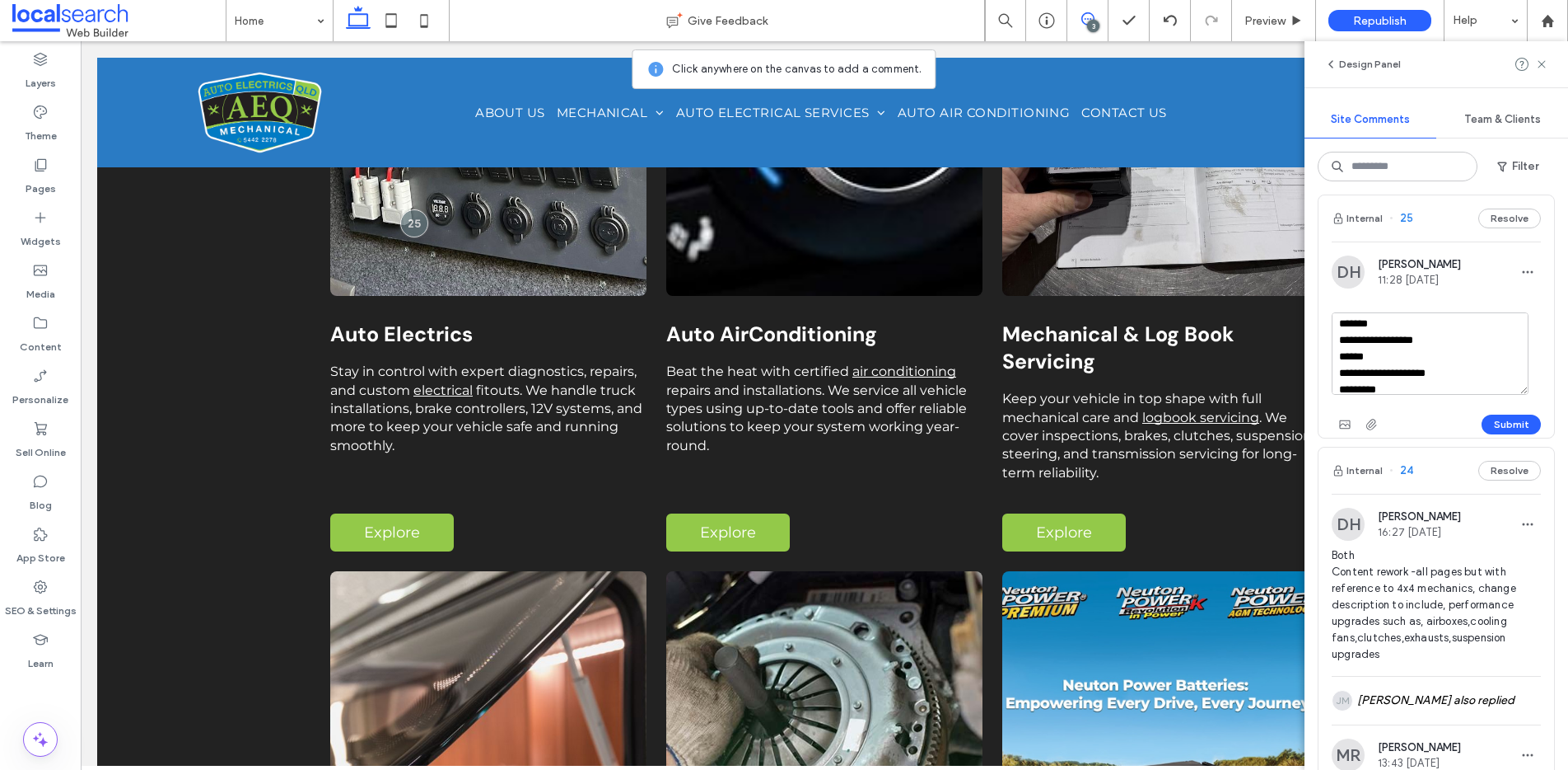
scroll to position [64, 0]
click at [1424, 374] on textarea "**********" at bounding box center [1430, 354] width 197 height 82
type textarea "**********"
click at [1488, 419] on button "Submit" at bounding box center [1511, 424] width 60 height 20
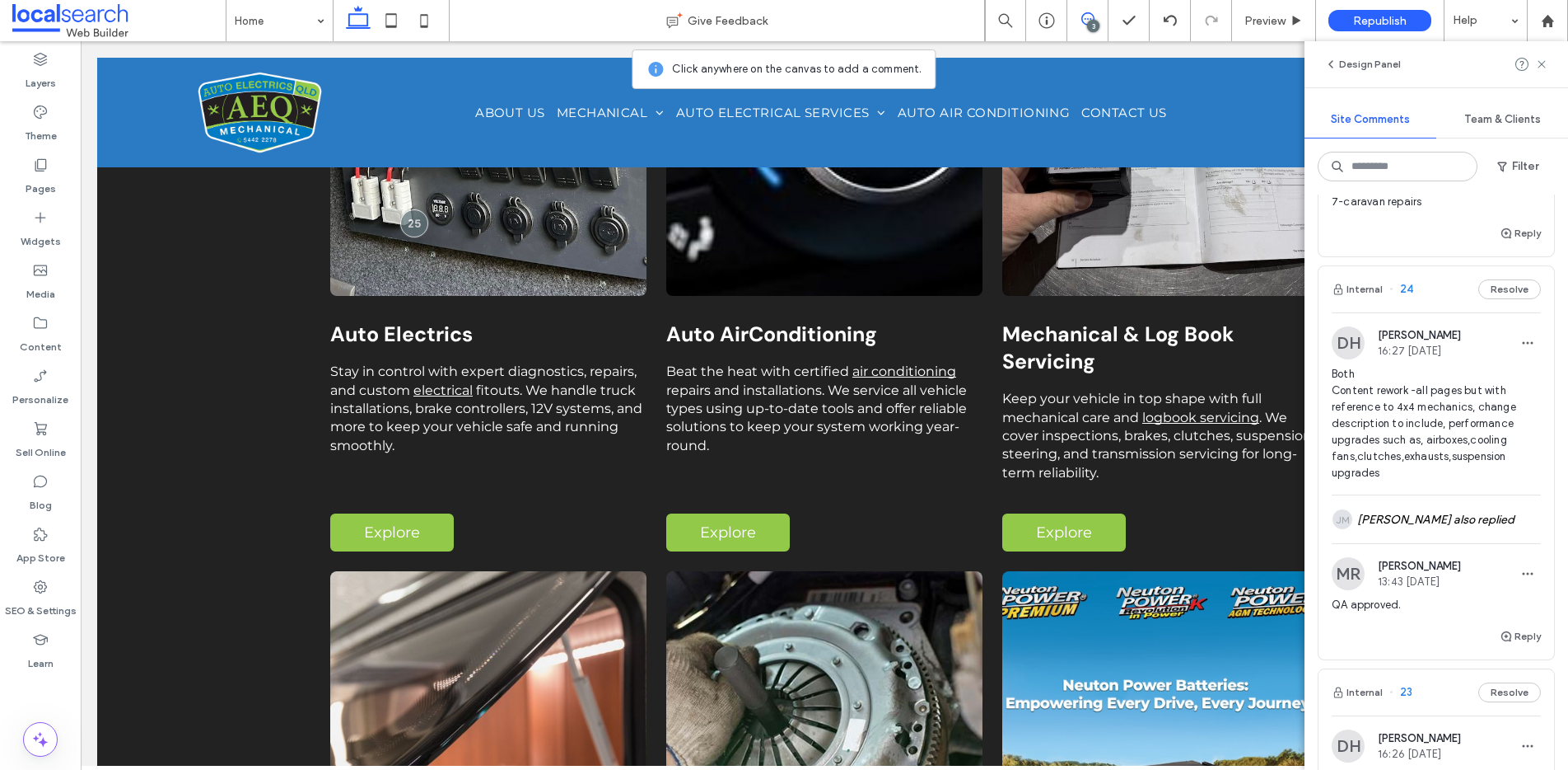
scroll to position [294, 0]
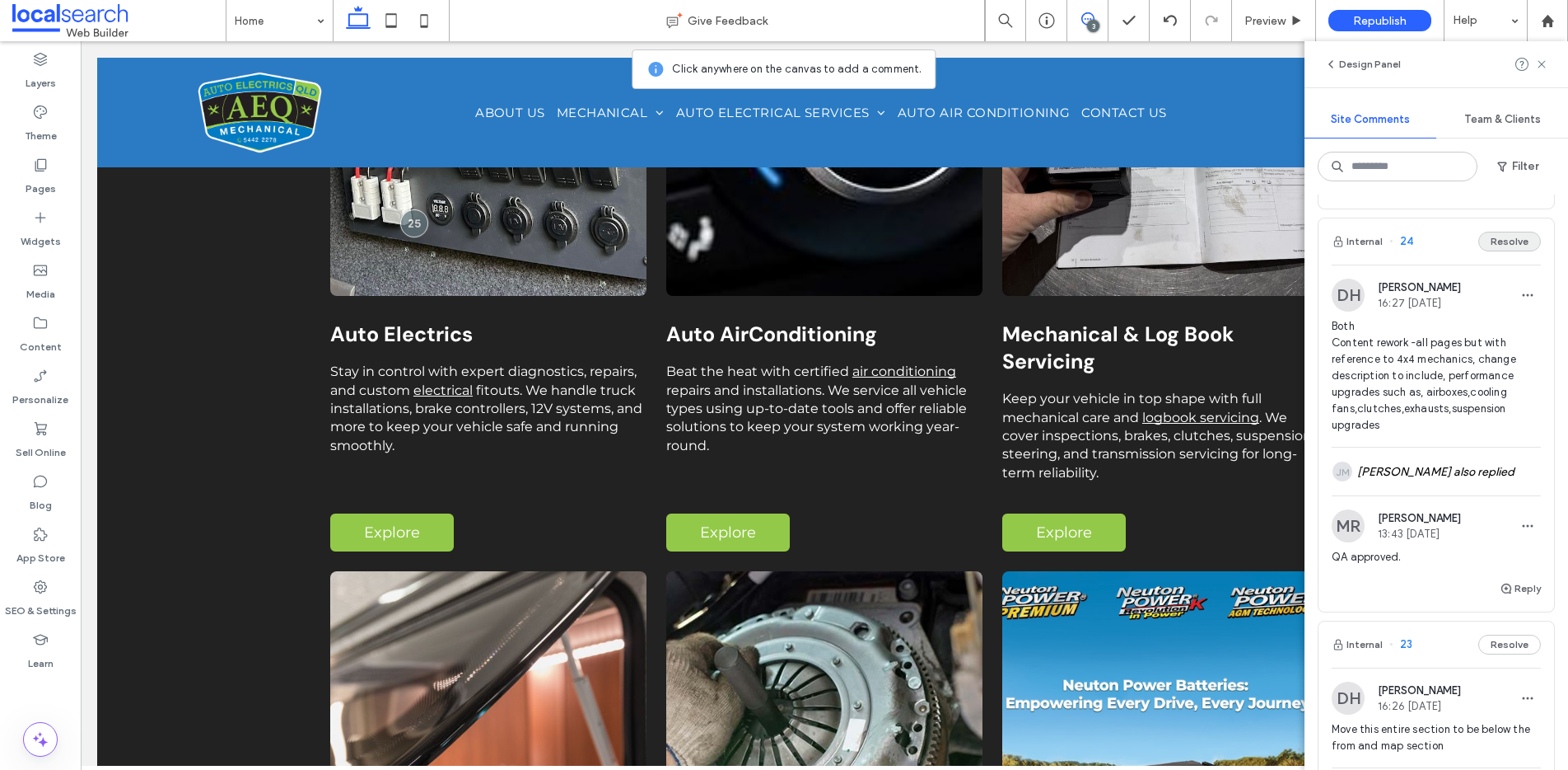
click at [1501, 244] on button "Resolve" at bounding box center [1509, 241] width 62 height 20
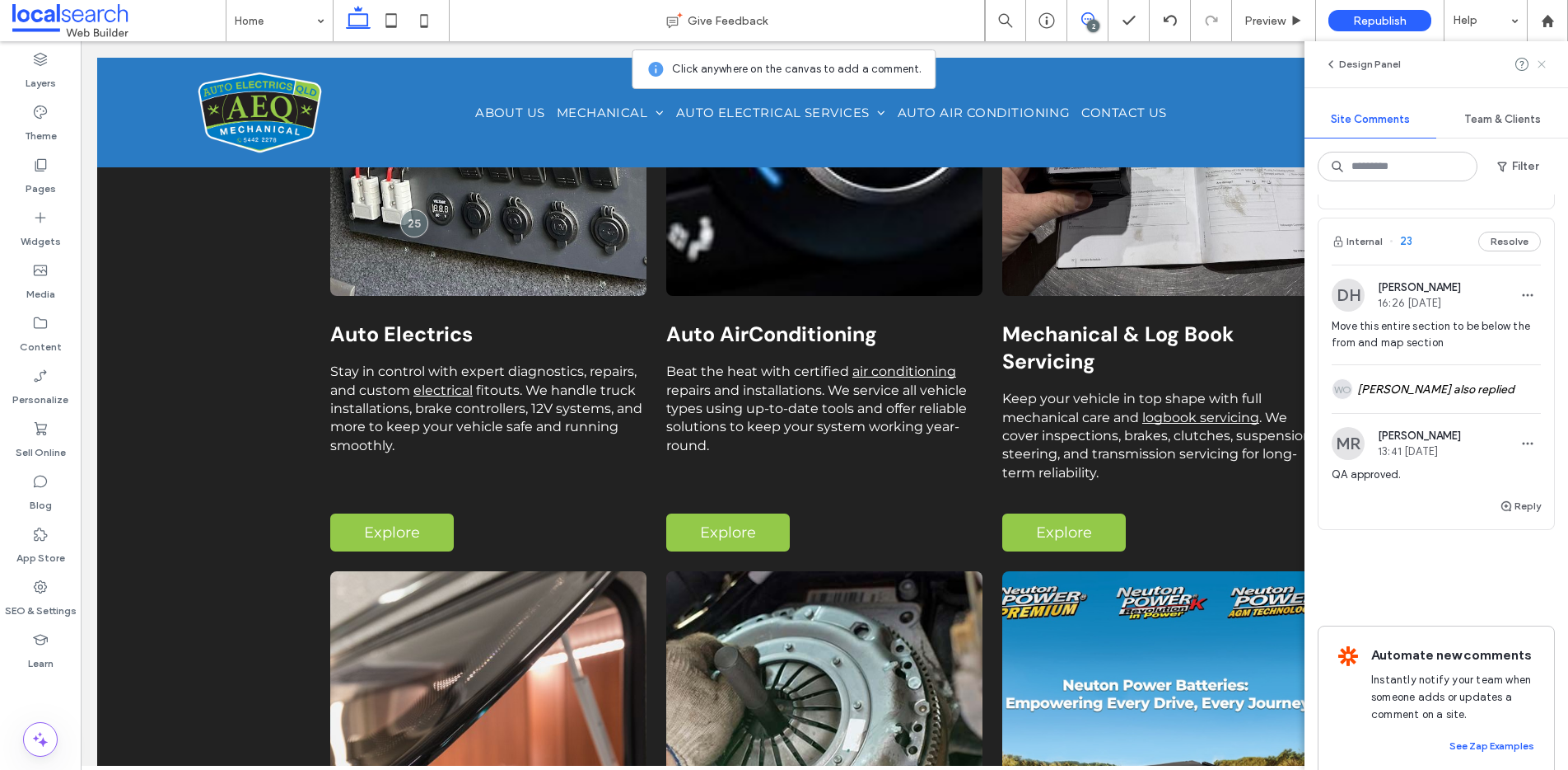
click at [1539, 62] on use at bounding box center [1541, 64] width 7 height 7
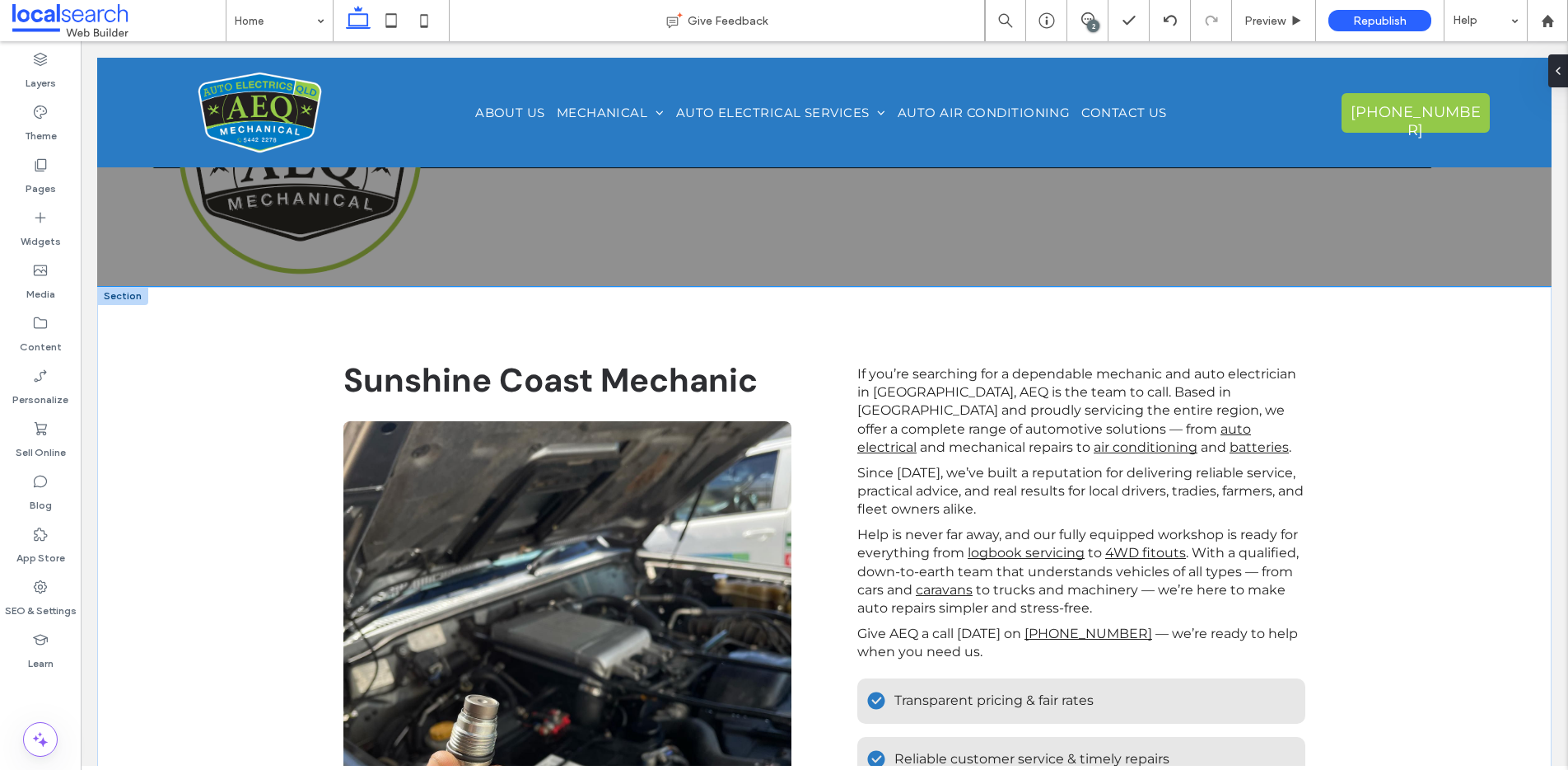
scroll to position [562, 0]
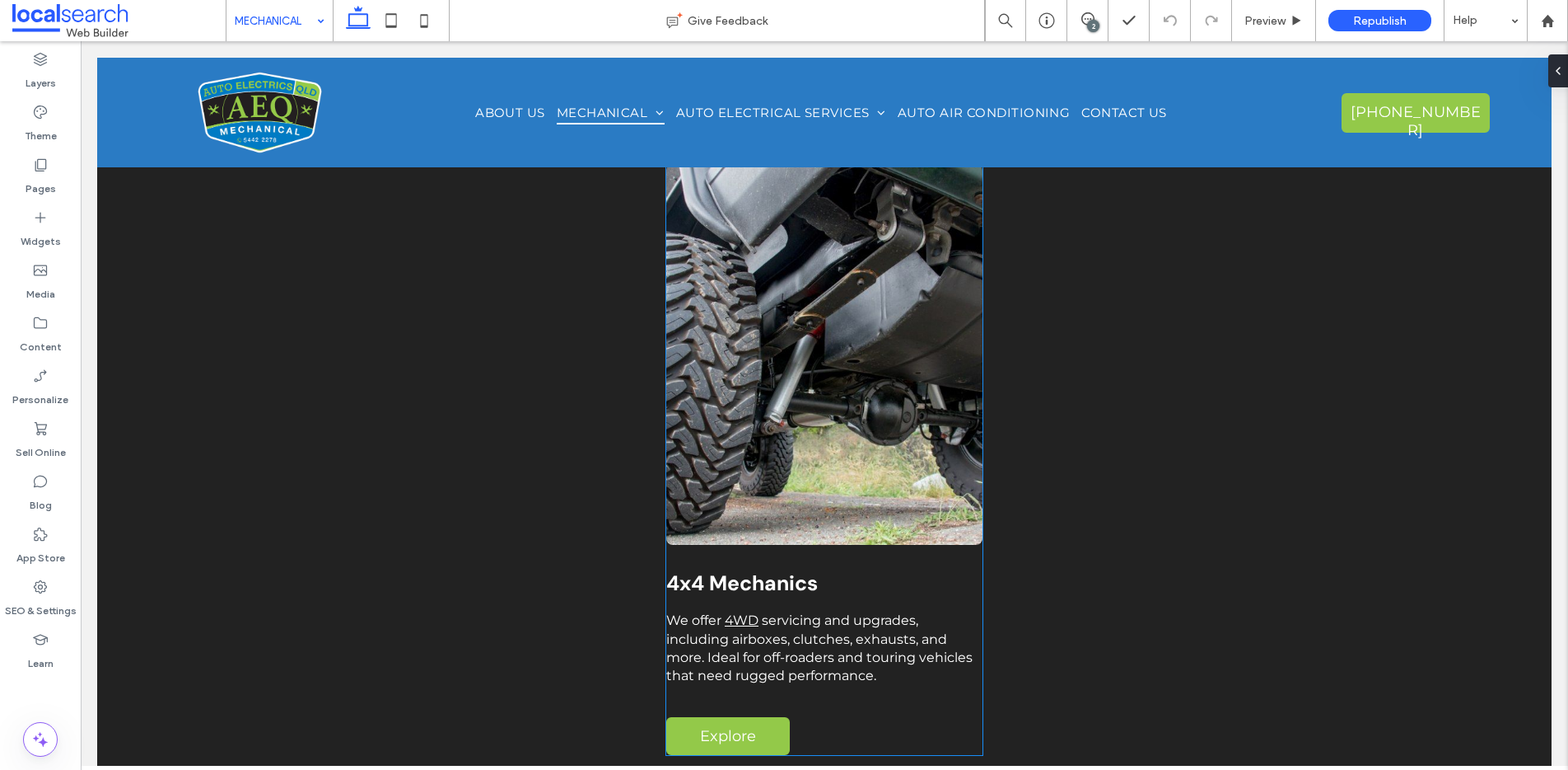
scroll to position [1906, 0]
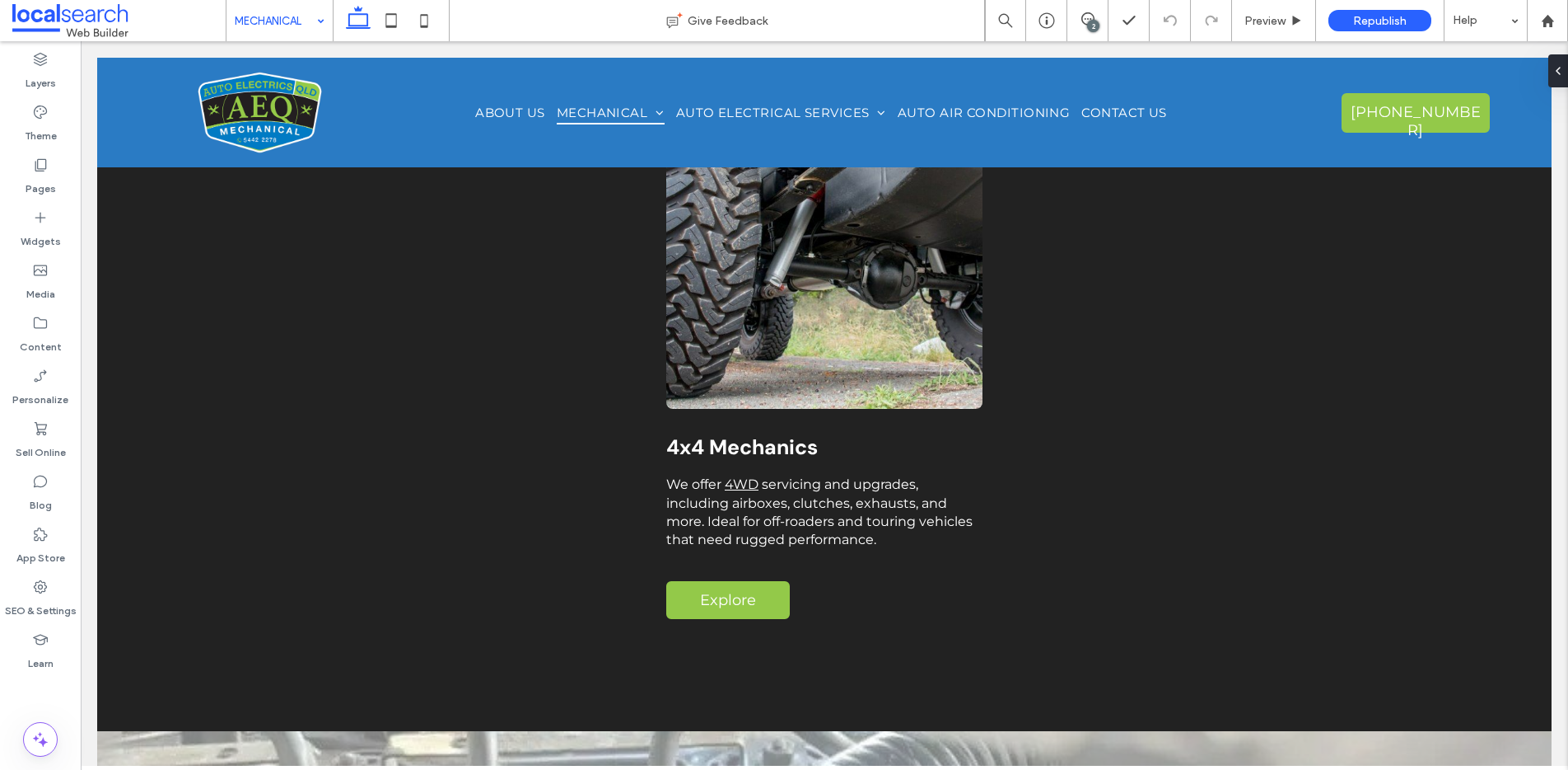
click at [268, 21] on input at bounding box center [275, 20] width 81 height 41
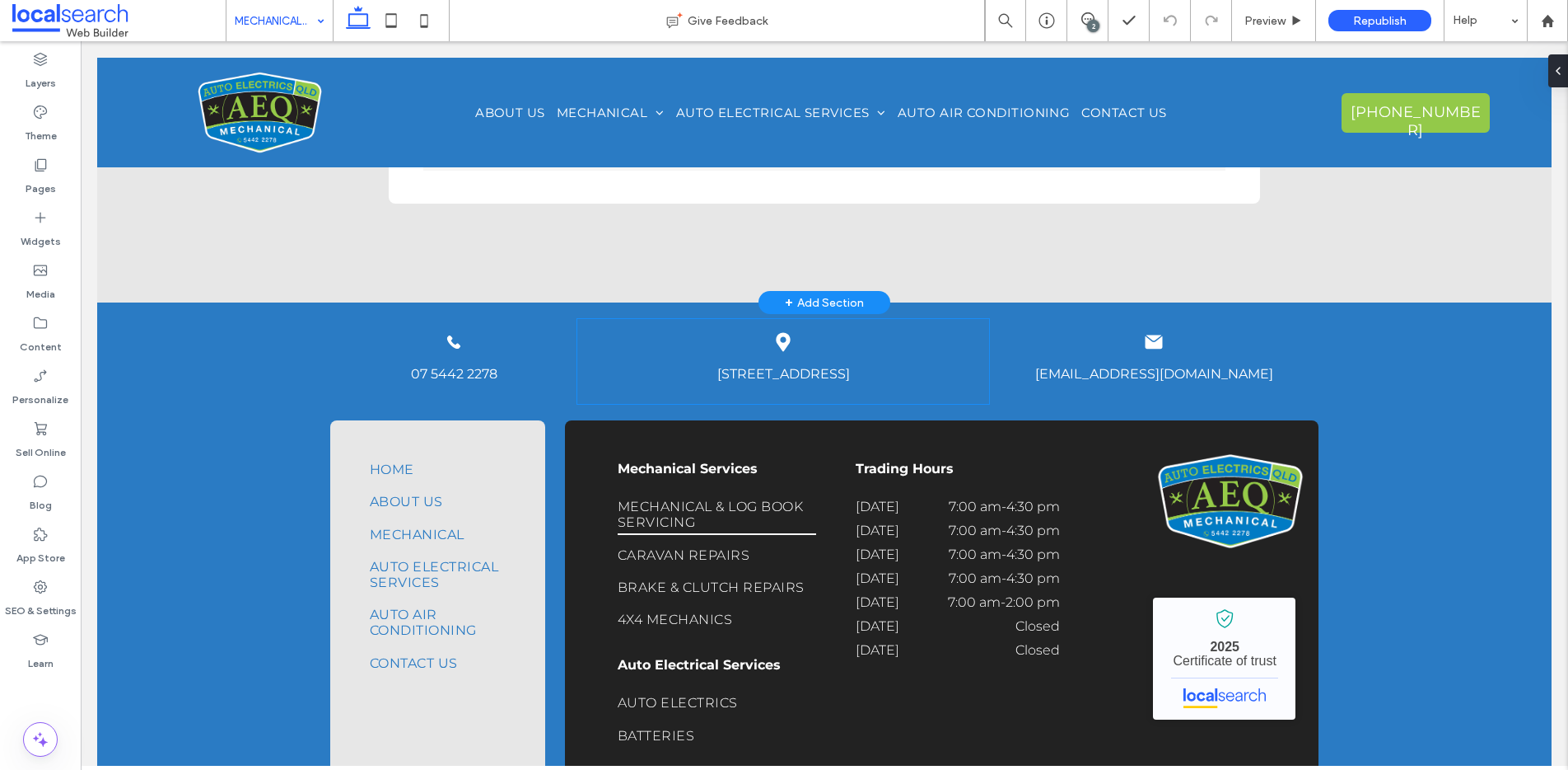
scroll to position [2189, 0]
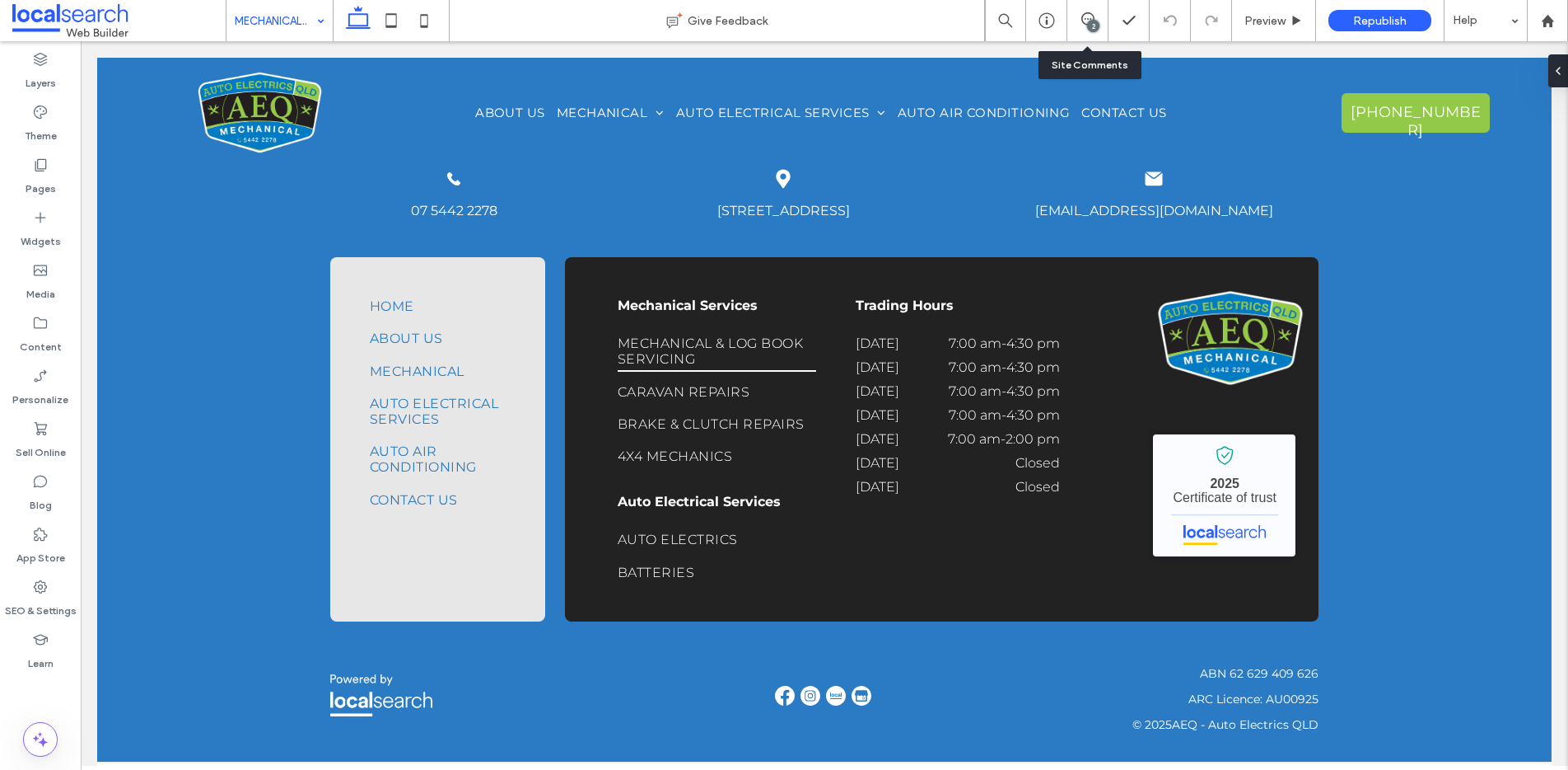
click at [1087, 10] on div "2" at bounding box center [1087, 20] width 41 height 41
click at [1091, 12] on icon at bounding box center [1087, 18] width 13 height 13
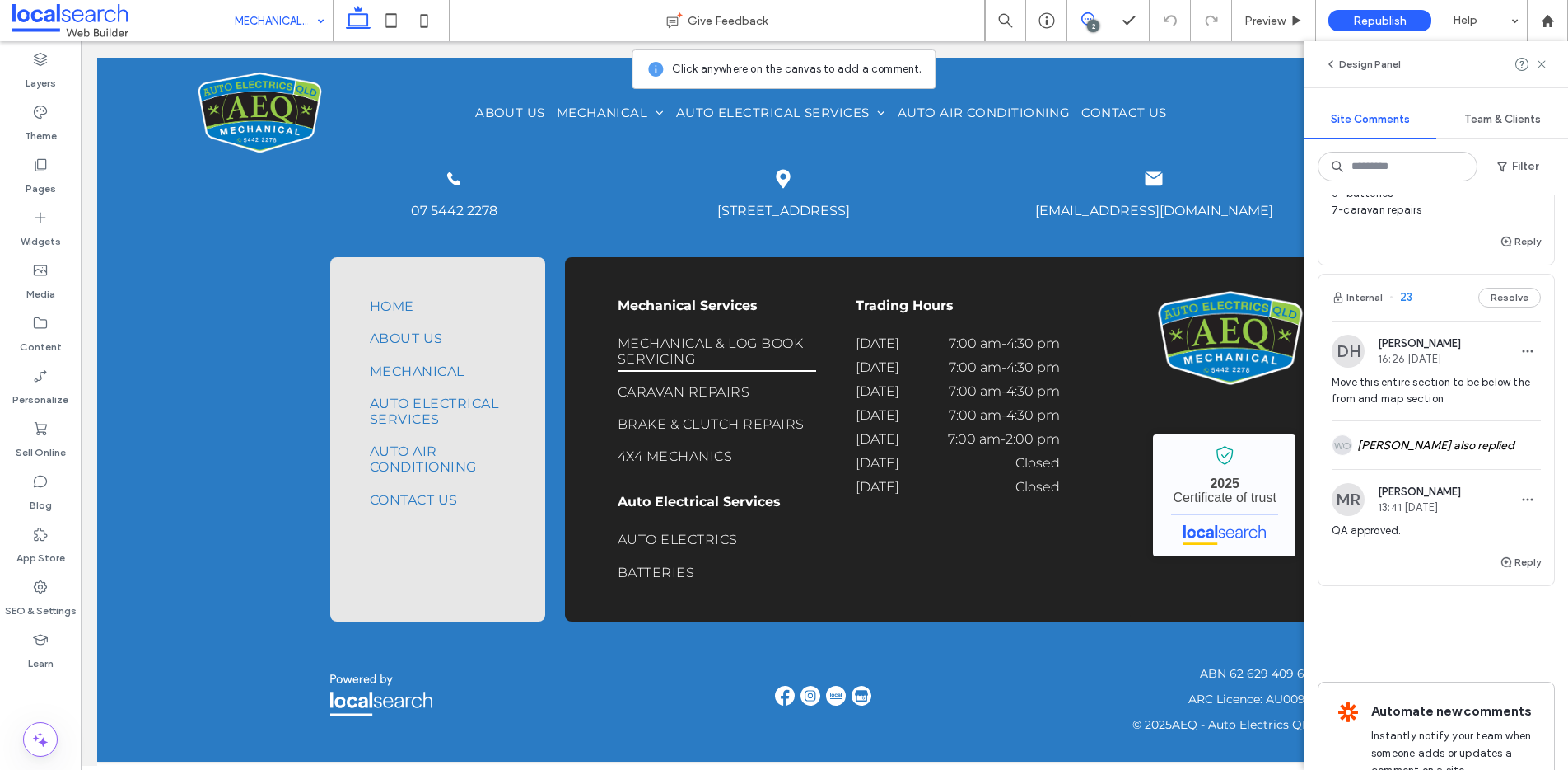
scroll to position [258, 0]
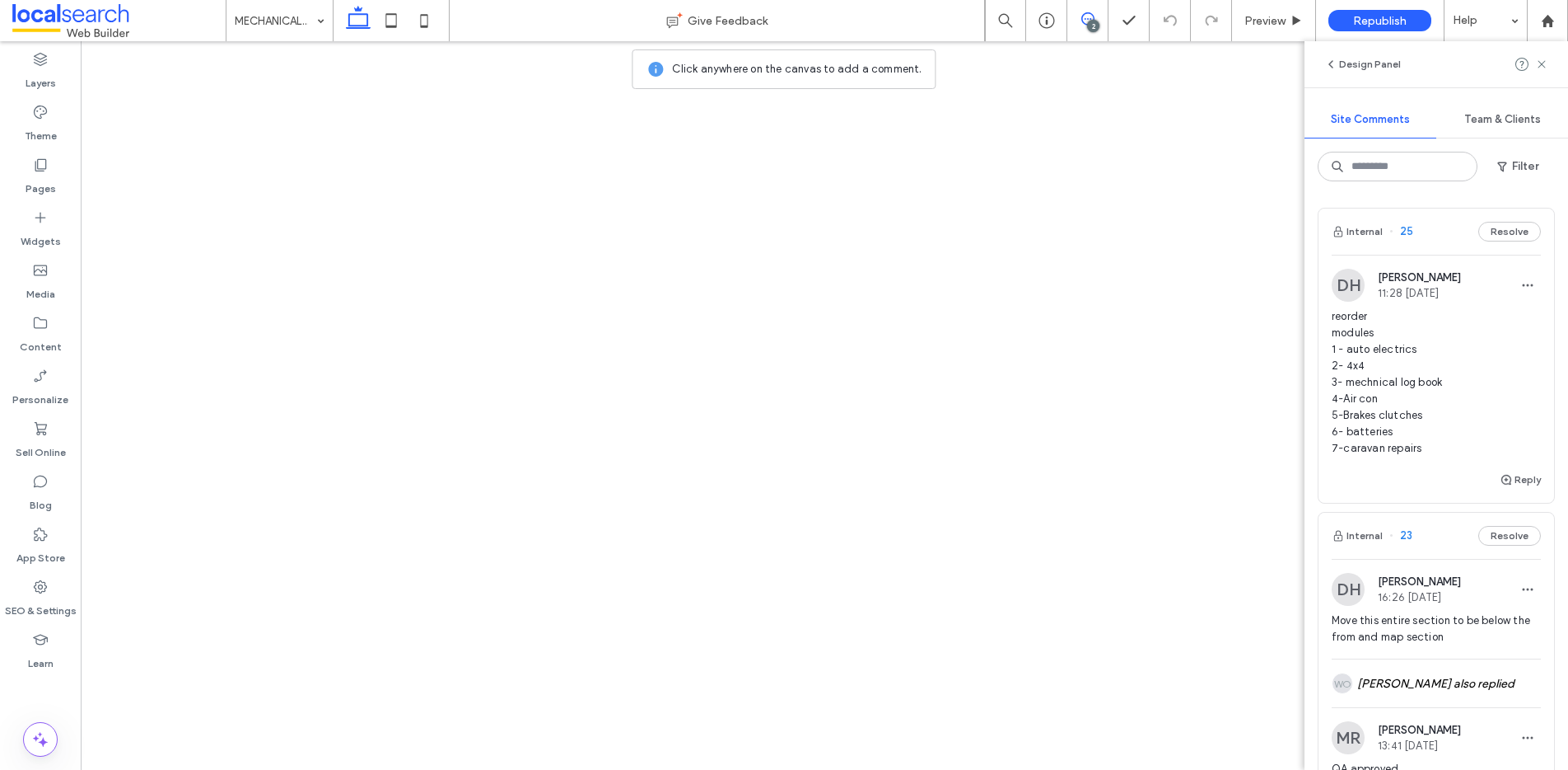
click at [1491, 526] on button "Resolve" at bounding box center [1509, 535] width 62 height 20
